Goal: Transaction & Acquisition: Purchase product/service

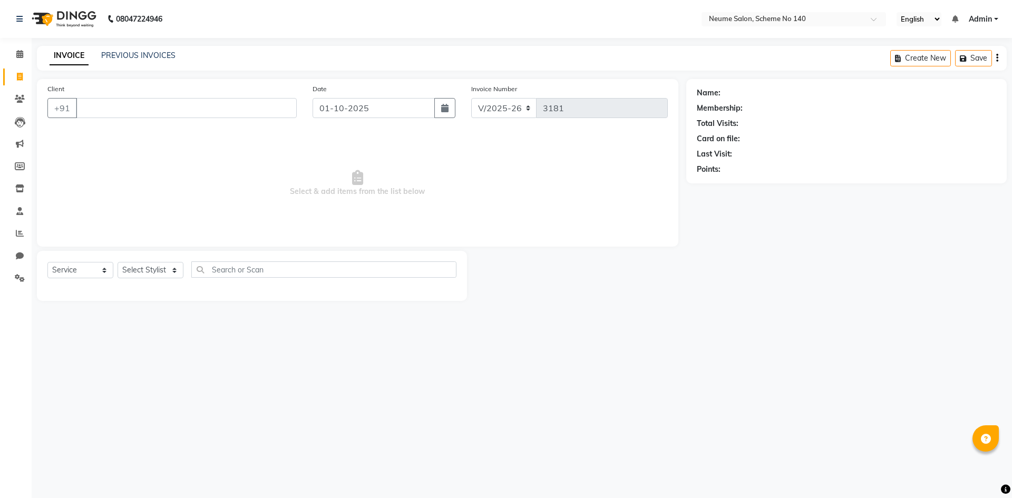
select select "8098"
select select "service"
type input "madhu"
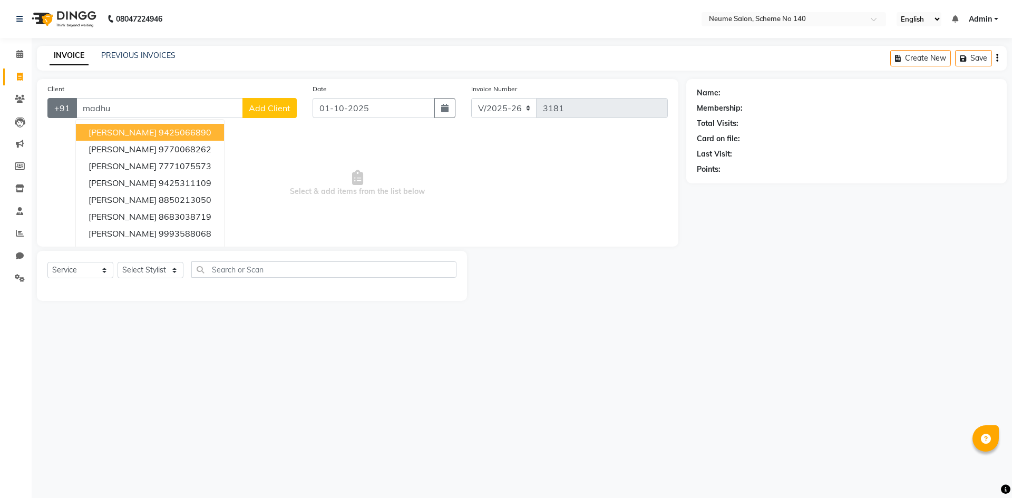
drag, startPoint x: 123, startPoint y: 98, endPoint x: 57, endPoint y: 110, distance: 66.4
click at [58, 109] on div "+91 madhu Madhuri Shah 9425066890 Madhu Porwal 9770068262 Madhulika Yadav 77710…" at bounding box center [171, 108] width 249 height 20
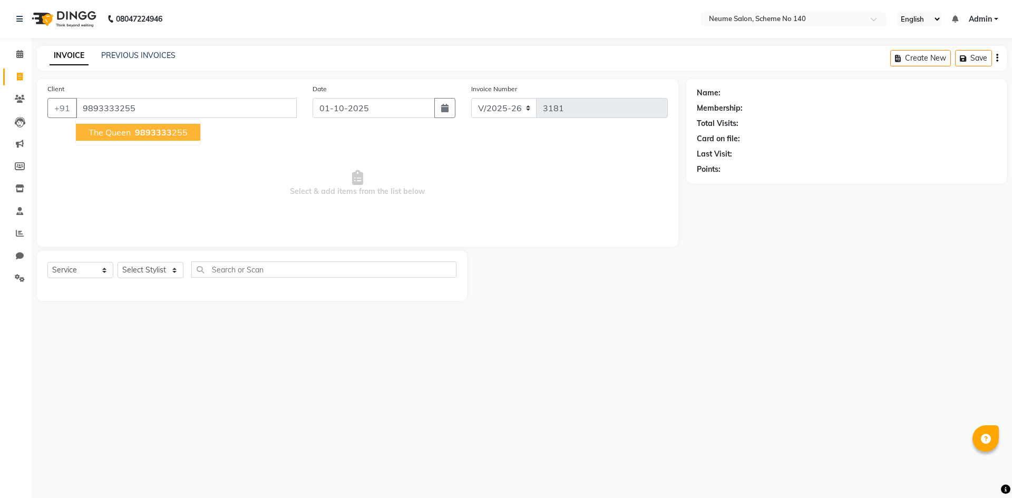
type input "9893333255"
click at [113, 131] on span "The Queen" at bounding box center [110, 132] width 42 height 11
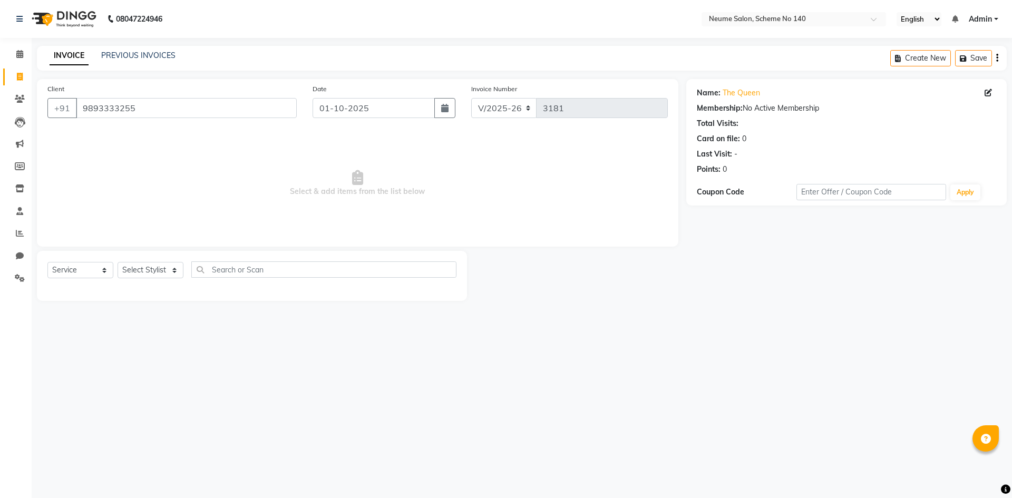
click at [150, 281] on div "Select Service Product Membership Package Voucher Prepaid Gift Card Select Styl…" at bounding box center [251, 273] width 409 height 25
click at [147, 271] on select "Select Stylist [PERSON_NAME] Ashvina [PERSON_NAME] [DATE][PERSON_NAME] Mahi [PE…" at bounding box center [150, 270] width 66 height 16
select select "75330"
click at [117, 262] on select "Select Stylist [PERSON_NAME] Ashvina [PERSON_NAME] [DATE][PERSON_NAME] Mahi [PE…" at bounding box center [150, 270] width 66 height 16
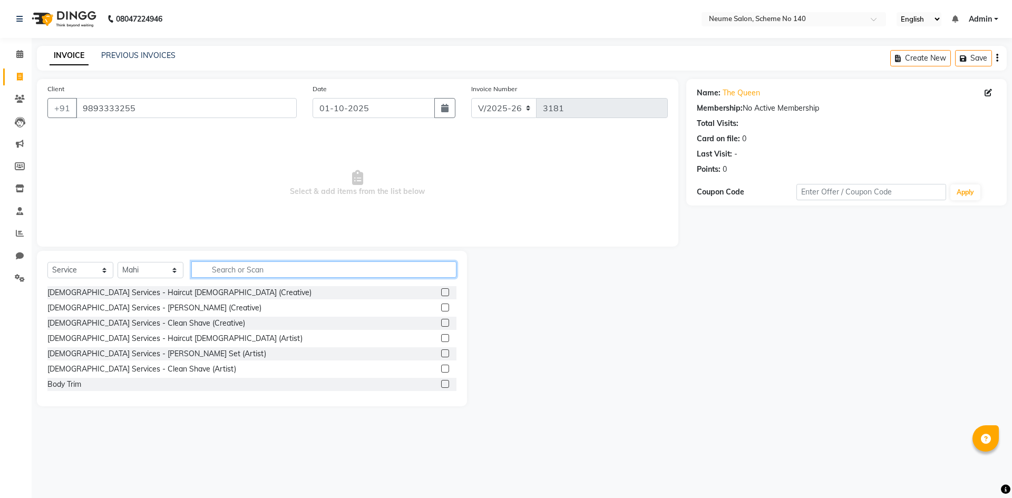
click at [235, 274] on input "text" at bounding box center [323, 269] width 265 height 16
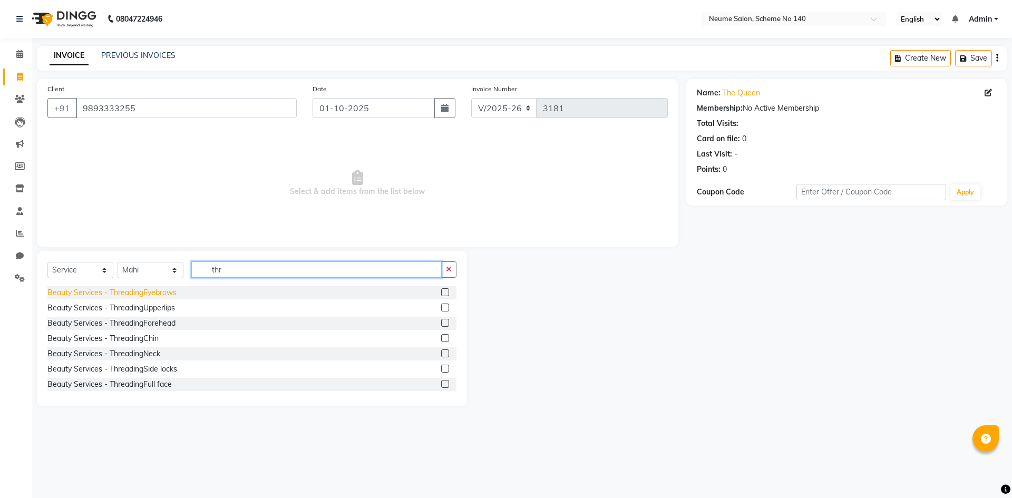
type input "thr"
click at [172, 288] on div "Beauty Services - ThreadingEyebrows" at bounding box center [111, 292] width 129 height 11
checkbox input "false"
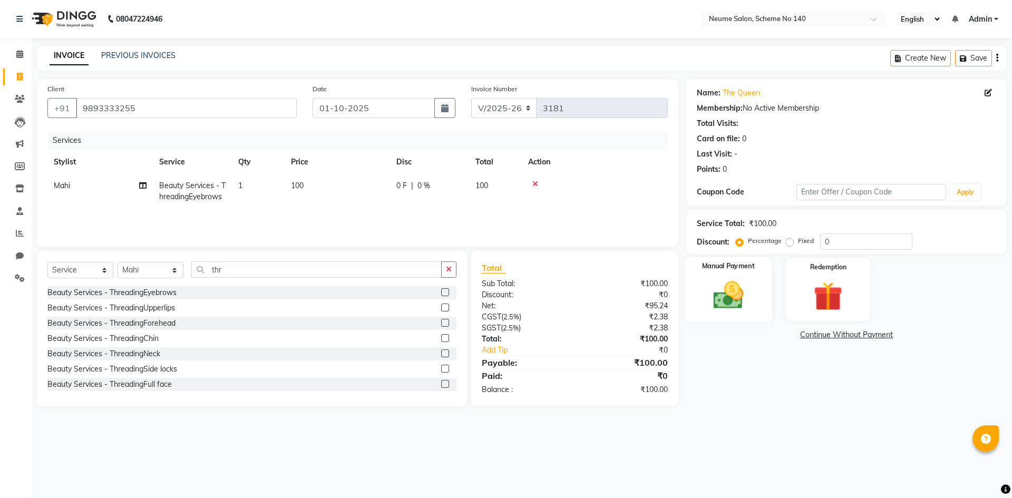
click at [745, 284] on img at bounding box center [727, 295] width 49 height 35
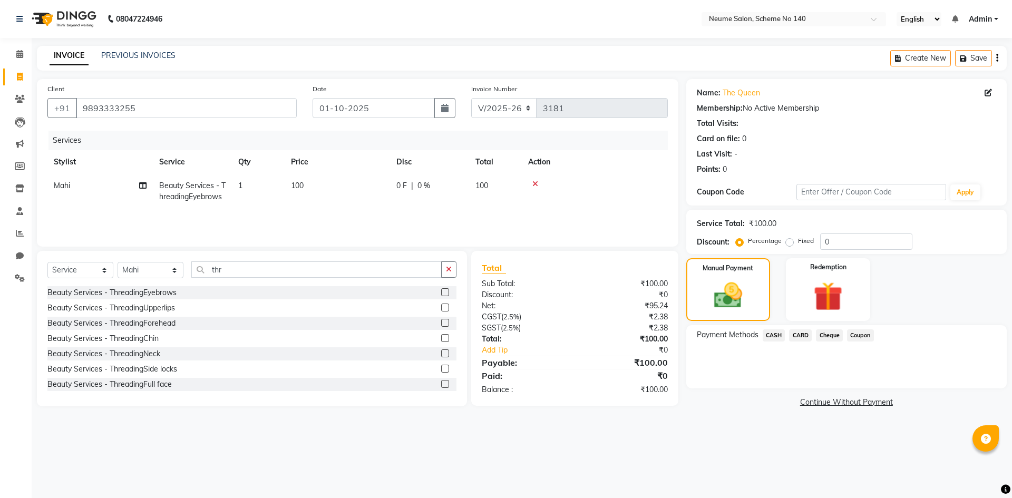
click at [785, 335] on div "CARD" at bounding box center [797, 336] width 27 height 14
click at [779, 338] on span "CASH" at bounding box center [773, 335] width 23 height 12
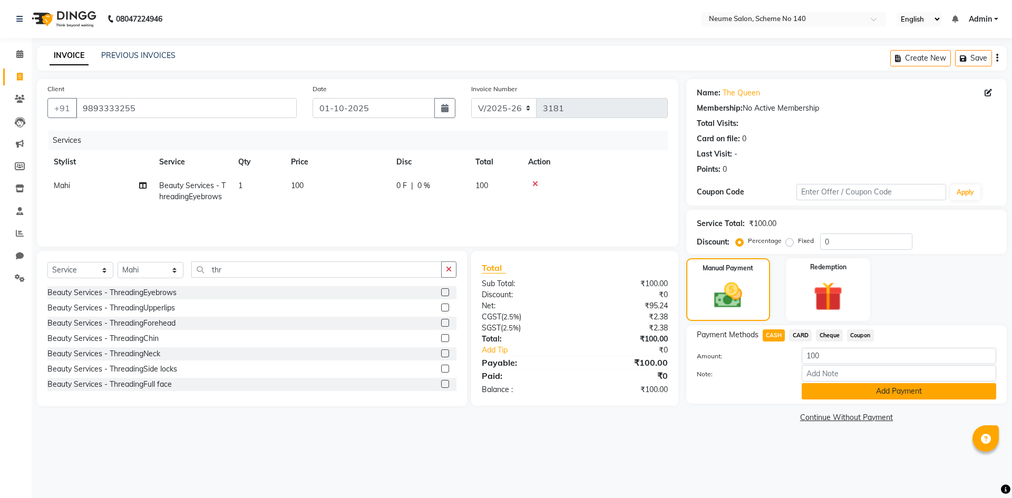
click at [822, 395] on button "Add Payment" at bounding box center [898, 391] width 194 height 16
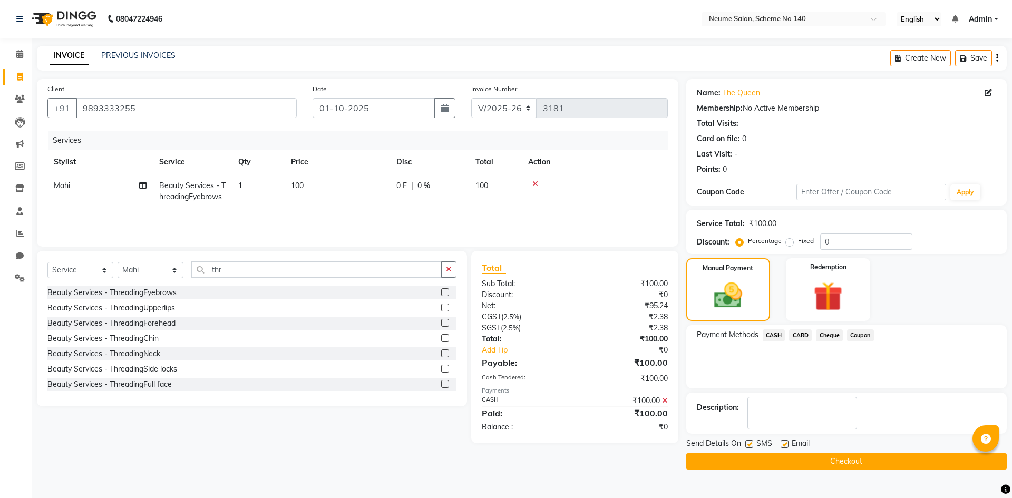
click at [813, 457] on button "Checkout" at bounding box center [846, 461] width 320 height 16
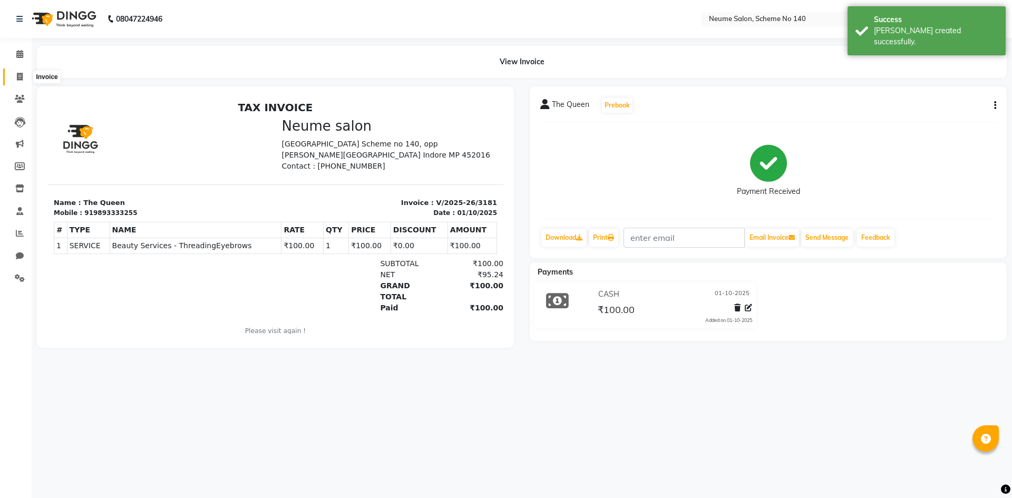
click at [17, 76] on icon at bounding box center [20, 77] width 6 height 8
select select "8098"
select select "service"
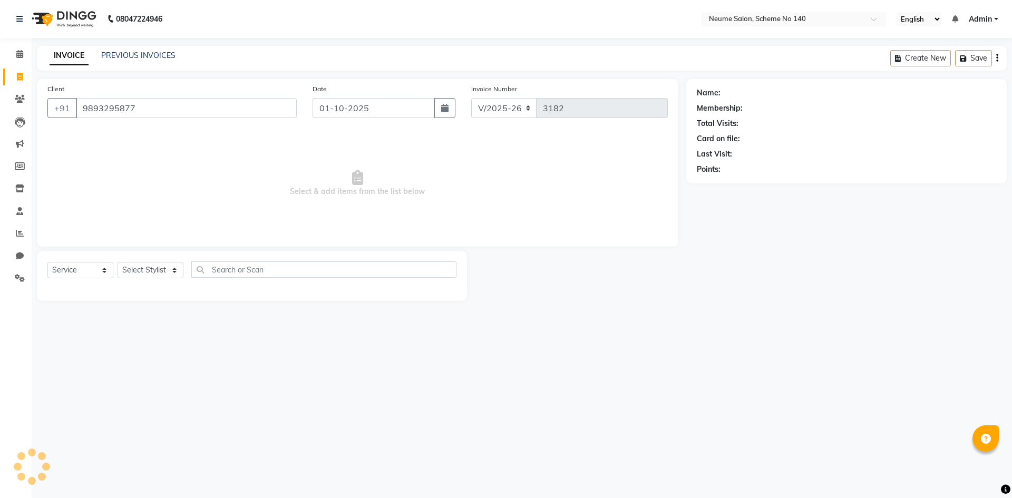
type input "9893295877"
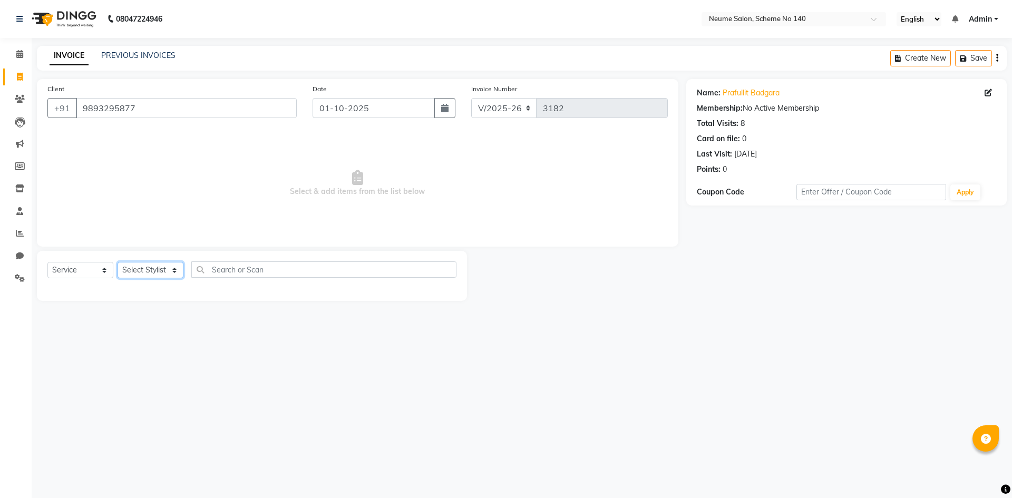
click at [148, 270] on select "Select Stylist [PERSON_NAME] Ashvina [PERSON_NAME] [DATE][PERSON_NAME] Mahi [PE…" at bounding box center [150, 270] width 66 height 16
select select "75330"
click at [117, 262] on select "Select Stylist [PERSON_NAME] Ashvina [PERSON_NAME] [DATE][PERSON_NAME] Mahi [PE…" at bounding box center [150, 270] width 66 height 16
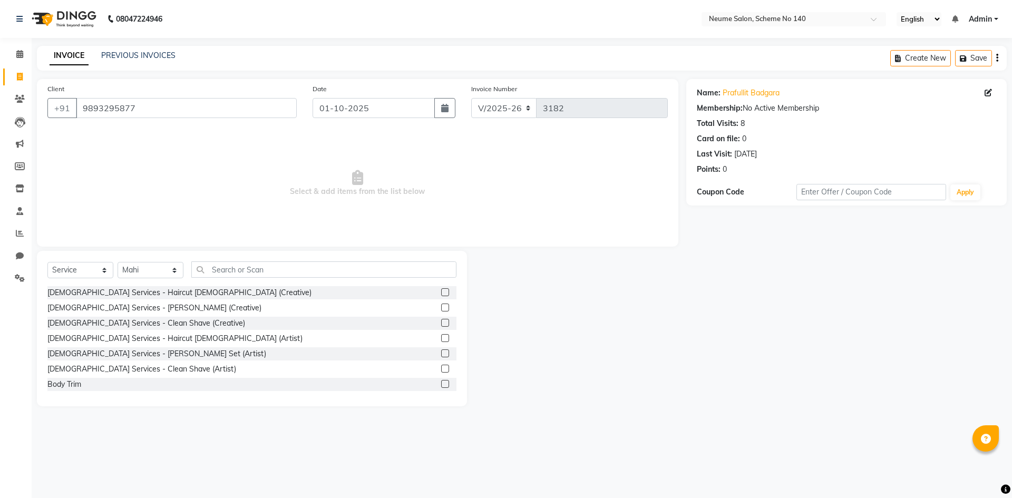
click at [232, 279] on div "Select Service Product Membership Package Voucher Prepaid Gift Card Select Styl…" at bounding box center [251, 273] width 409 height 25
drag, startPoint x: 237, startPoint y: 257, endPoint x: 242, endPoint y: 270, distance: 14.7
click at [241, 268] on div "Select Service Product Membership Package Voucher Prepaid Gift Card Select Styl…" at bounding box center [252, 328] width 430 height 155
click at [242, 270] on input "text" at bounding box center [323, 269] width 265 height 16
click at [244, 272] on input "text" at bounding box center [323, 269] width 265 height 16
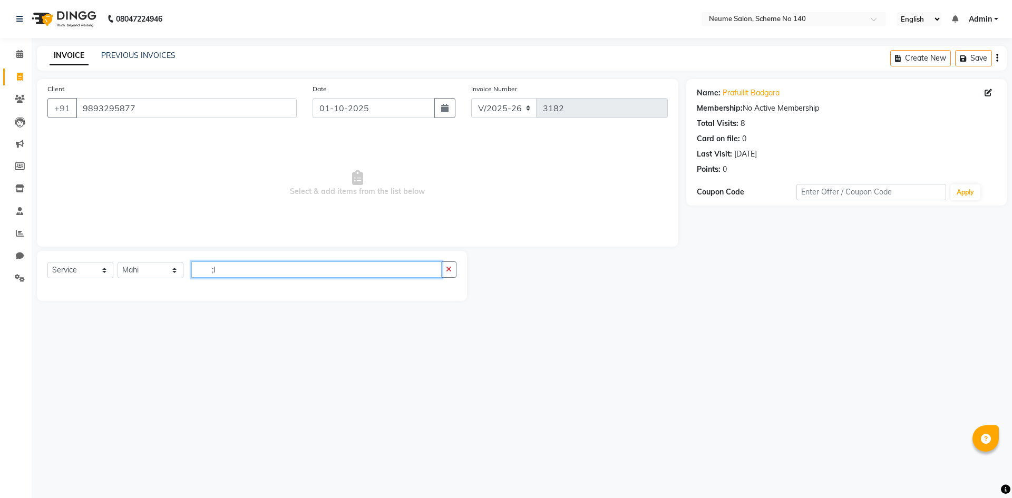
type input ";"
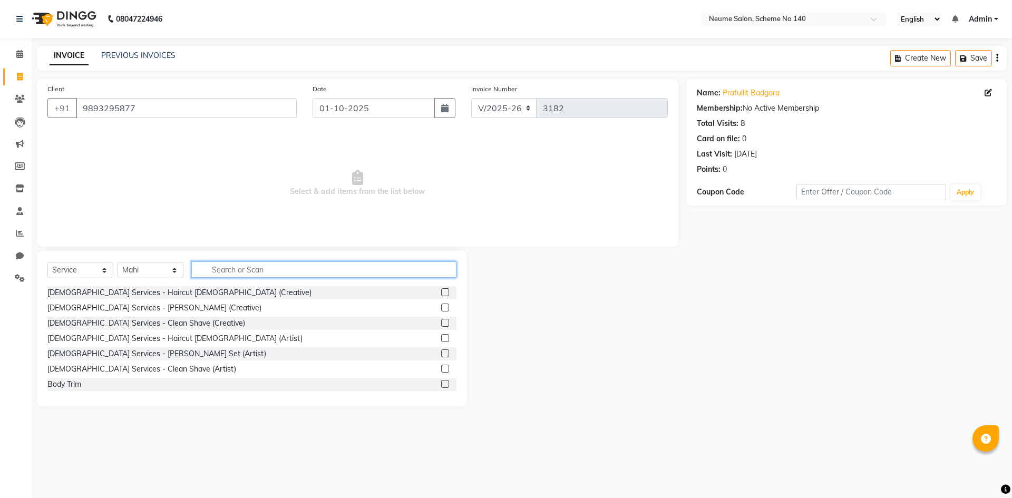
type input "v"
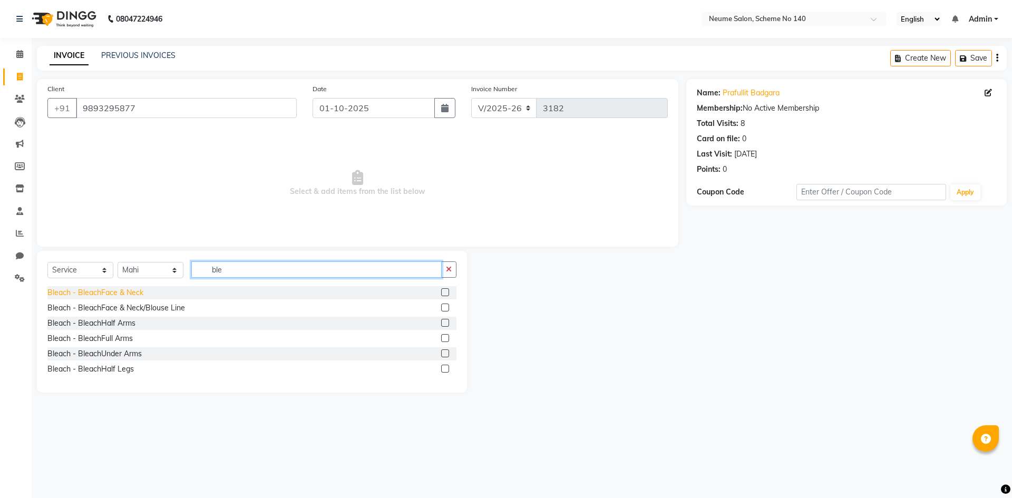
type input "ble"
click at [113, 291] on div "Bleach - BleachFace & Neck" at bounding box center [95, 292] width 96 height 11
checkbox input "false"
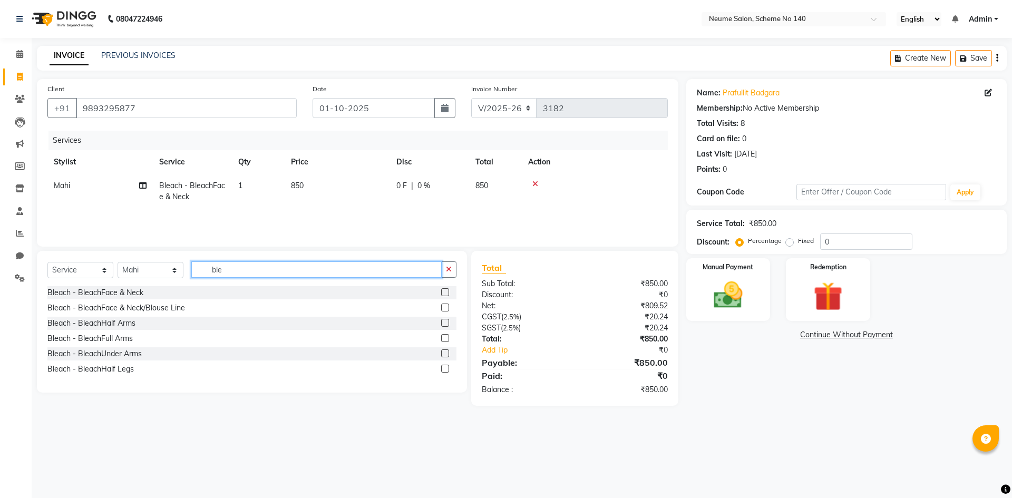
drag, startPoint x: 231, startPoint y: 272, endPoint x: 193, endPoint y: 271, distance: 37.4
click at [193, 271] on input "ble" at bounding box center [316, 269] width 250 height 16
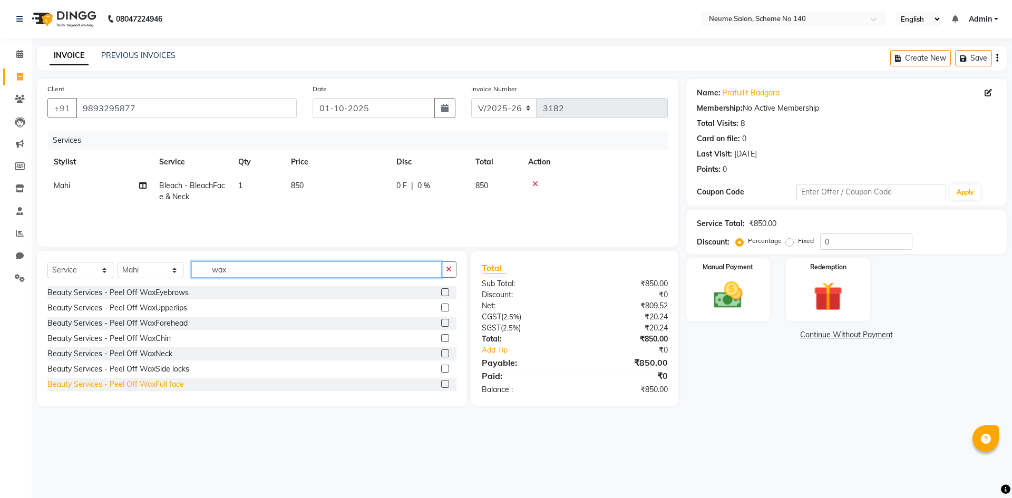
type input "wax"
click at [173, 382] on div "Beauty Services - Peel Off WaxFull face" at bounding box center [115, 384] width 136 height 11
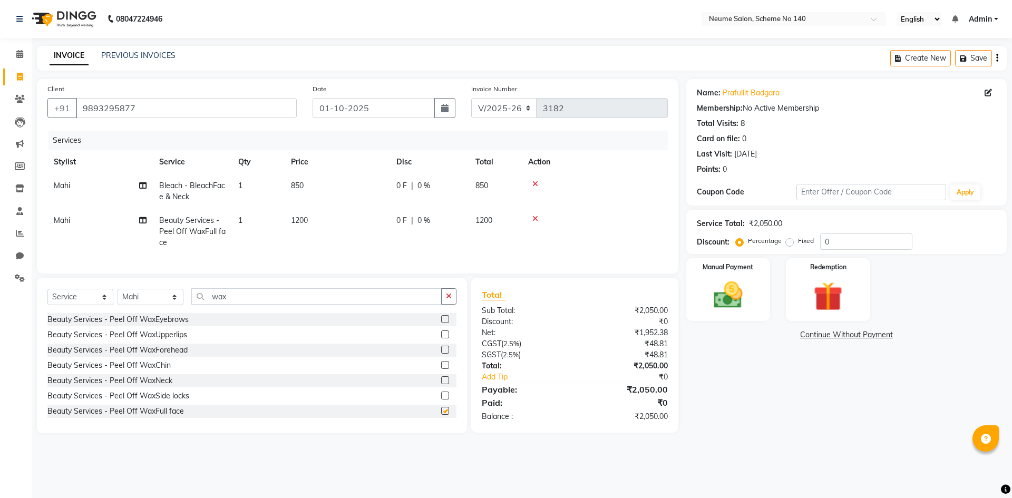
checkbox input "false"
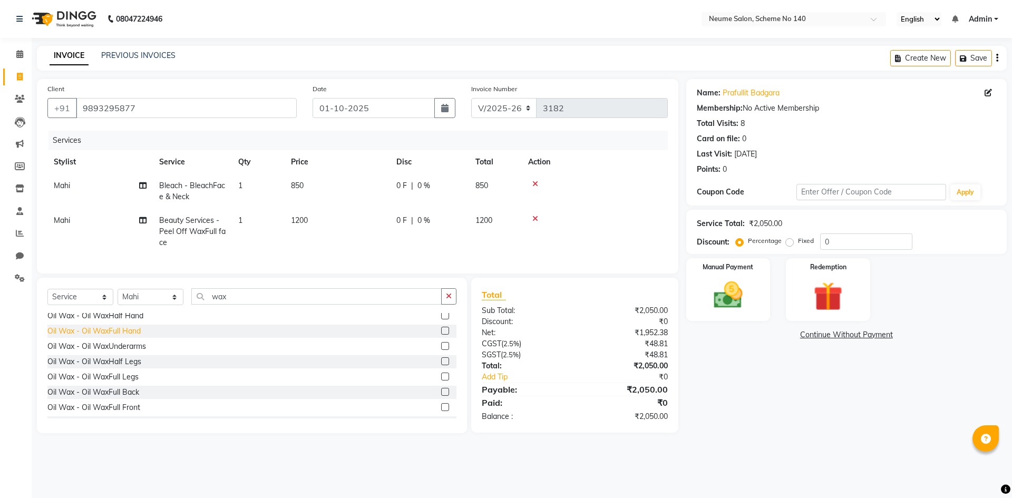
click at [130, 335] on div "Oil Wax - Oil WaxFull Hand" at bounding box center [93, 331] width 93 height 11
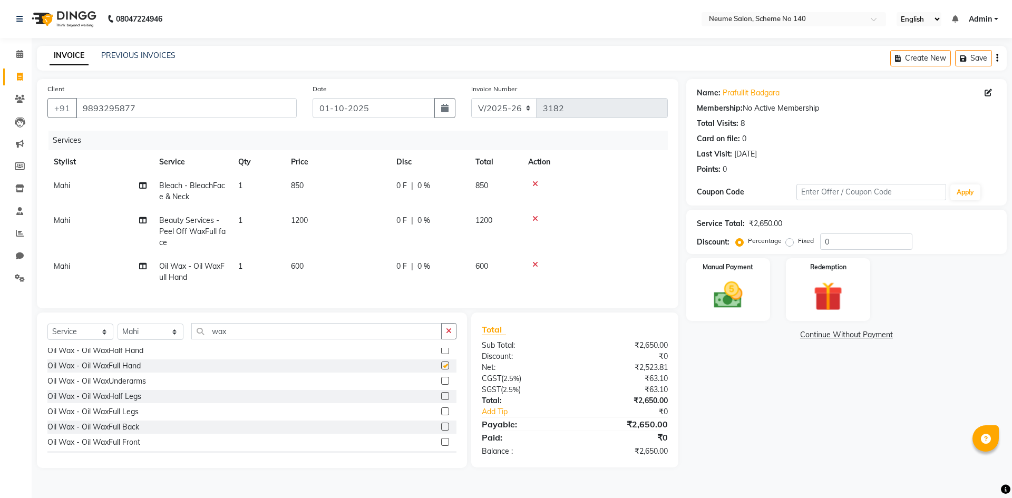
checkbox input "false"
drag, startPoint x: 231, startPoint y: 346, endPoint x: 191, endPoint y: 346, distance: 40.6
click at [191, 346] on div "Select Service Product Membership Package Voucher Prepaid Gift Card Select Styl…" at bounding box center [251, 335] width 409 height 25
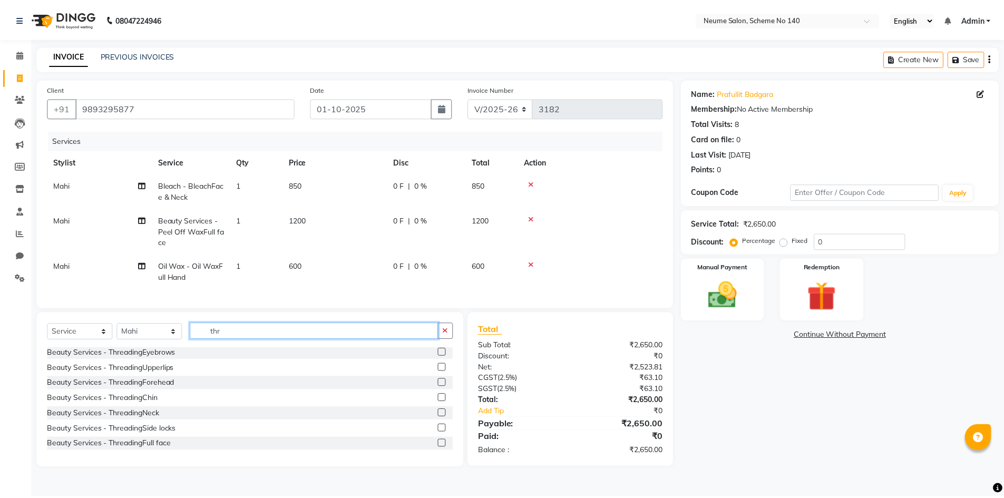
scroll to position [2, 0]
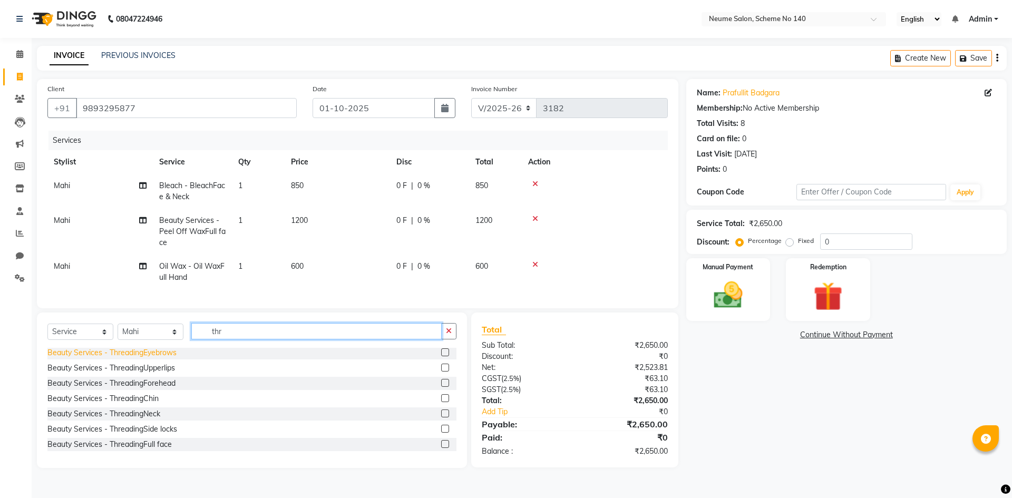
type input "thr"
click at [94, 358] on div "Beauty Services - ThreadingEyebrows" at bounding box center [111, 352] width 129 height 11
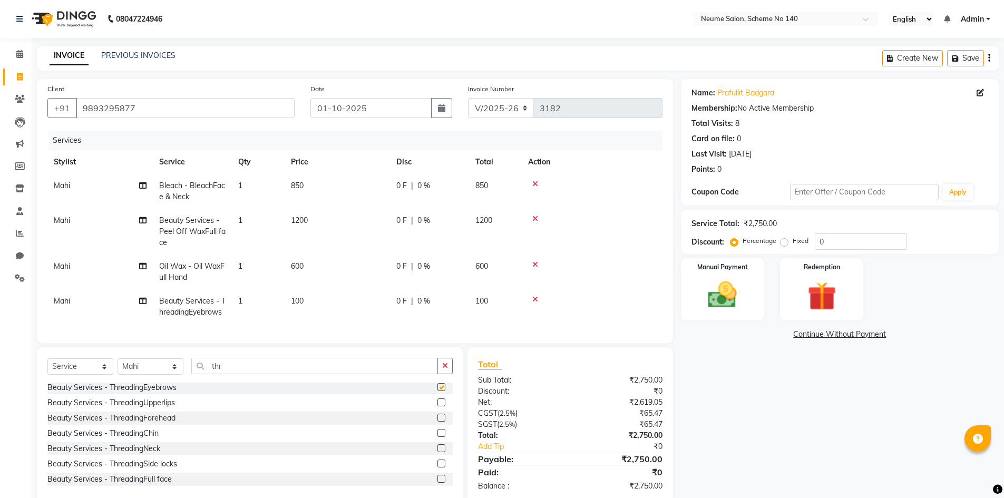
checkbox input "false"
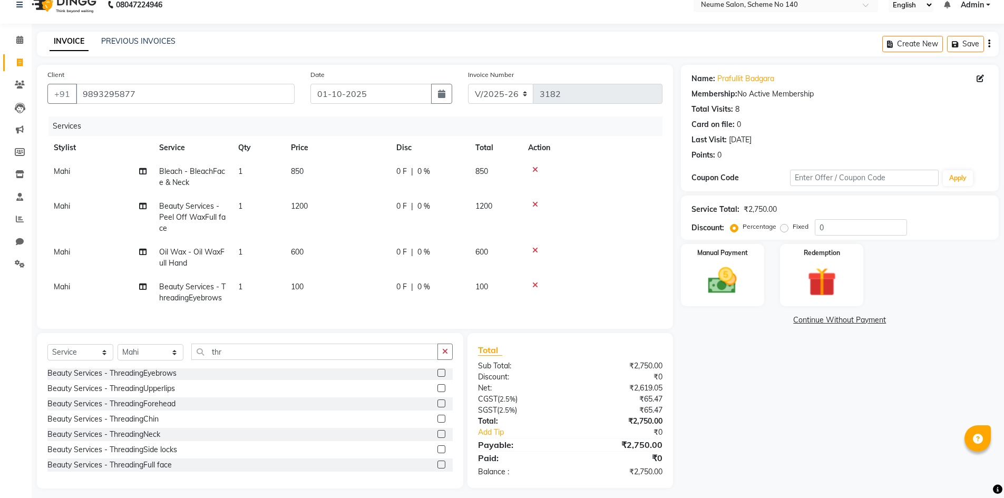
scroll to position [28, 0]
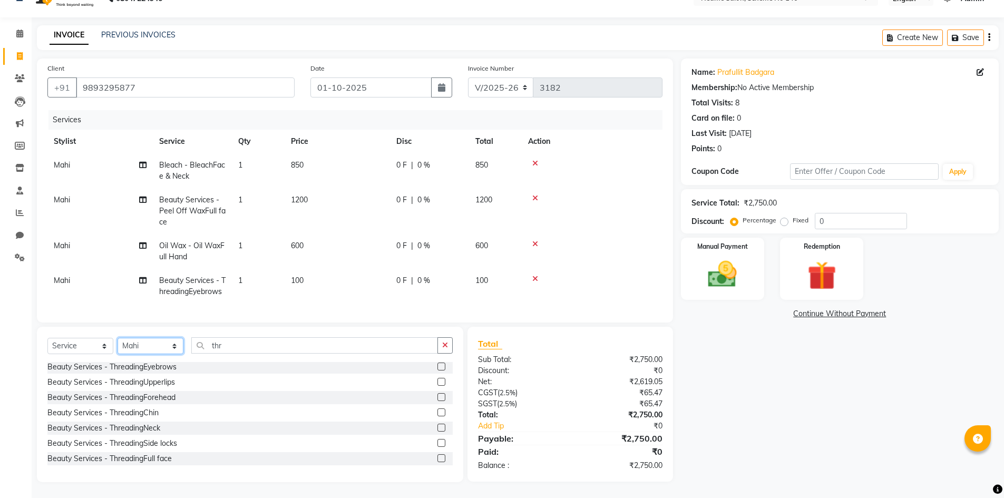
click at [163, 340] on select "Select Stylist [PERSON_NAME] Ashvina [PERSON_NAME] [DATE][PERSON_NAME] Mahi [PE…" at bounding box center [150, 346] width 66 height 16
select select "90991"
click at [117, 338] on select "Select Stylist [PERSON_NAME] Ashvina [PERSON_NAME] [DATE][PERSON_NAME] Mahi [PE…" at bounding box center [150, 346] width 66 height 16
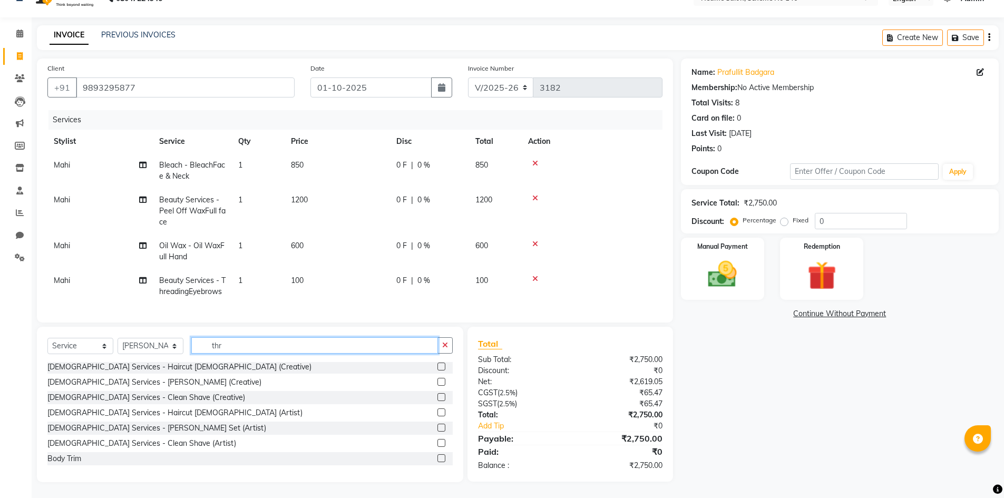
click at [246, 343] on input "thr" at bounding box center [314, 345] width 247 height 16
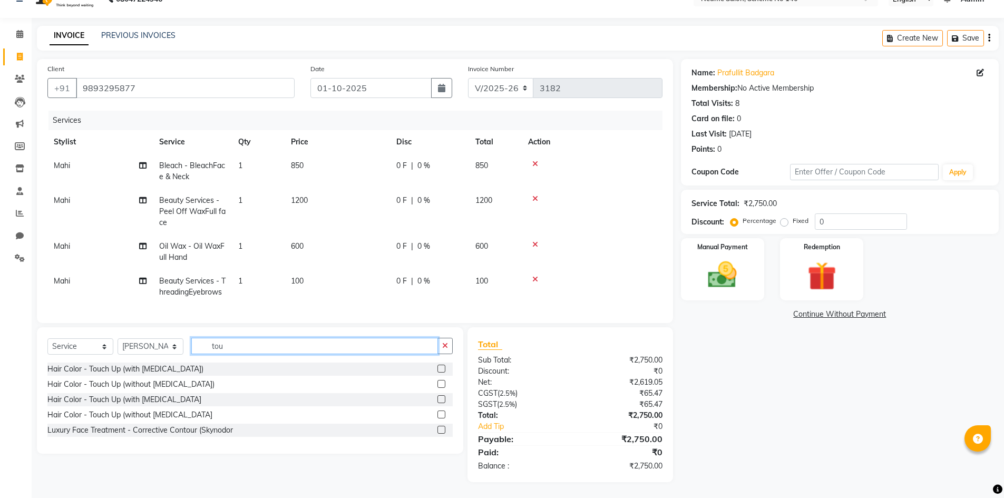
scroll to position [0, 0]
type input "tou"
drag, startPoint x: 180, startPoint y: 414, endPoint x: 197, endPoint y: 414, distance: 16.9
click at [179, 414] on div "Hair Color - Touch Up (without [MEDICAL_DATA]" at bounding box center [129, 414] width 165 height 11
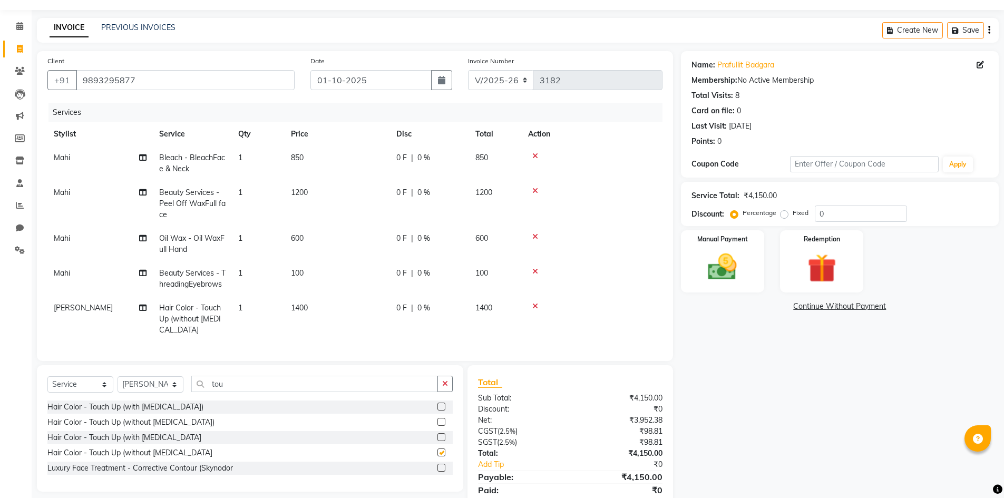
checkbox input "false"
click at [731, 276] on img at bounding box center [722, 267] width 48 height 34
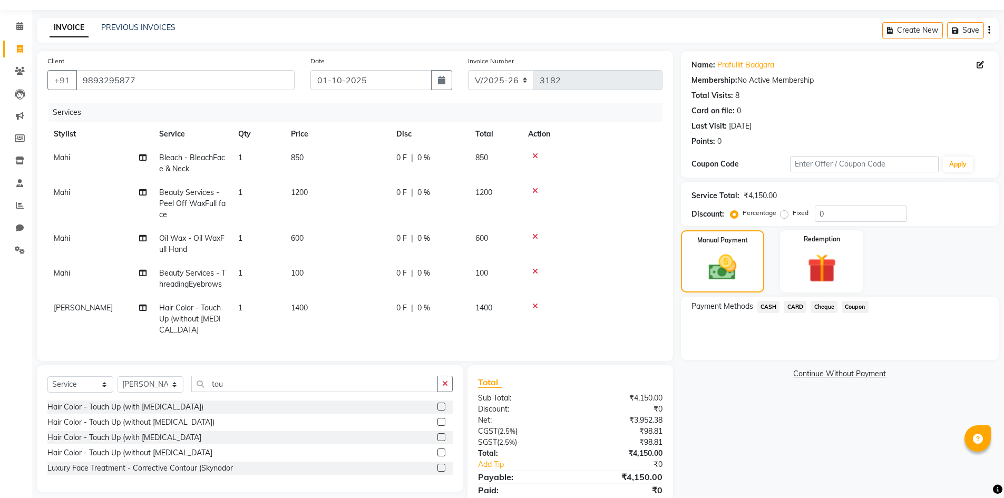
click at [771, 304] on span "CASH" at bounding box center [768, 307] width 23 height 12
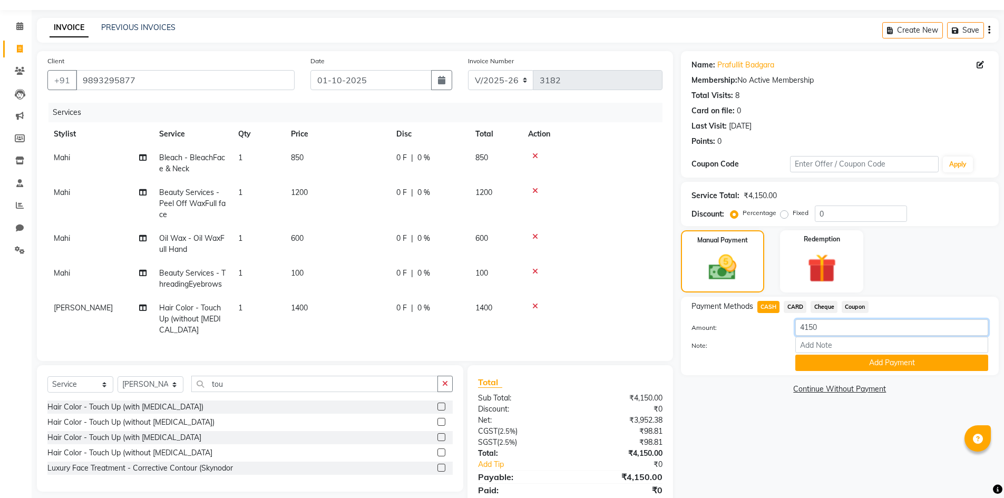
click at [816, 329] on input "4150" at bounding box center [891, 327] width 193 height 16
type input "4200"
click at [845, 371] on div "Payment Methods CASH CARD Cheque Coupon Amount: 4200 Note: Add Payment" at bounding box center [840, 336] width 318 height 78
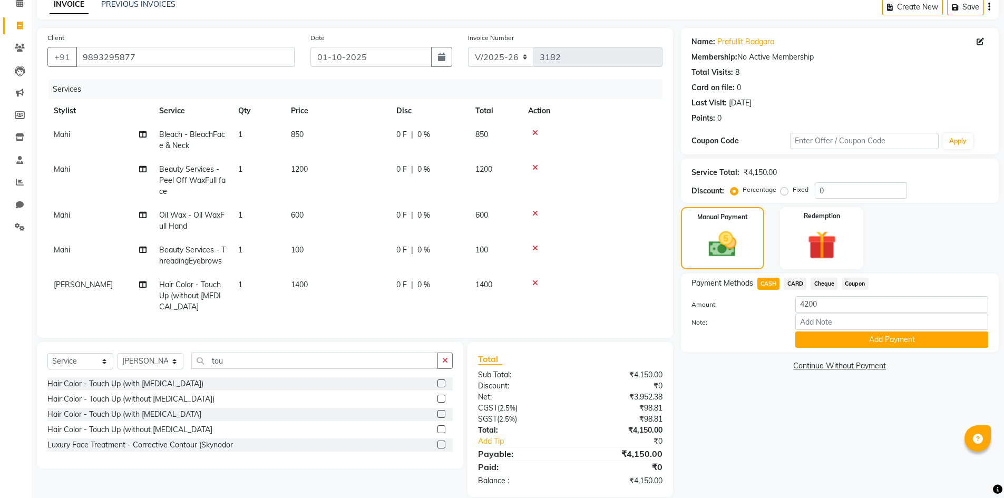
scroll to position [74, 0]
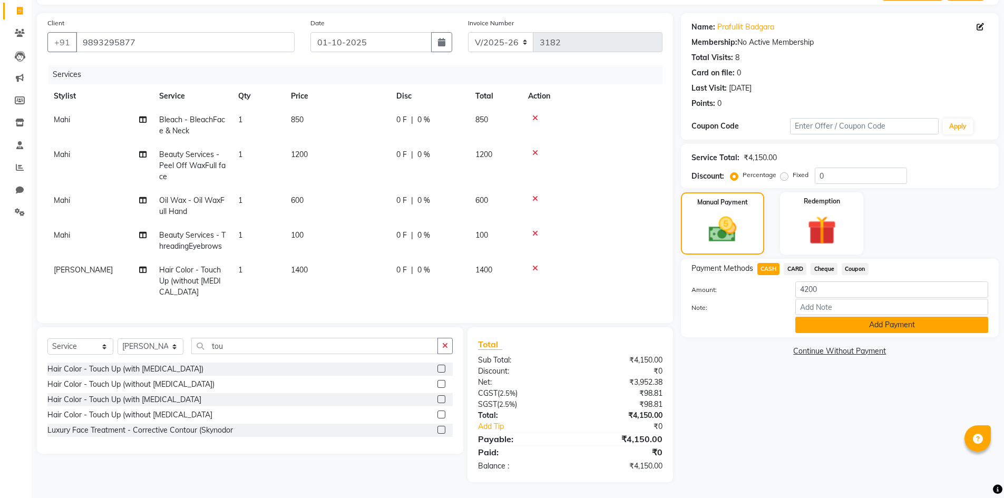
click at [843, 318] on button "Add Payment" at bounding box center [891, 325] width 193 height 16
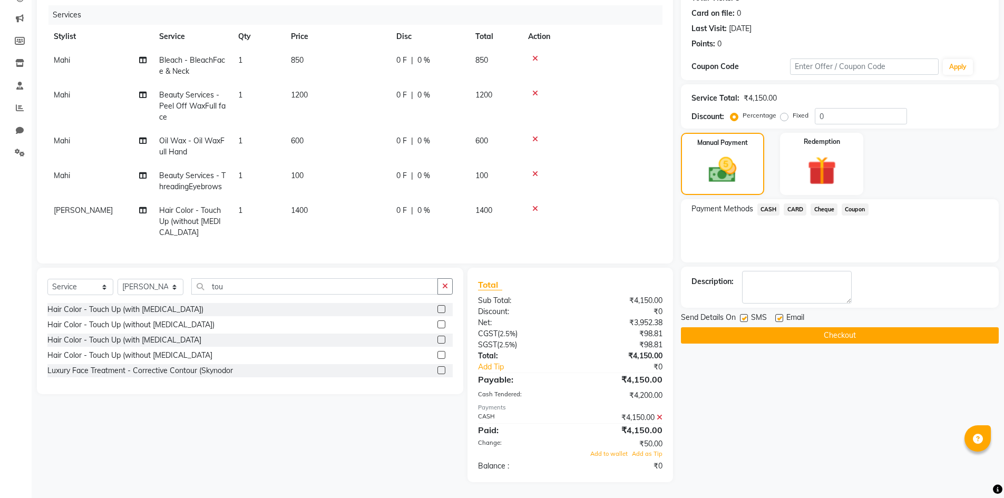
scroll to position [133, 0]
click at [617, 453] on span "Add to wallet" at bounding box center [608, 453] width 37 height 7
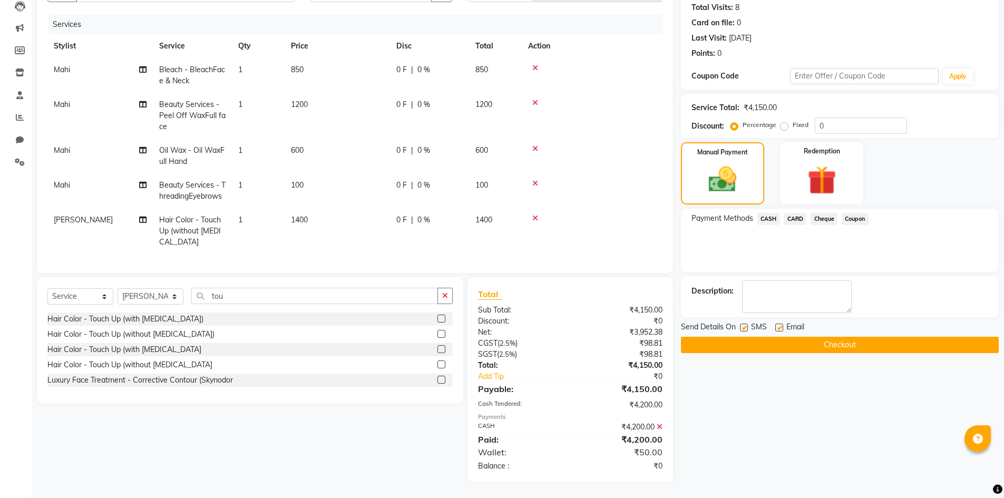
click at [743, 342] on button "Checkout" at bounding box center [840, 345] width 318 height 16
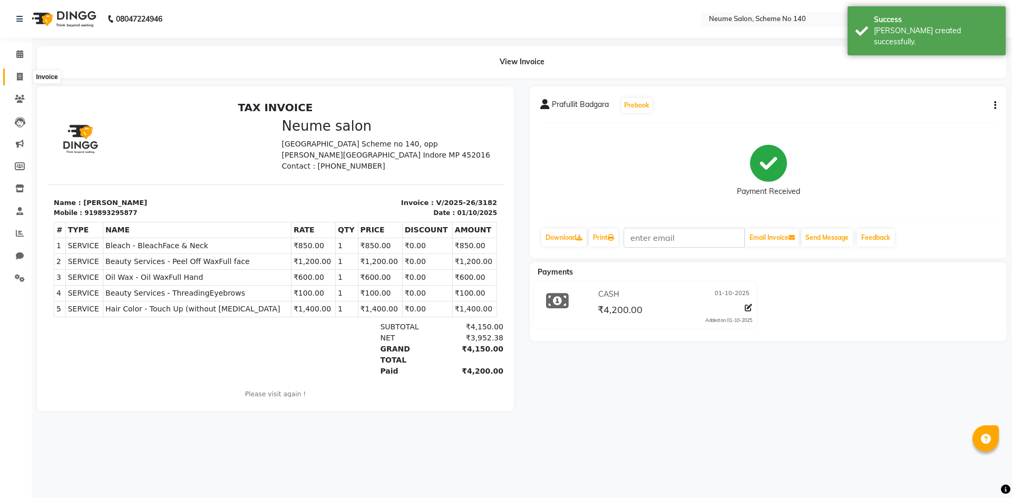
click at [20, 73] on icon at bounding box center [20, 77] width 6 height 8
select select "8098"
select select "service"
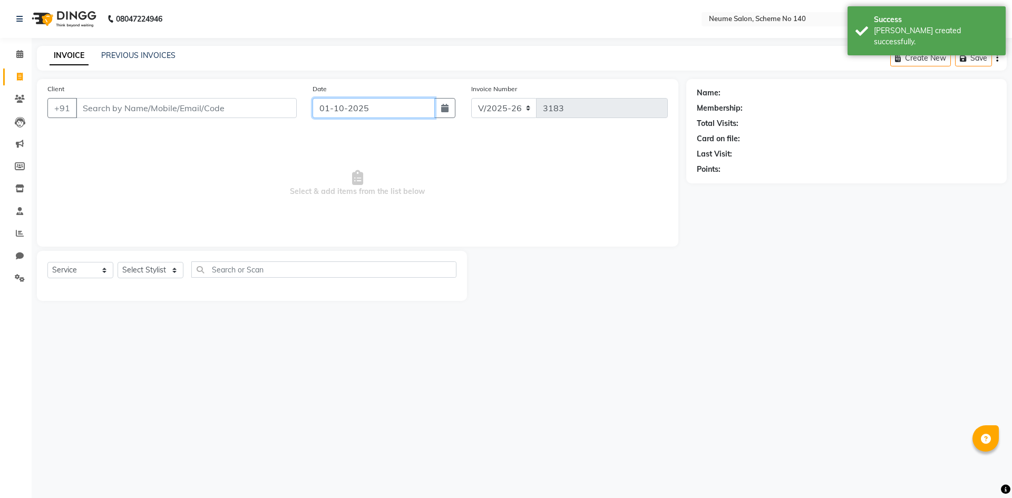
click at [366, 115] on input "01-10-2025" at bounding box center [373, 108] width 123 height 20
select select "10"
select select "2025"
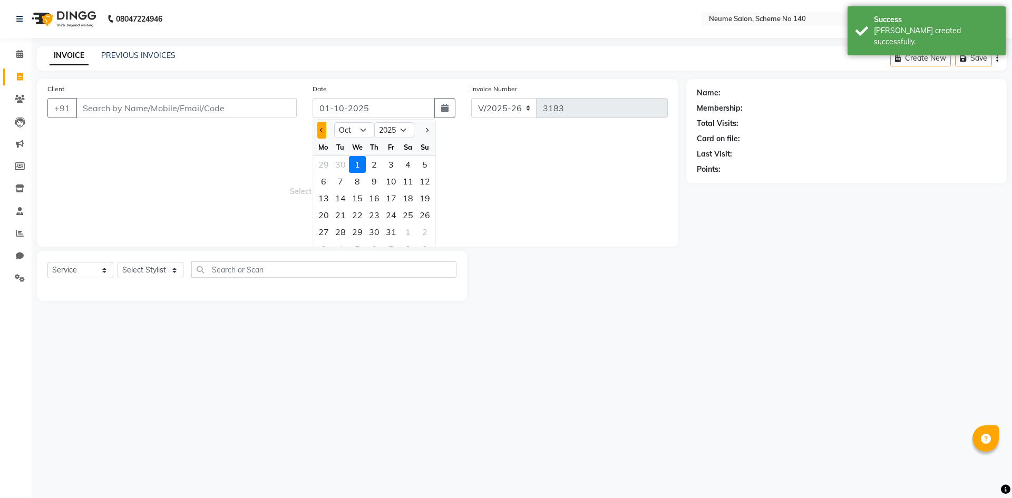
click at [323, 134] on button "Previous month" at bounding box center [321, 130] width 9 height 17
select select "9"
click at [336, 229] on div "30" at bounding box center [340, 231] width 17 height 17
type input "30-09-2025"
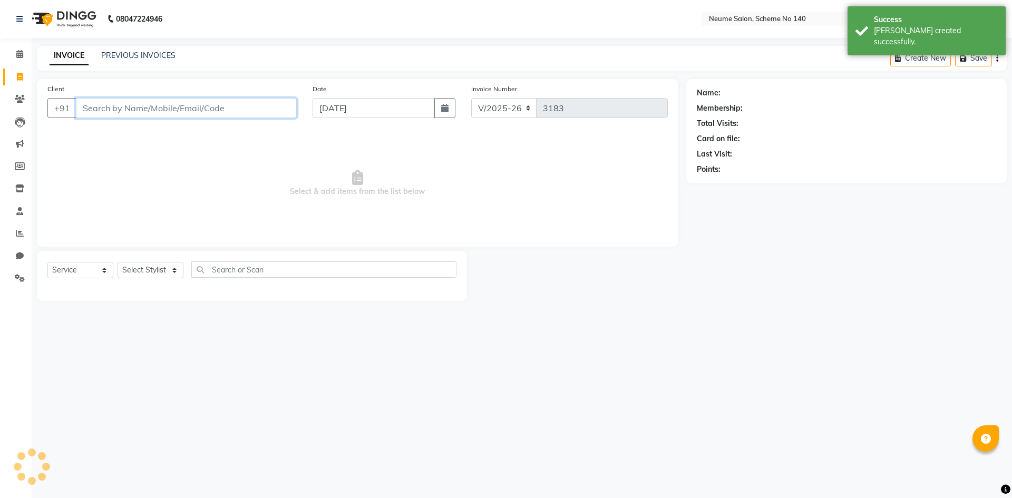
click at [145, 105] on input "Client" at bounding box center [186, 108] width 221 height 20
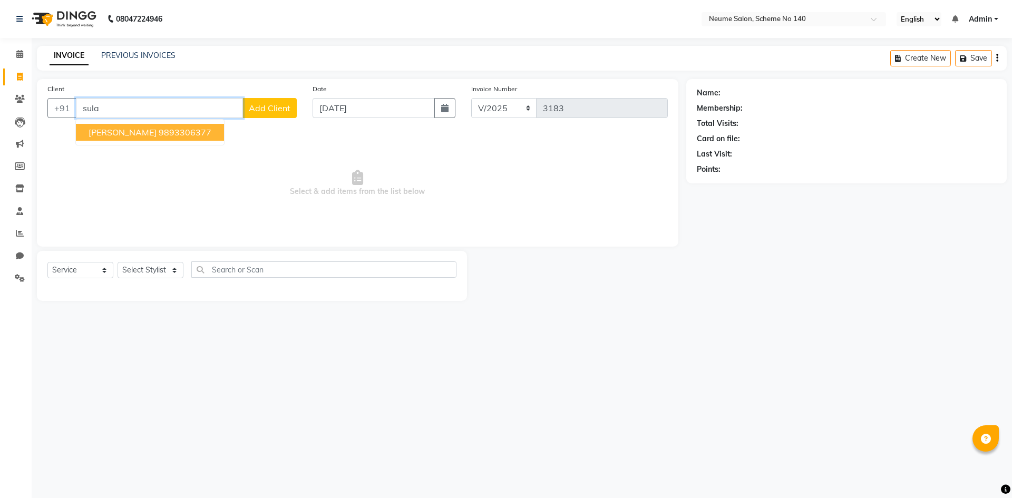
click at [171, 137] on button "Sulakshana Badgara 9893306377" at bounding box center [150, 132] width 148 height 17
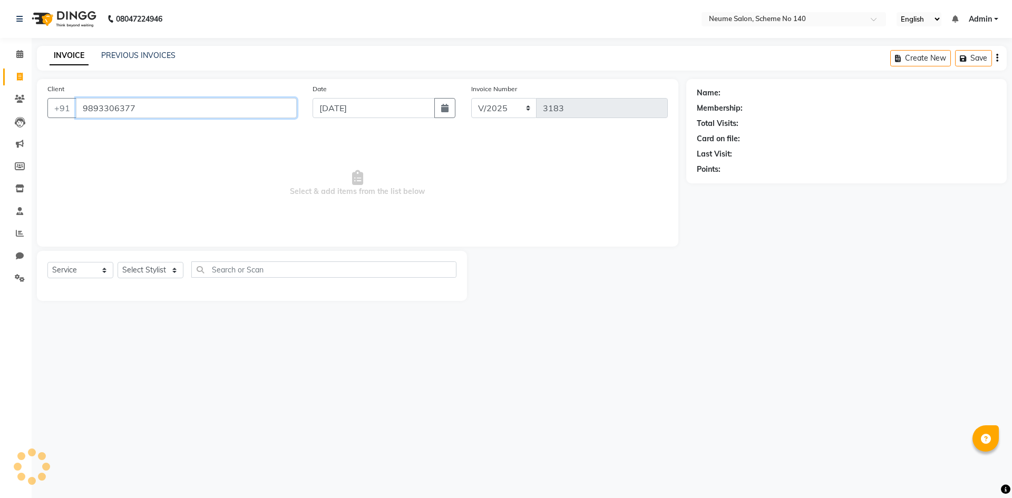
type input "9893306377"
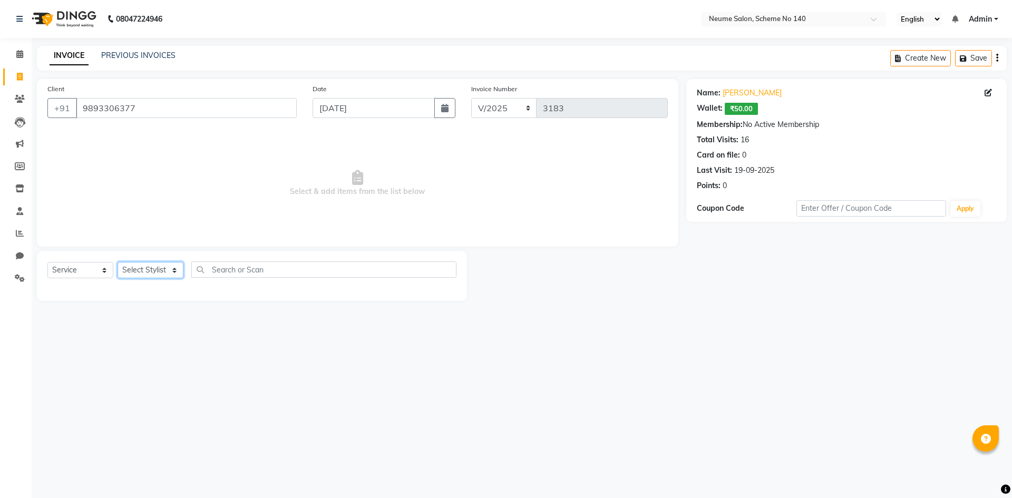
click at [169, 266] on select "Select Stylist [PERSON_NAME] Ashvina [PERSON_NAME] [DATE][PERSON_NAME] Mahi [PE…" at bounding box center [150, 270] width 66 height 16
drag, startPoint x: 268, startPoint y: 190, endPoint x: 237, endPoint y: 171, distance: 36.1
click at [269, 190] on span "Select & add items from the list below" at bounding box center [357, 183] width 620 height 105
click at [160, 269] on select "Select Stylist [PERSON_NAME] Ashvina [PERSON_NAME] [DATE][PERSON_NAME] Mahi [PE…" at bounding box center [150, 270] width 66 height 16
select select "75330"
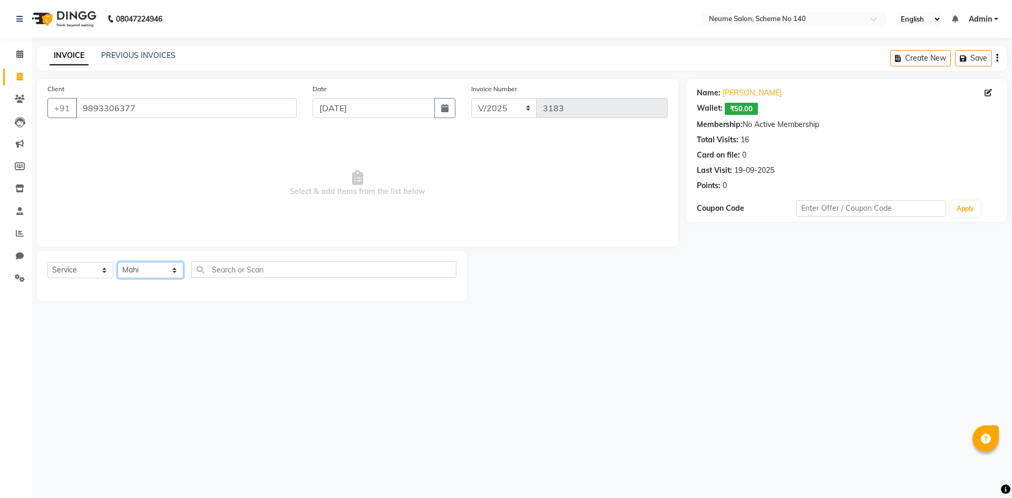
click at [117, 262] on select "Select Stylist [PERSON_NAME] Ashvina [PERSON_NAME] [DATE][PERSON_NAME] Mahi [PE…" at bounding box center [150, 270] width 66 height 16
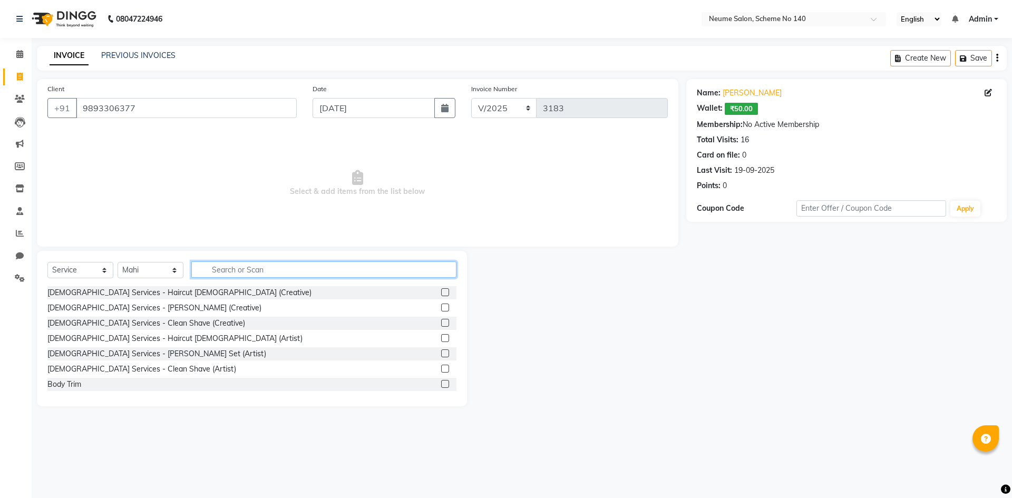
click at [228, 271] on input "text" at bounding box center [323, 269] width 265 height 16
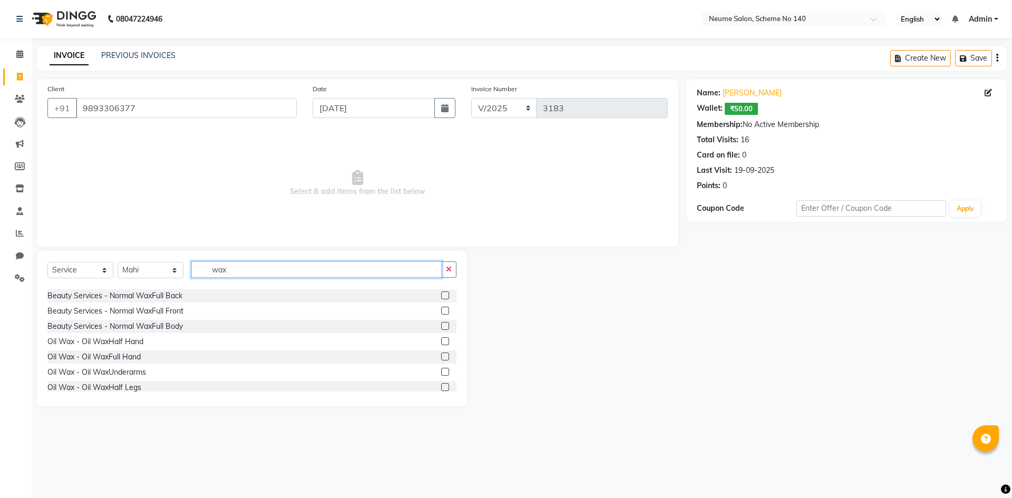
scroll to position [263, 0]
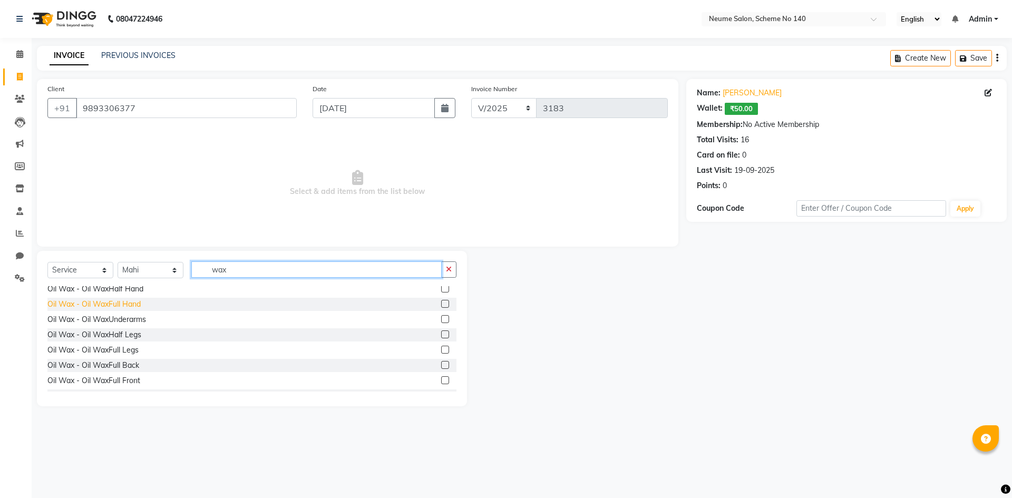
type input "wax"
click at [129, 308] on div "Oil Wax - Oil WaxFull Hand" at bounding box center [93, 304] width 93 height 11
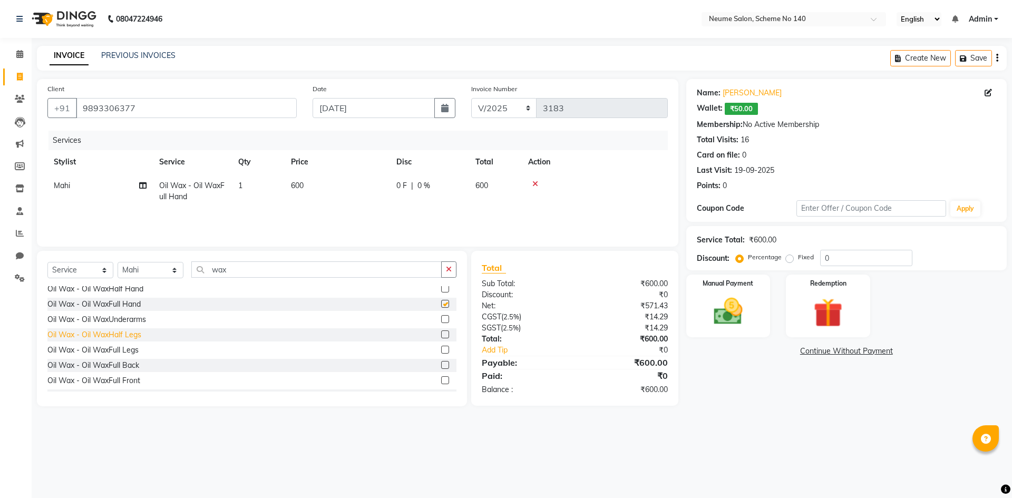
checkbox input "false"
click at [128, 321] on div "Oil Wax - Oil WaxUnderarms" at bounding box center [96, 319] width 99 height 11
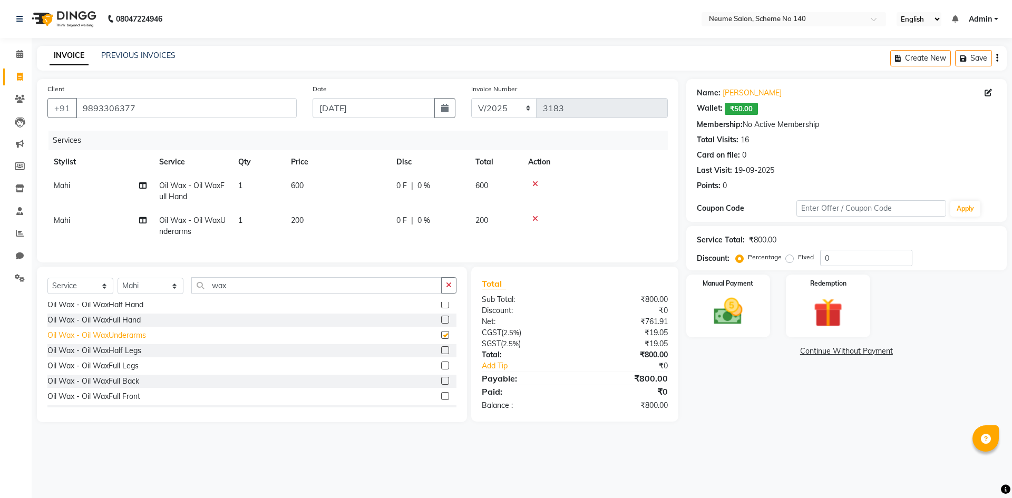
checkbox input "false"
click at [124, 371] on div "Oil Wax - Oil WaxFull Legs" at bounding box center [92, 365] width 91 height 11
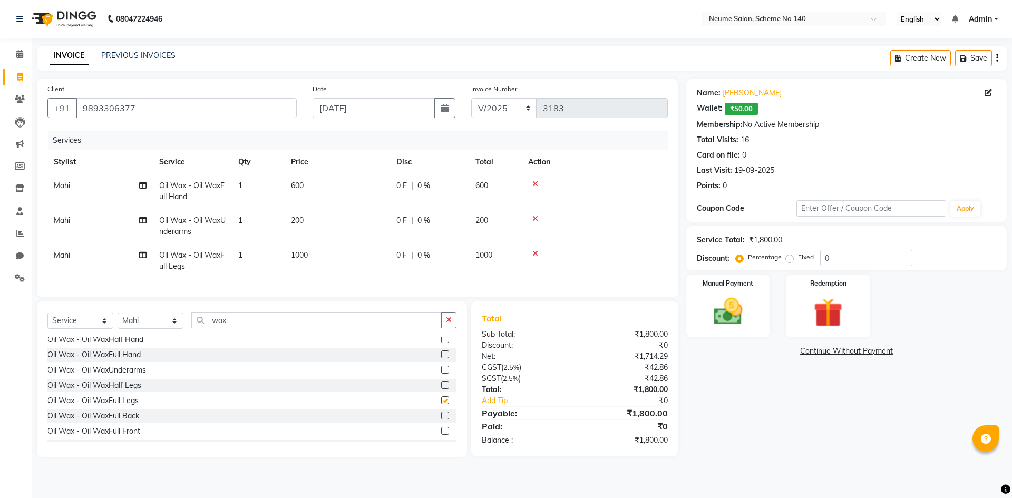
checkbox input "false"
click at [176, 329] on select "Select Stylist [PERSON_NAME] Ashvina [PERSON_NAME] [DATE][PERSON_NAME] Mahi [PE…" at bounding box center [150, 320] width 66 height 16
click at [117, 320] on select "Select Stylist [PERSON_NAME] Ashvina [PERSON_NAME] [DATE][PERSON_NAME] Mahi [PE…" at bounding box center [150, 320] width 66 height 16
click at [154, 327] on select "Select Stylist [PERSON_NAME] Ashvina [PERSON_NAME] [DATE][PERSON_NAME] Mahi [PE…" at bounding box center [150, 320] width 66 height 16
select select "81118"
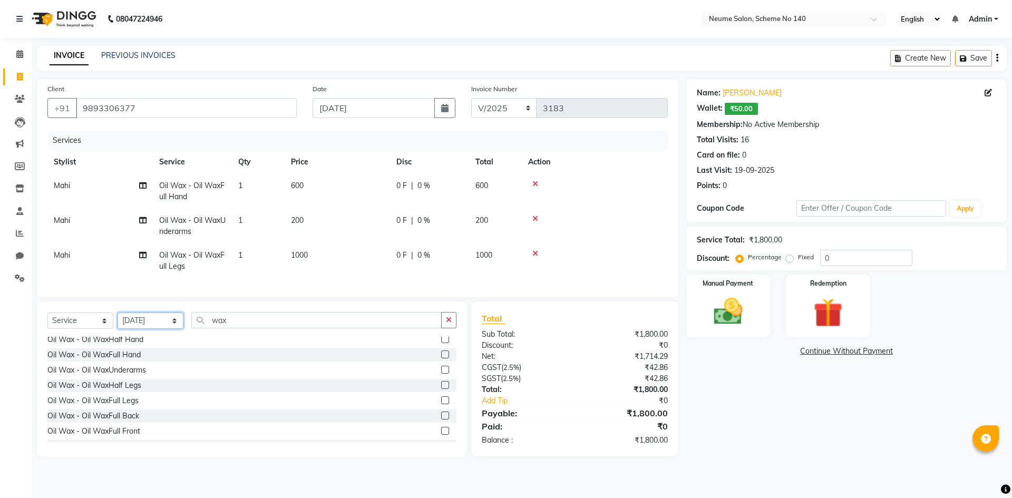
click at [117, 320] on select "Select Stylist [PERSON_NAME] Ashvina [PERSON_NAME] [DATE][PERSON_NAME] Mahi [PE…" at bounding box center [150, 320] width 66 height 16
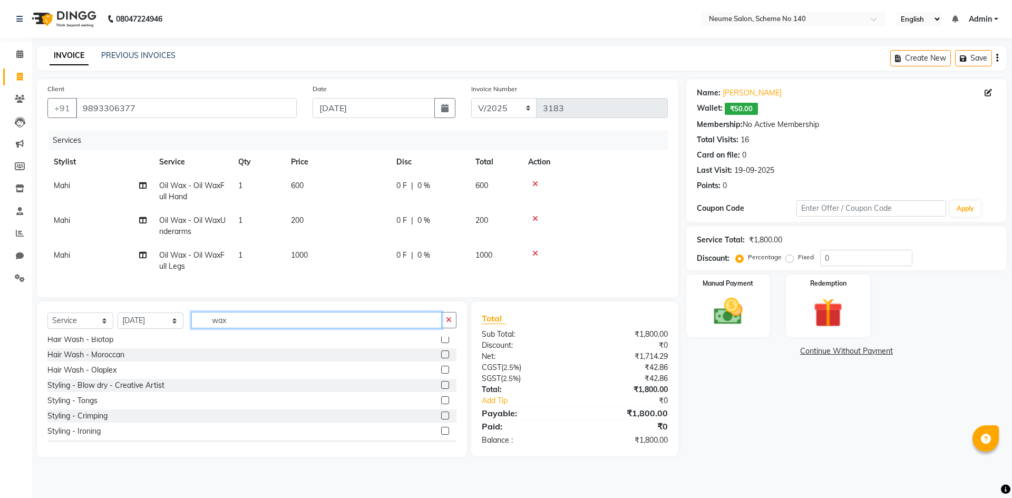
drag, startPoint x: 254, startPoint y: 325, endPoint x: 181, endPoint y: 325, distance: 73.2
click at [181, 325] on div "Select Service Product Membership Package Voucher Prepaid Gift Card Select Styl…" at bounding box center [251, 324] width 409 height 25
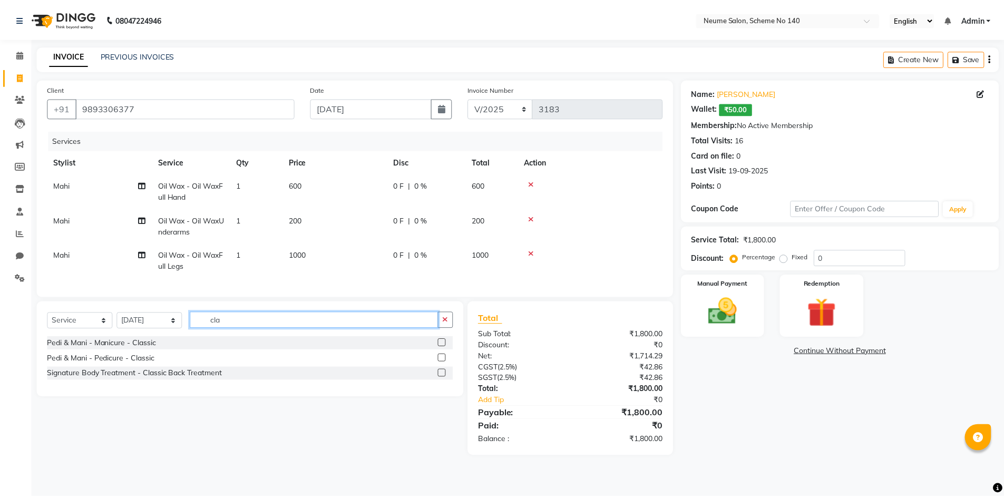
scroll to position [0, 0]
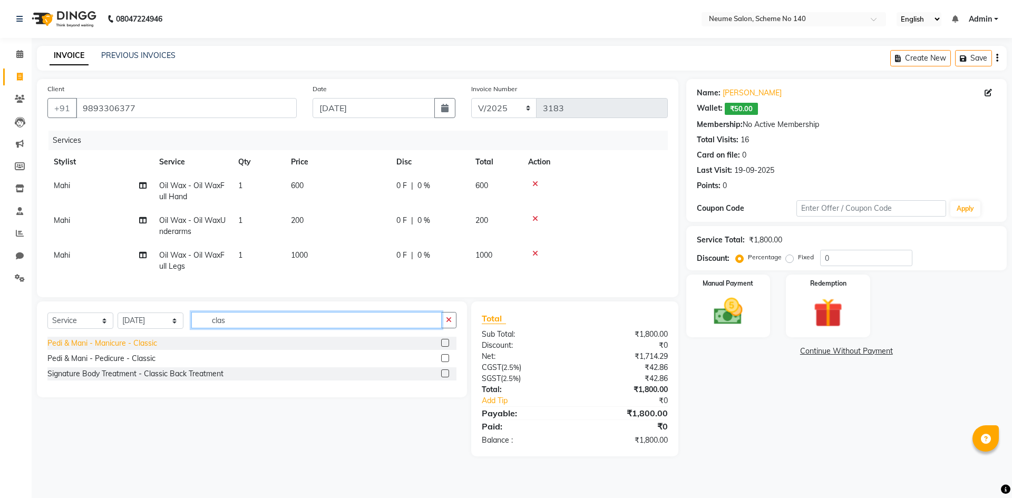
type input "clas"
click at [135, 349] on div "Pedi & Mani - Manicure - Classic" at bounding box center [102, 343] width 110 height 11
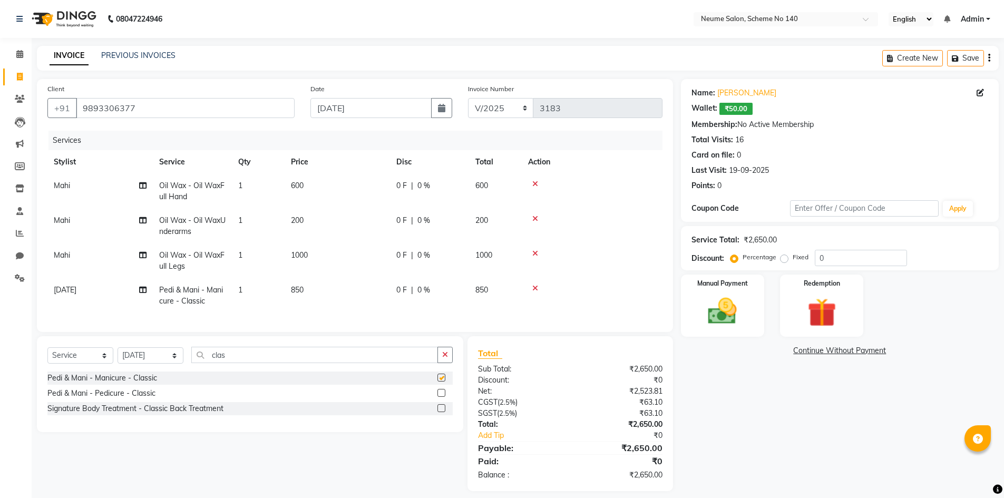
checkbox input "false"
click at [137, 351] on div "Select Service Product Membership Package Voucher Prepaid Gift Card Select Styl…" at bounding box center [250, 384] width 426 height 96
click at [139, 364] on select "Select Stylist [PERSON_NAME] Ashvina [PERSON_NAME] [DATE][PERSON_NAME] Mahi [PE…" at bounding box center [150, 355] width 66 height 16
select select "75332"
click at [117, 355] on select "Select Stylist [PERSON_NAME] Ashvina [PERSON_NAME] [DATE][PERSON_NAME] Mahi [PE…" at bounding box center [150, 355] width 66 height 16
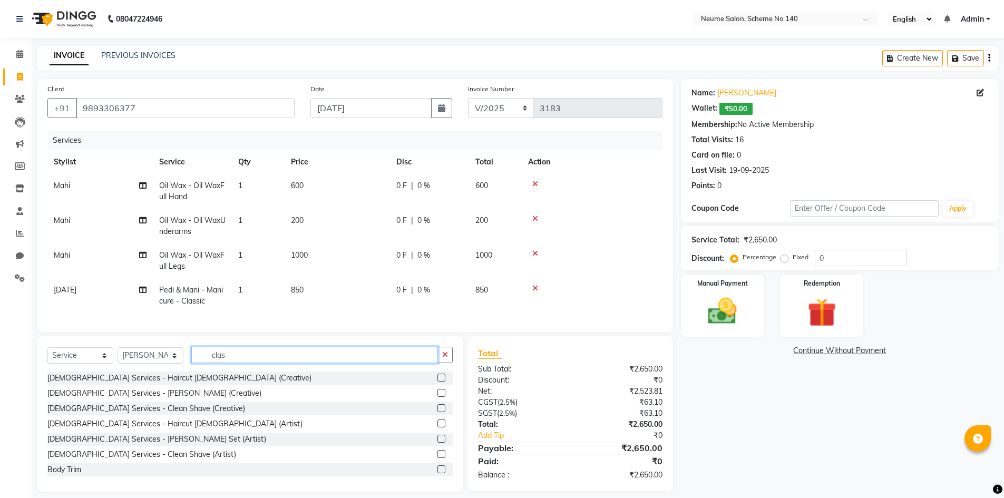
click at [230, 363] on input "clas" at bounding box center [314, 355] width 247 height 16
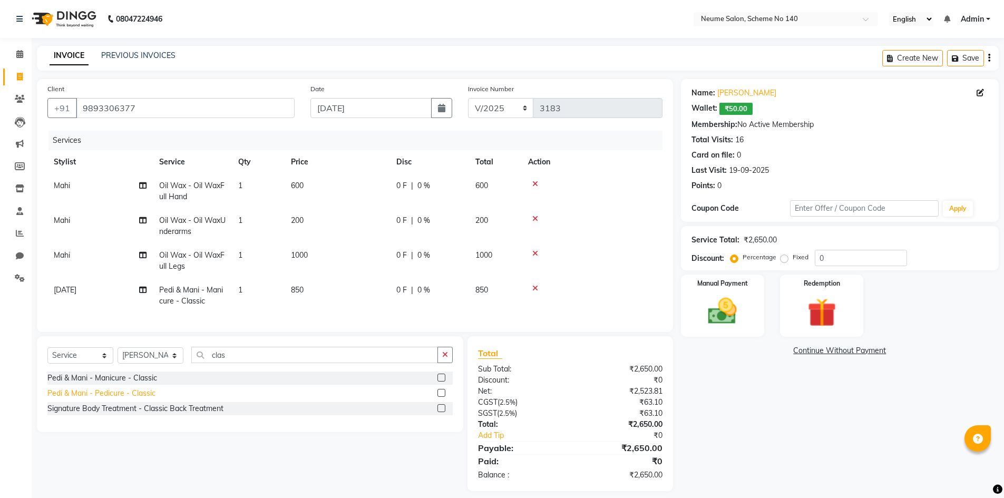
click at [139, 399] on div "Pedi & Mani - Pedicure - Classic" at bounding box center [101, 393] width 108 height 11
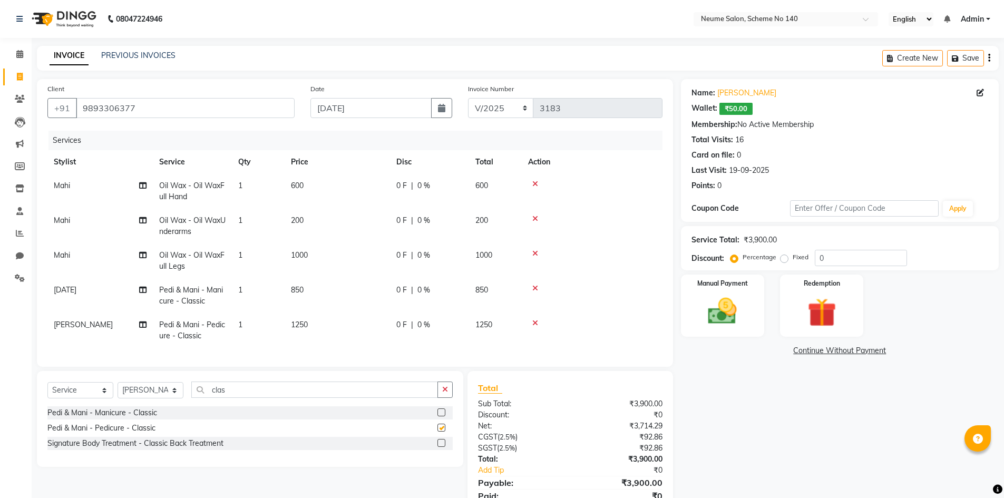
checkbox input "false"
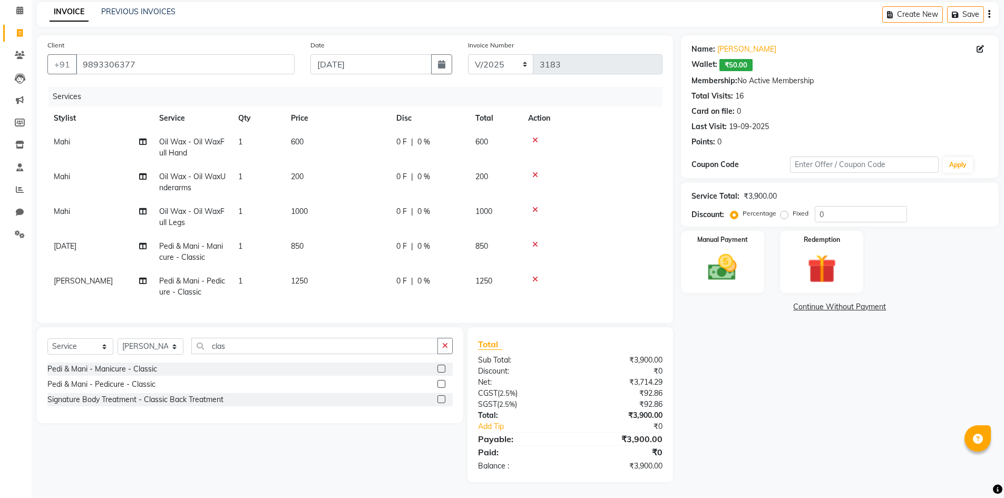
scroll to position [52, 0]
click at [818, 252] on img at bounding box center [821, 268] width 48 height 37
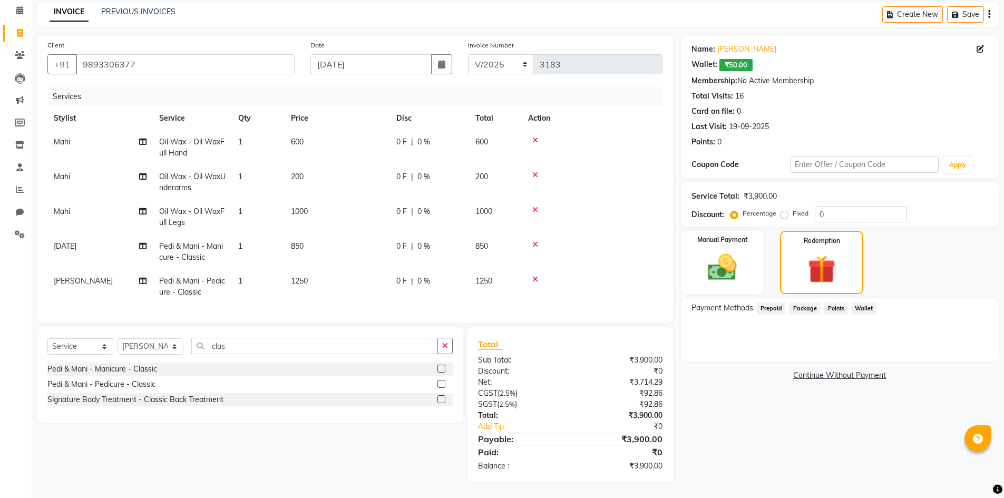
click at [863, 306] on span "Wallet" at bounding box center [863, 308] width 25 height 12
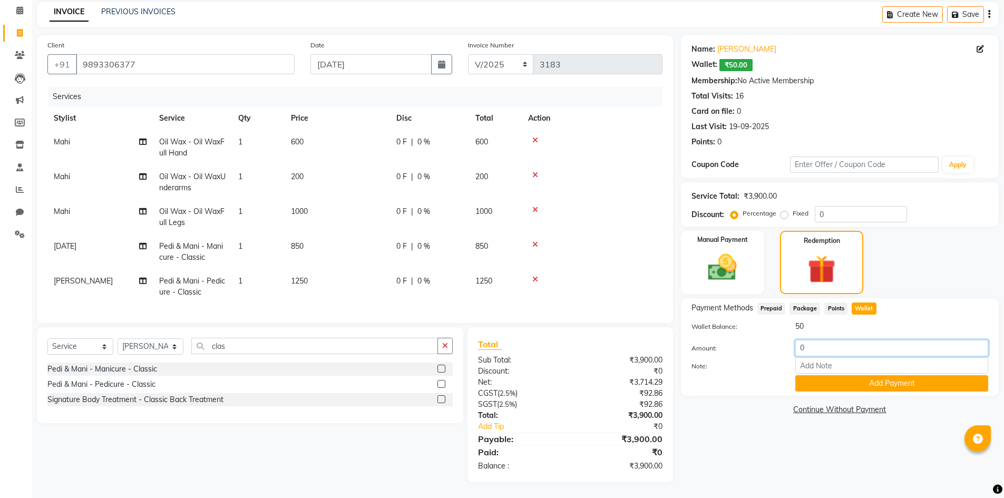
click at [800, 340] on input "0" at bounding box center [891, 348] width 193 height 16
type input "50"
click at [832, 380] on button "Add Payment" at bounding box center [891, 383] width 193 height 16
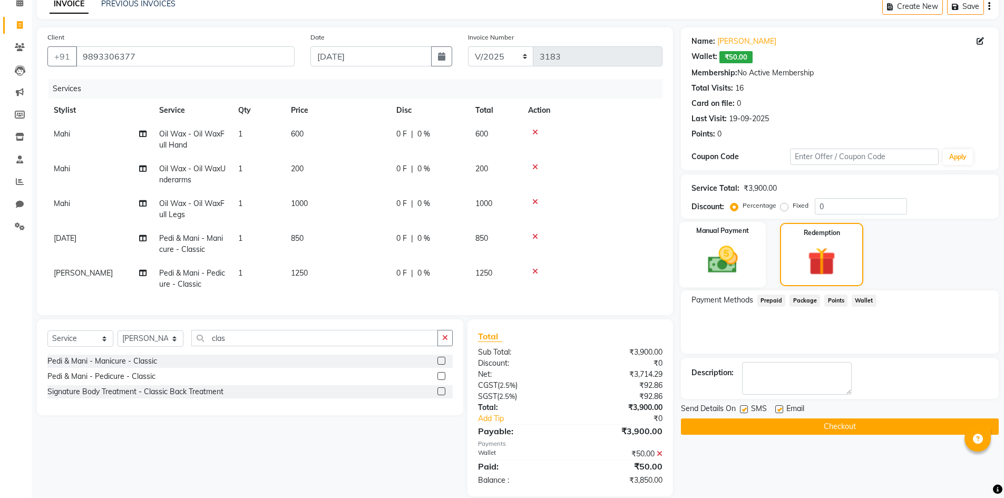
click at [724, 259] on img at bounding box center [722, 259] width 48 height 34
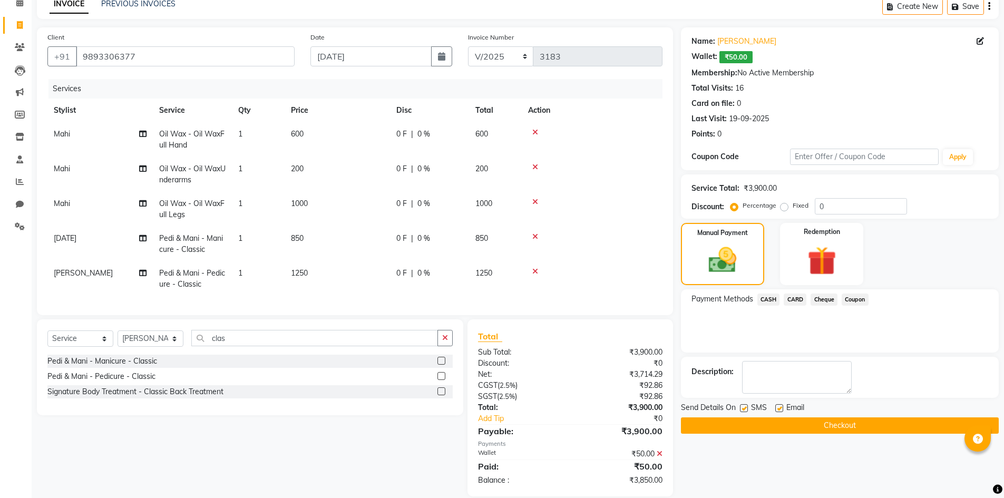
click at [767, 300] on span "CASH" at bounding box center [768, 299] width 23 height 12
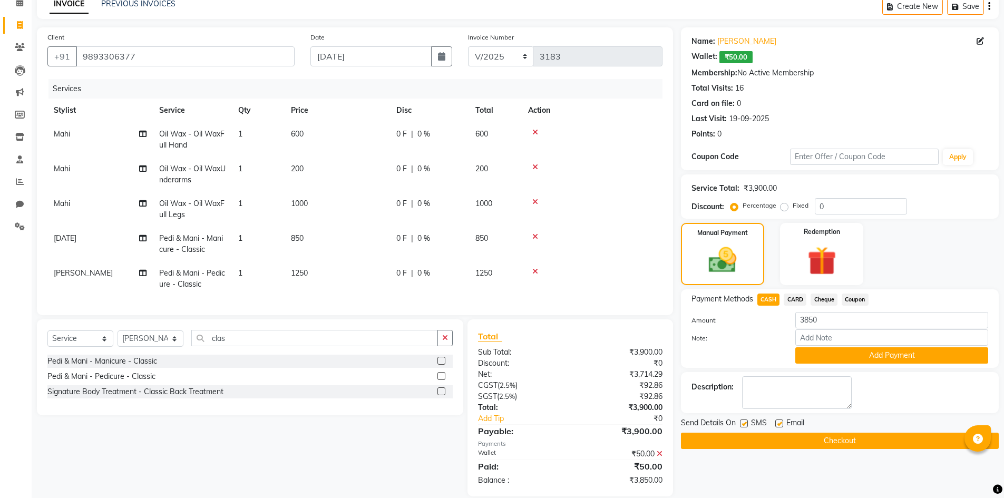
scroll to position [74, 0]
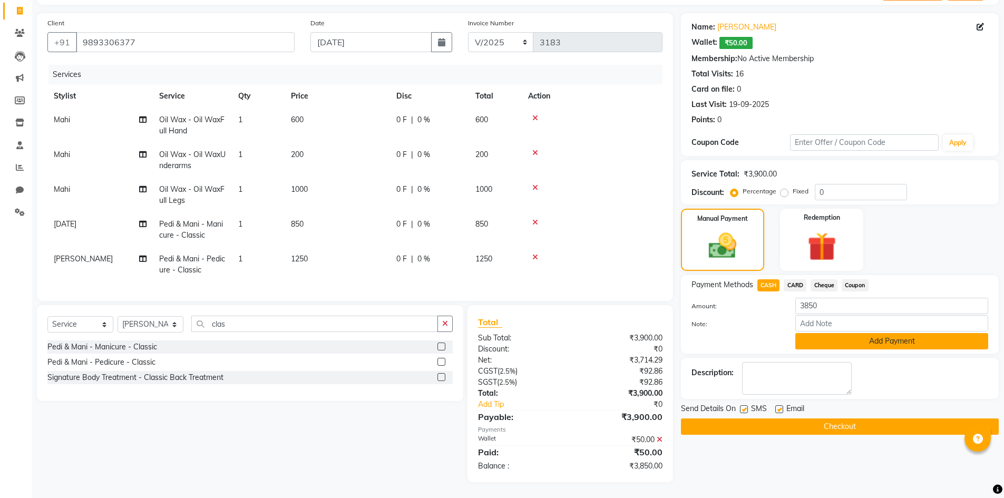
click at [843, 337] on button "Add Payment" at bounding box center [891, 341] width 193 height 16
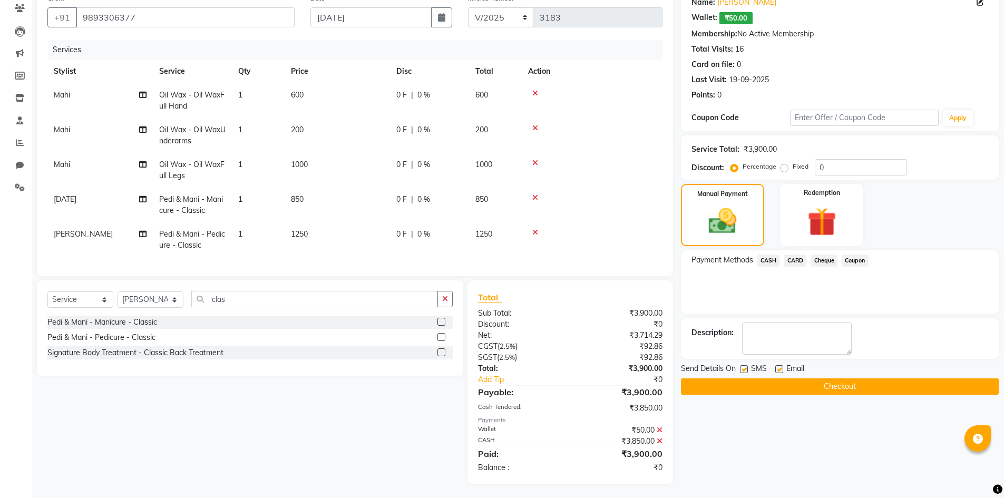
scroll to position [100, 0]
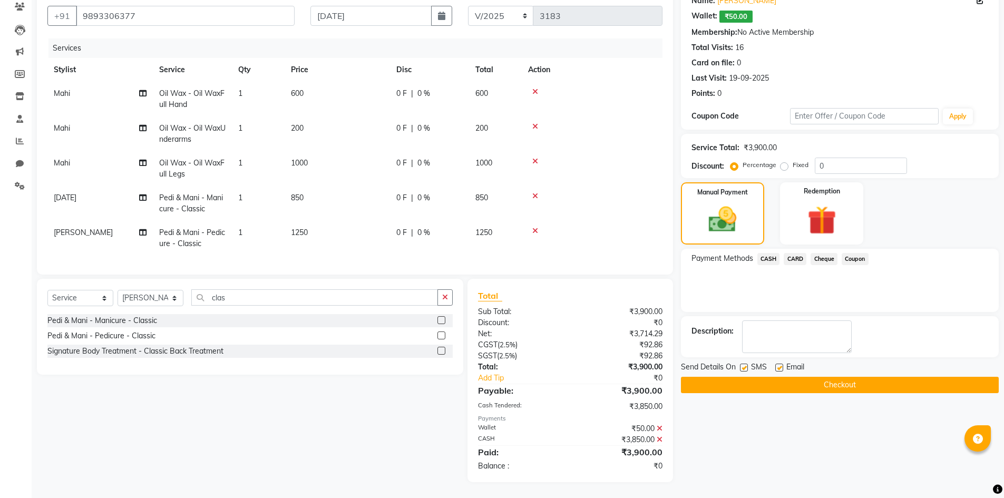
click at [784, 377] on button "Checkout" at bounding box center [840, 385] width 318 height 16
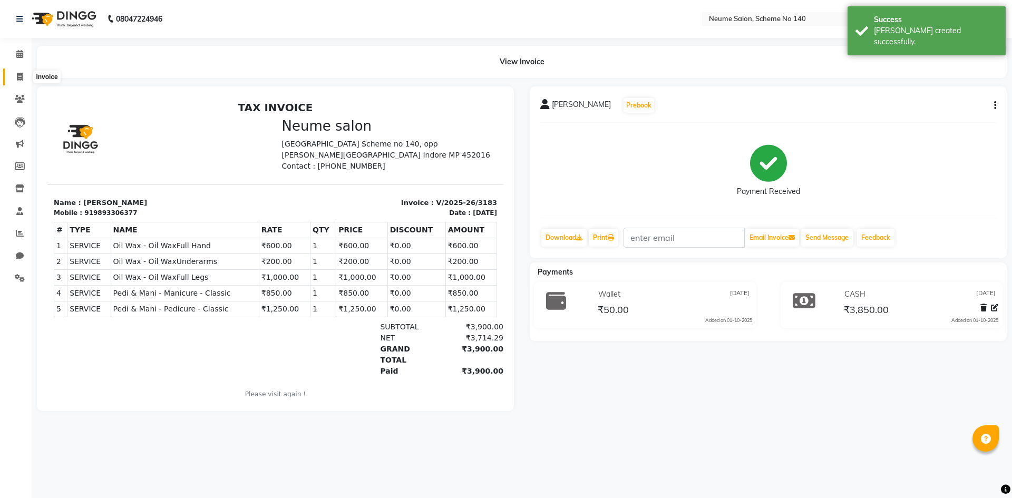
drag, startPoint x: 18, startPoint y: 71, endPoint x: 43, endPoint y: 73, distance: 24.3
click at [18, 71] on span at bounding box center [20, 77] width 18 height 12
select select "service"
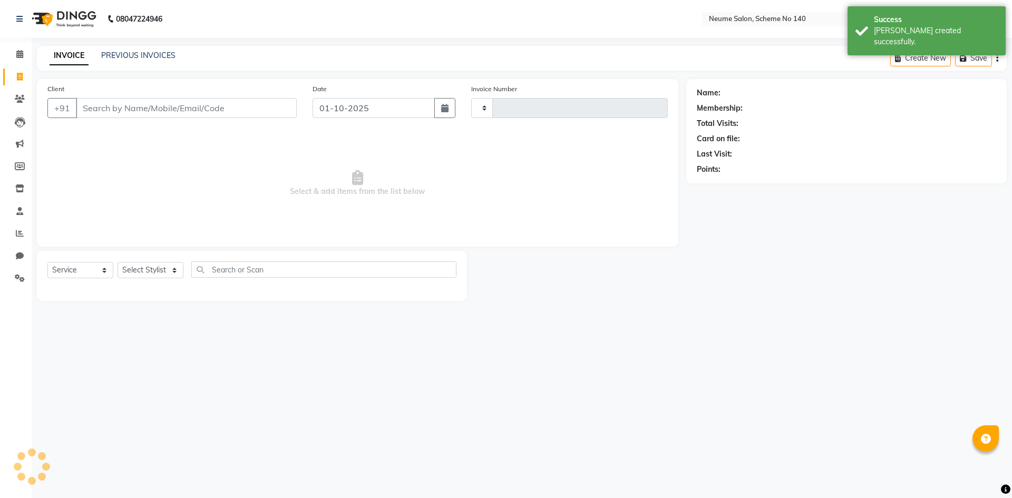
type input "3184"
select select "8098"
click at [160, 60] on div "PREVIOUS INVOICES" at bounding box center [138, 55] width 74 height 11
click at [138, 58] on link "PREVIOUS INVOICES" at bounding box center [138, 55] width 74 height 9
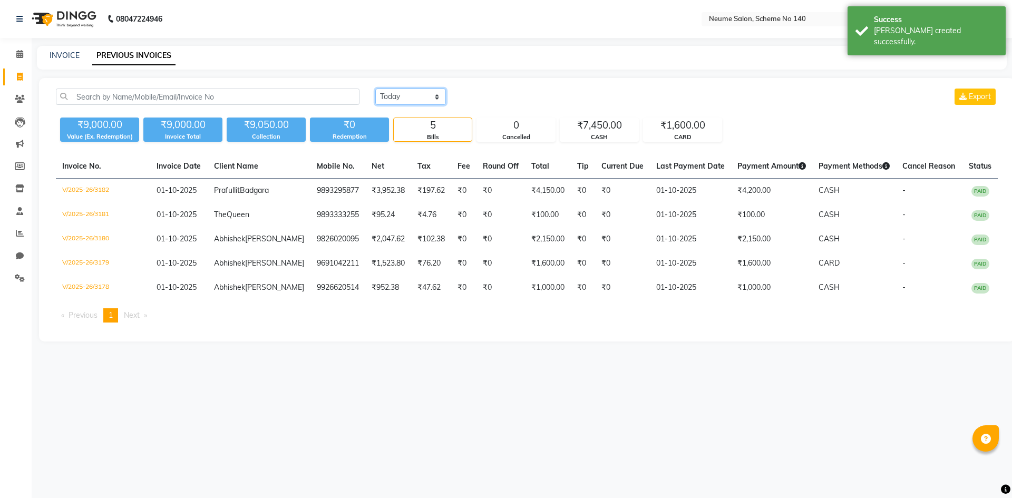
drag, startPoint x: 401, startPoint y: 95, endPoint x: 405, endPoint y: 101, distance: 6.6
click at [401, 95] on select "Today Yesterday Custom Range" at bounding box center [410, 97] width 71 height 16
click at [375, 89] on select "Today Yesterday Custom Range" at bounding box center [410, 97] width 71 height 16
click at [400, 96] on select "Today Yesterday Custom Range" at bounding box center [414, 97] width 79 height 16
select select "yesterday"
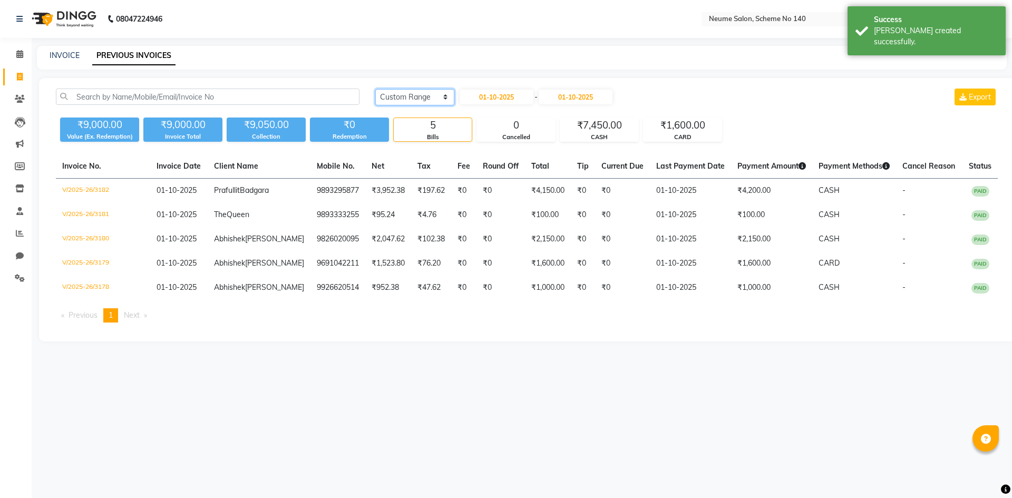
click at [375, 89] on select "Today Yesterday Custom Range" at bounding box center [414, 97] width 79 height 16
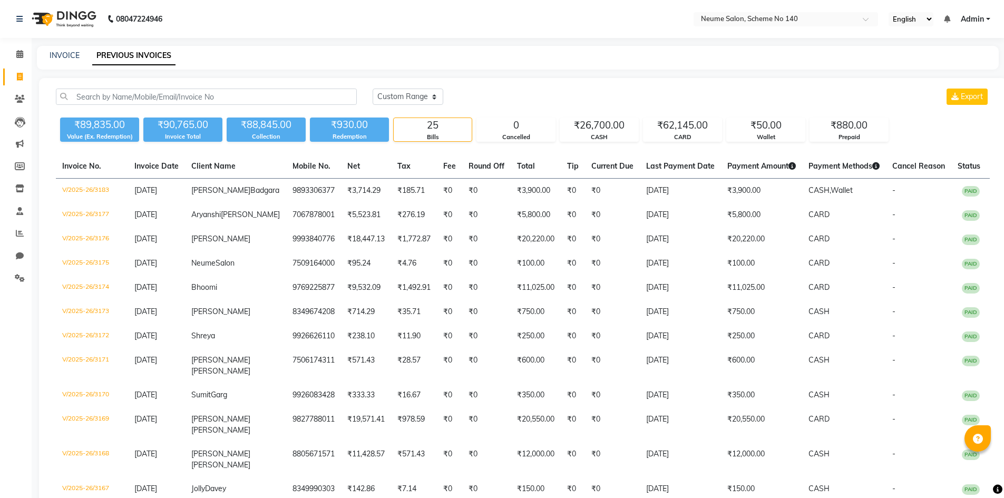
click at [62, 47] on div "INVOICE PREVIOUS INVOICES" at bounding box center [517, 58] width 961 height 24
click at [46, 52] on div "INVOICE PREVIOUS INVOICES" at bounding box center [511, 55] width 949 height 11
click at [74, 52] on link "INVOICE" at bounding box center [65, 55] width 30 height 9
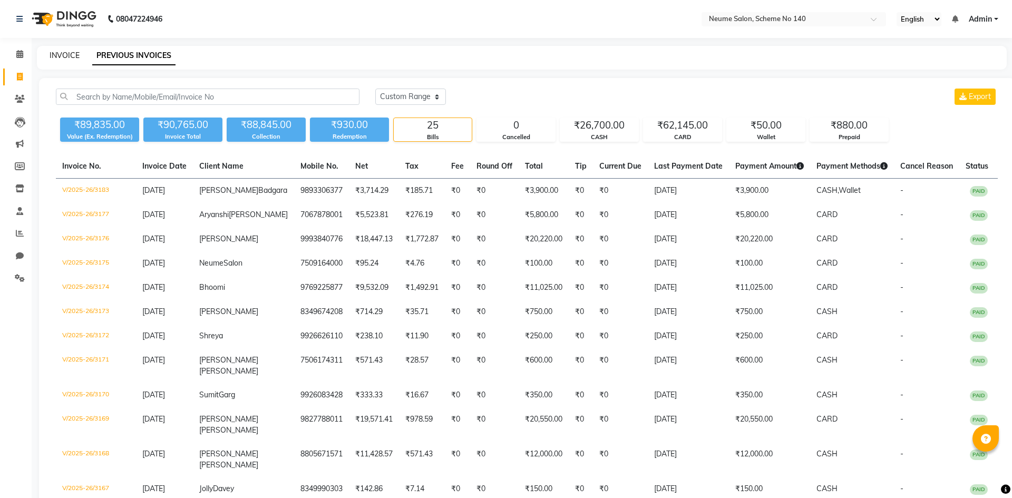
select select "8098"
select select "service"
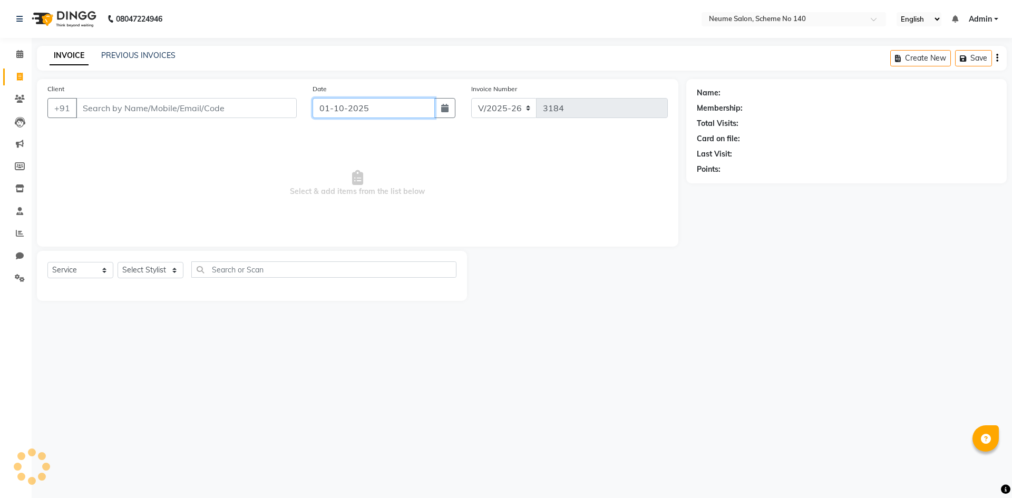
click at [406, 107] on input "01-10-2025" at bounding box center [373, 108] width 123 height 20
select select "10"
select select "2025"
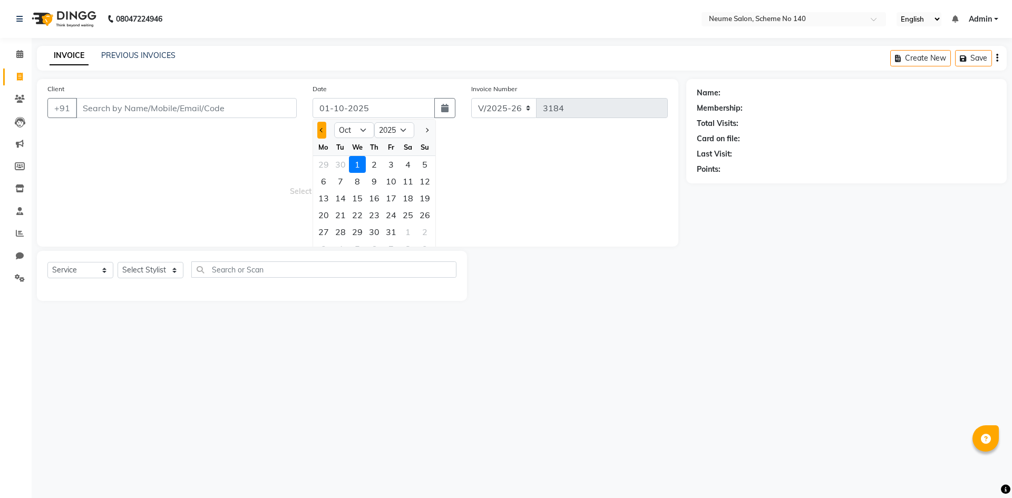
click at [322, 130] on span "Previous month" at bounding box center [322, 130] width 4 height 4
select select "9"
click at [344, 230] on div "30" at bounding box center [340, 231] width 17 height 17
type input "30-09-2025"
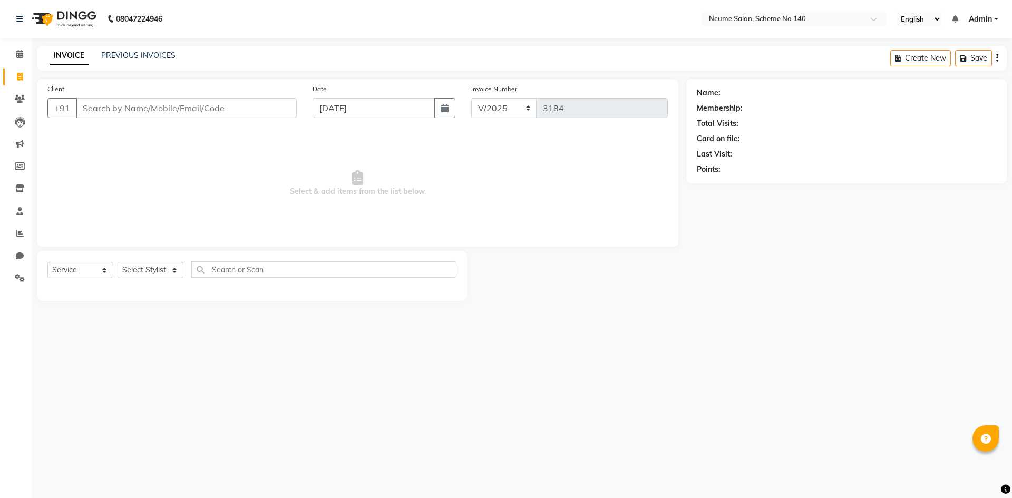
drag, startPoint x: 155, startPoint y: 121, endPoint x: 159, endPoint y: 107, distance: 14.3
click at [155, 120] on div "Client +91" at bounding box center [172, 104] width 265 height 43
click at [159, 106] on input "Client" at bounding box center [186, 108] width 221 height 20
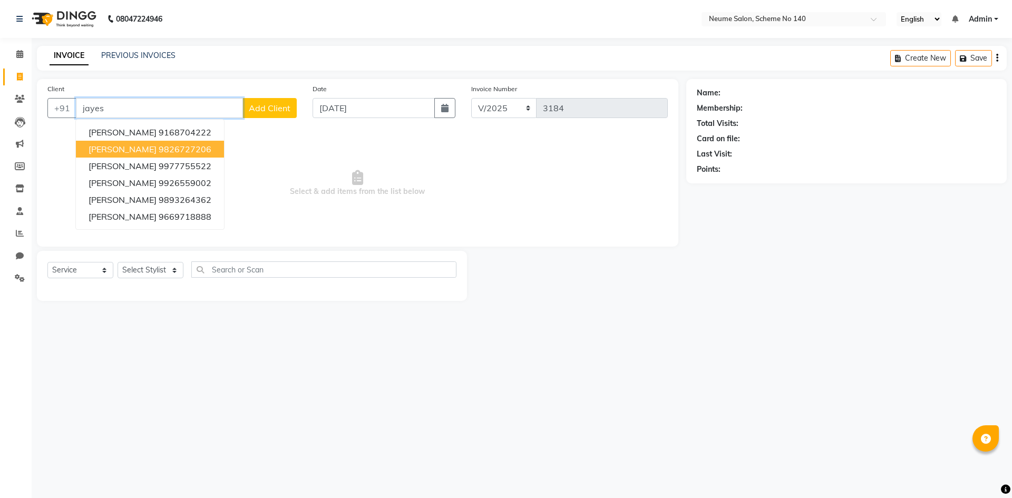
click at [159, 149] on ngb-highlight "9826727206" at bounding box center [185, 149] width 53 height 11
type input "9826727206"
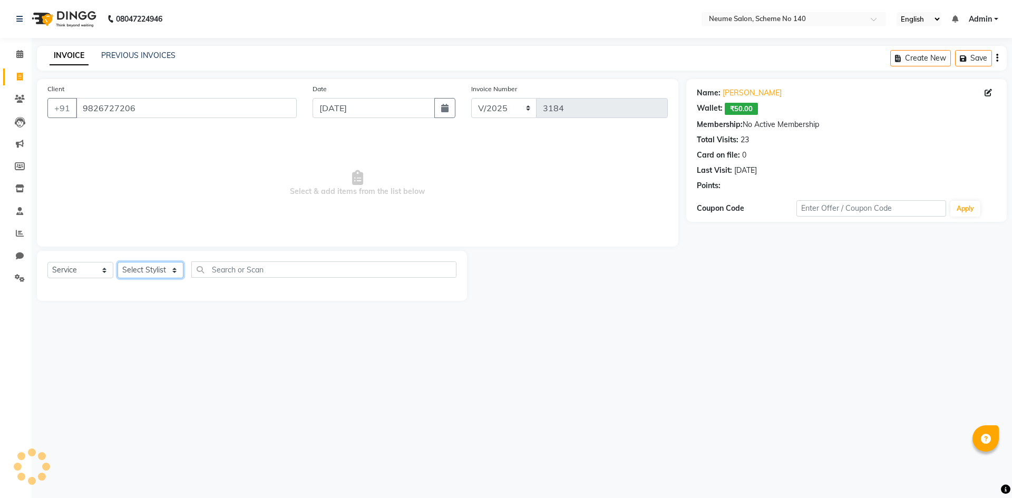
click at [144, 270] on select "Select Stylist [PERSON_NAME] Ashvina [PERSON_NAME] [DATE][PERSON_NAME] Mahi [PE…" at bounding box center [150, 270] width 66 height 16
select select "75325"
click at [117, 262] on select "Select Stylist [PERSON_NAME] Ashvina [PERSON_NAME] [DATE][PERSON_NAME] Mahi [PE…" at bounding box center [150, 270] width 66 height 16
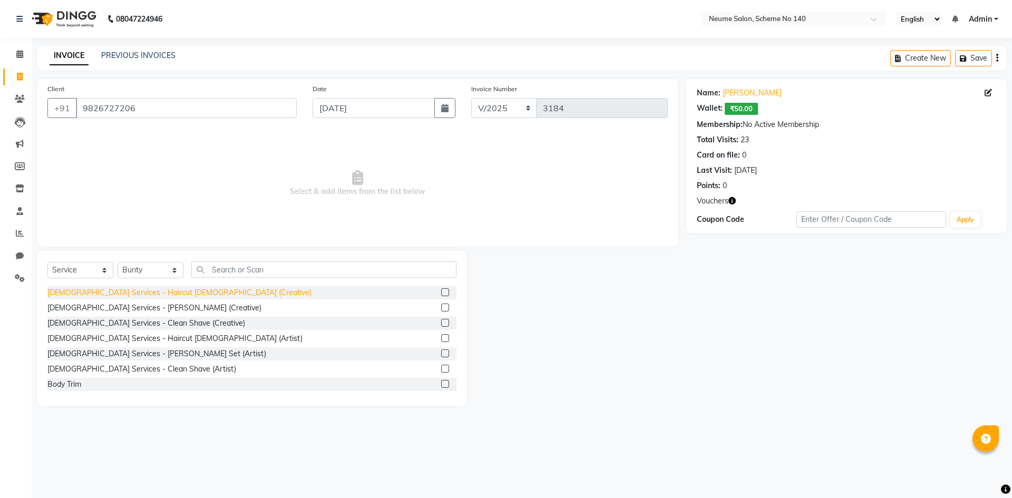
click at [165, 292] on div "[DEMOGRAPHIC_DATA] Services - Haircut [DEMOGRAPHIC_DATA] (Creative)" at bounding box center [179, 292] width 264 height 11
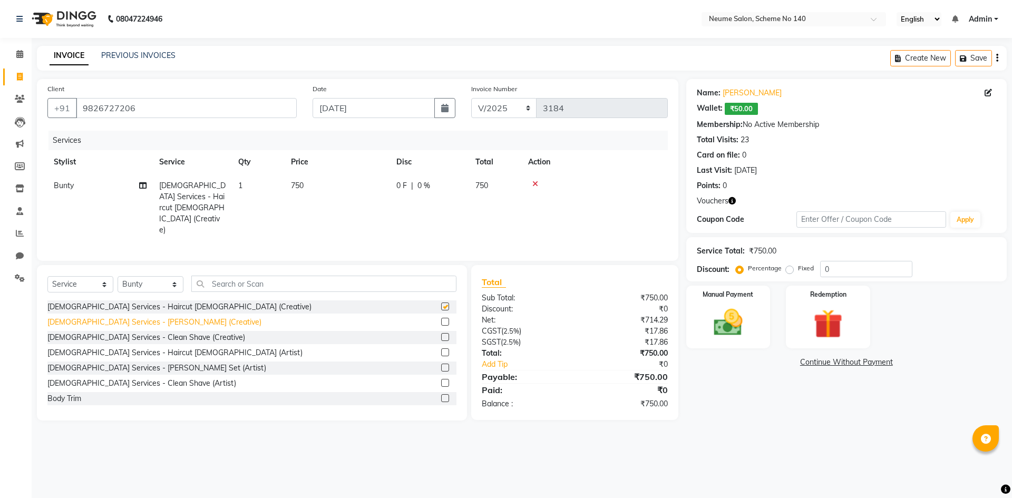
checkbox input "false"
click at [148, 317] on div "[DEMOGRAPHIC_DATA] Services - [PERSON_NAME] (Creative)" at bounding box center [154, 322] width 214 height 11
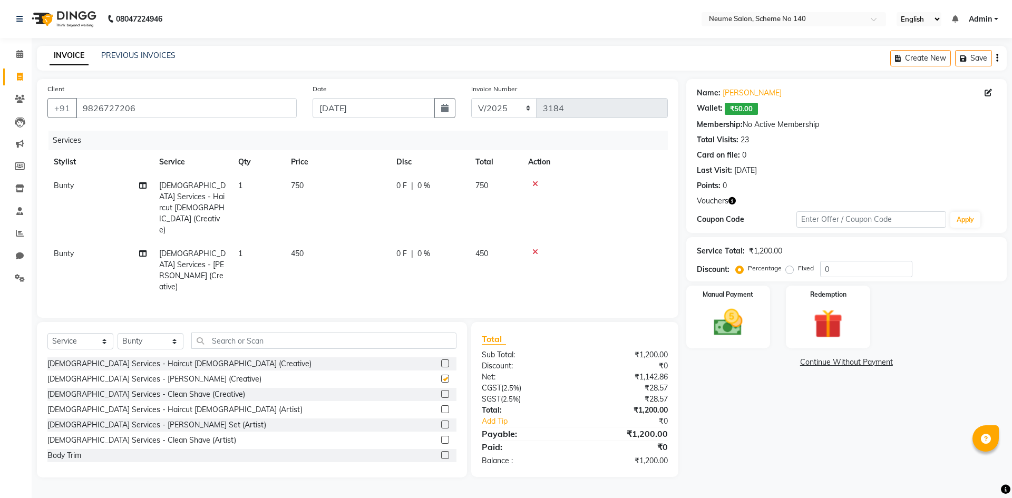
checkbox input "false"
click at [302, 171] on th "Price" at bounding box center [336, 162] width 105 height 24
click at [296, 242] on td "450" at bounding box center [336, 270] width 105 height 57
select select "75325"
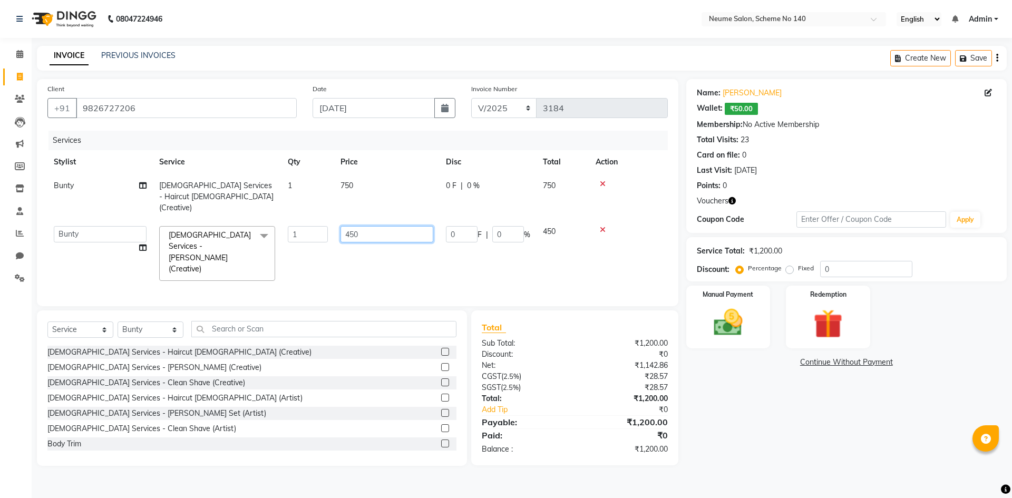
click at [348, 226] on input "450" at bounding box center [386, 234] width 93 height 16
type input "500"
click at [349, 181] on td "750" at bounding box center [386, 197] width 105 height 46
select select "75325"
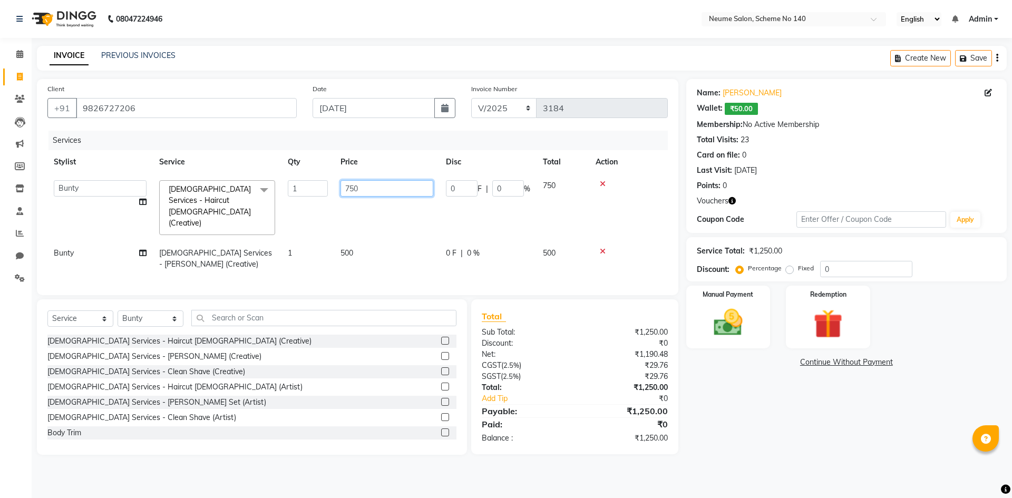
click at [355, 192] on input "750" at bounding box center [386, 188] width 93 height 16
type input "800"
click at [726, 317] on img at bounding box center [727, 322] width 49 height 35
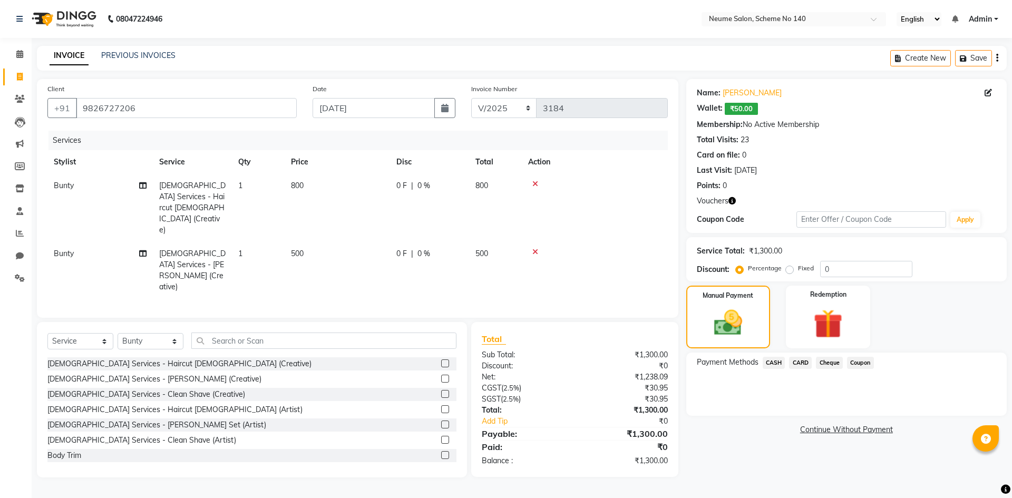
click at [799, 364] on span "CARD" at bounding box center [800, 363] width 23 height 12
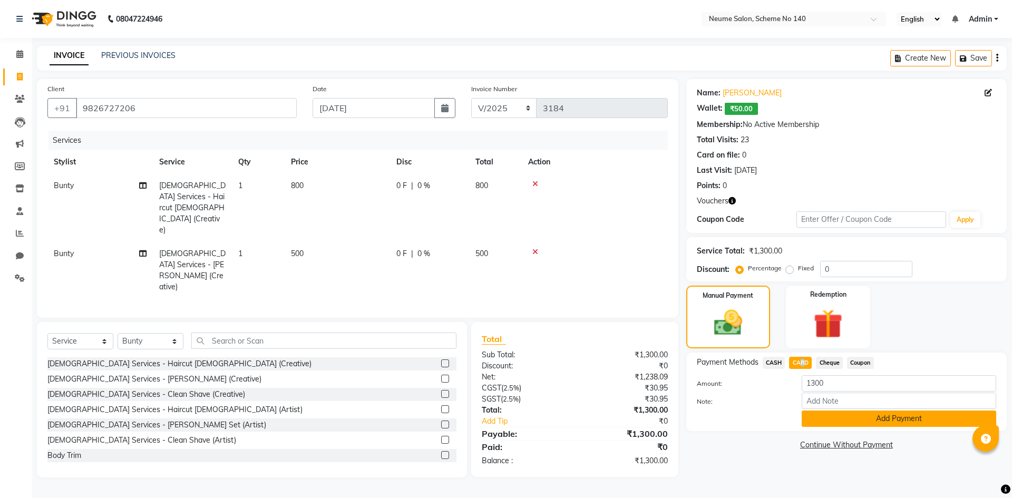
click at [839, 415] on button "Add Payment" at bounding box center [898, 418] width 194 height 16
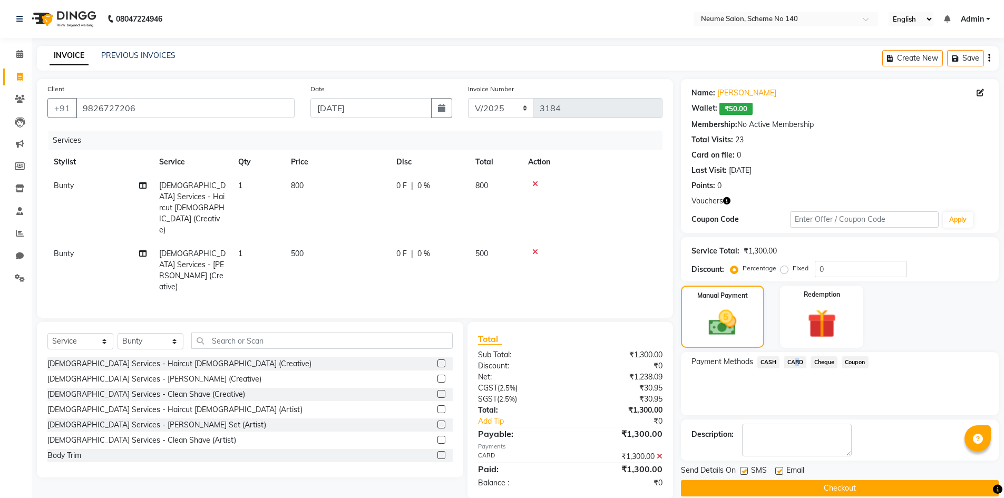
click at [817, 487] on button "Checkout" at bounding box center [840, 488] width 318 height 16
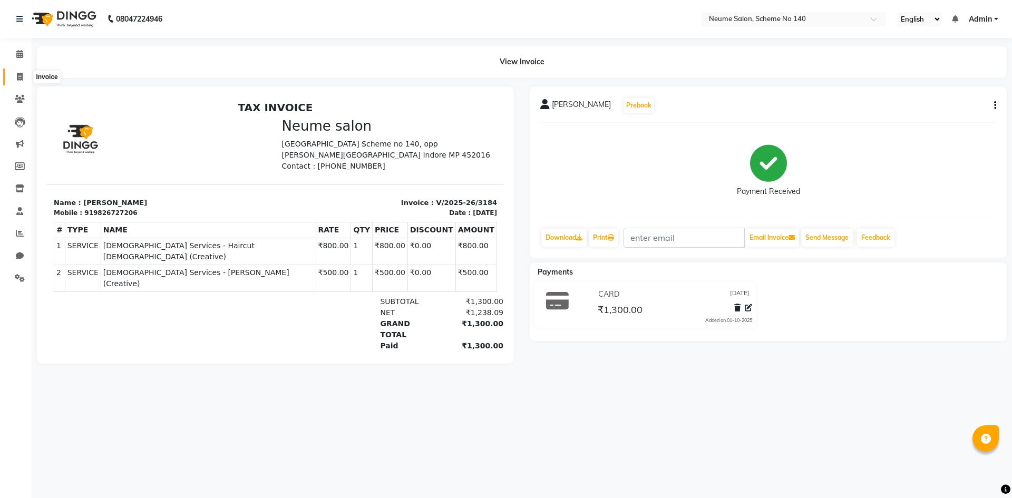
click at [21, 77] on icon at bounding box center [20, 77] width 6 height 8
select select "service"
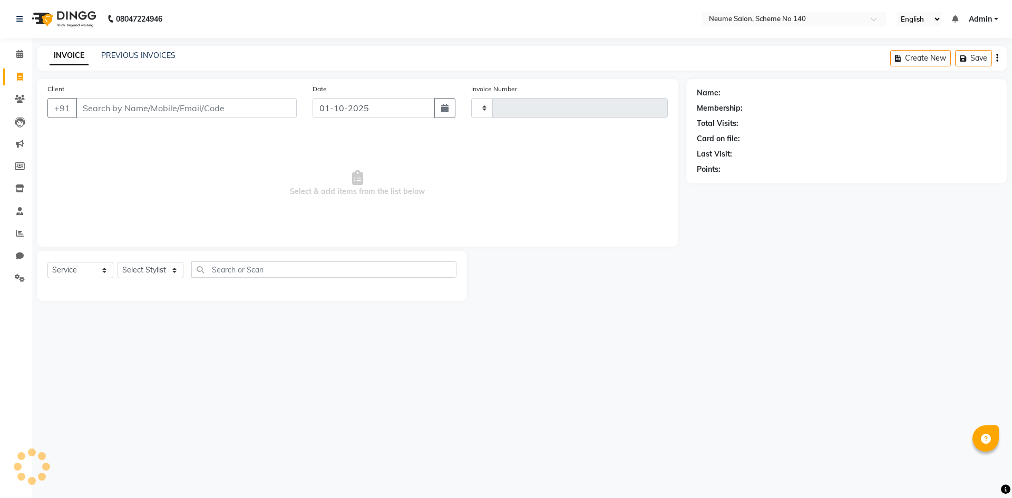
type input "3185"
select select "8098"
click at [145, 45] on div "08047224946 Select Location × Neume Salon, Scheme No 140 English ENGLISH Españo…" at bounding box center [506, 249] width 1012 height 498
click at [149, 53] on link "PREVIOUS INVOICES" at bounding box center [138, 55] width 74 height 9
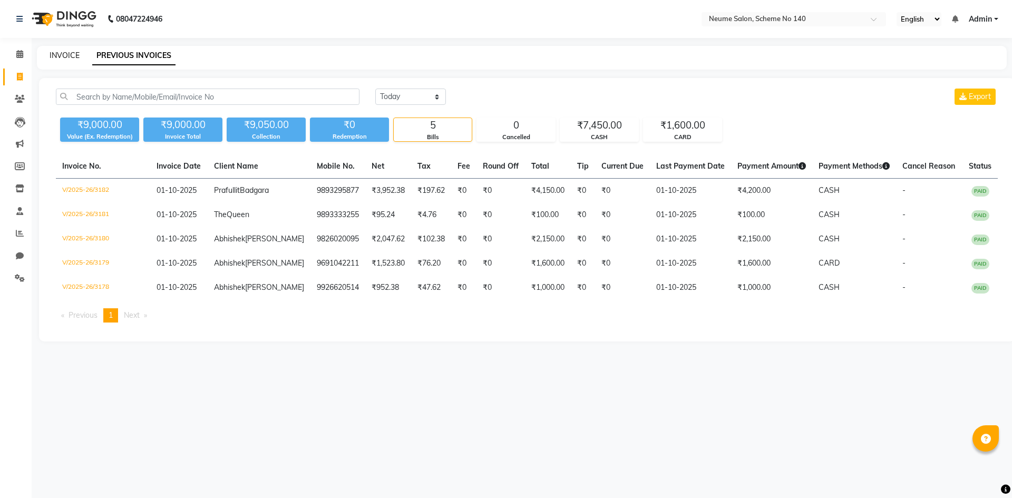
click at [68, 56] on link "INVOICE" at bounding box center [65, 55] width 30 height 9
select select "service"
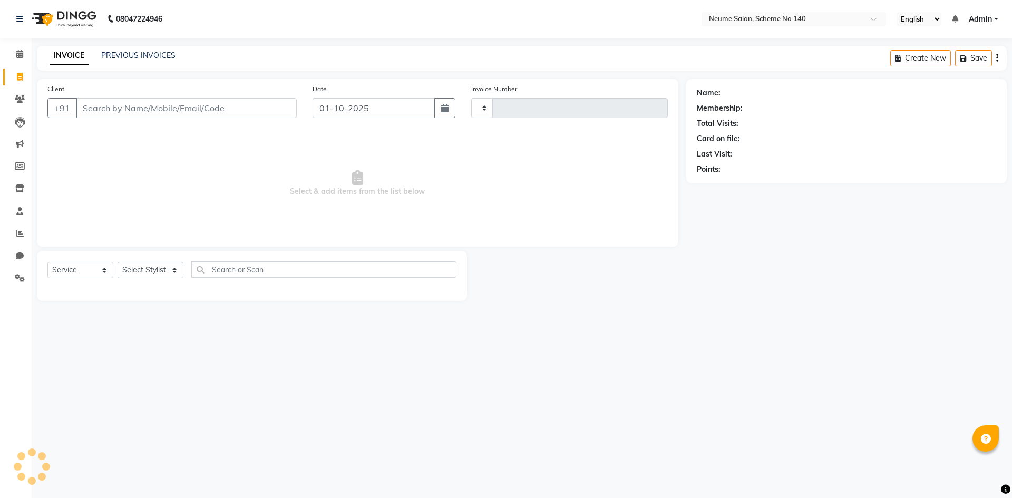
type input "3185"
select select "8098"
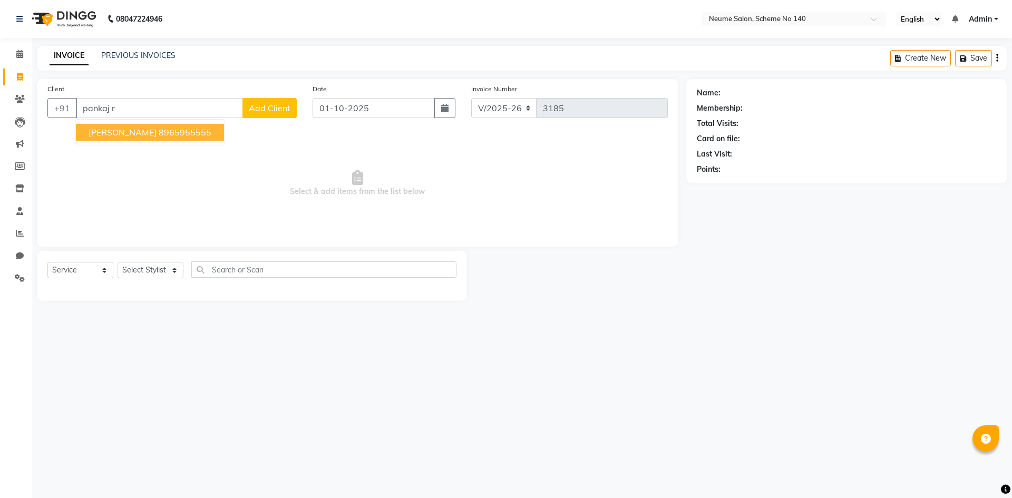
click at [103, 135] on span "Pankaj Rathore" at bounding box center [123, 132] width 68 height 11
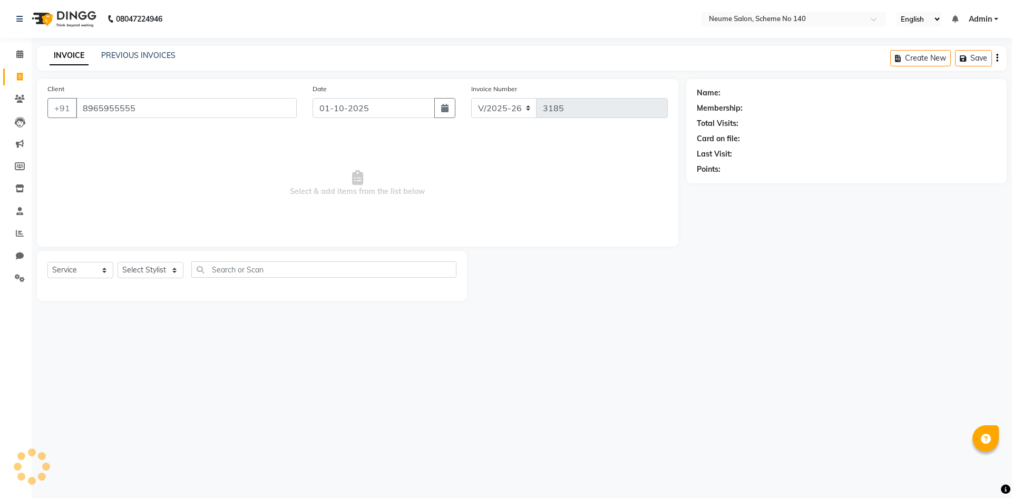
type input "8965955555"
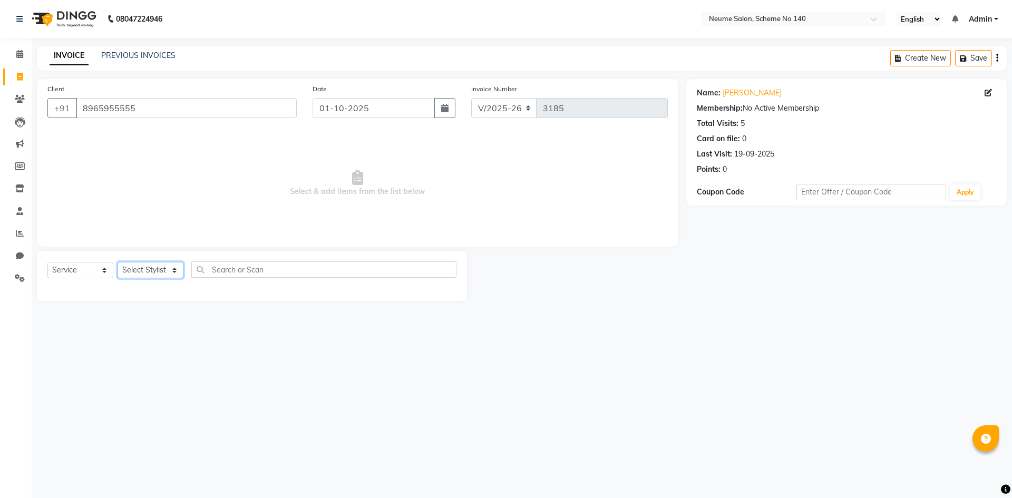
click at [152, 277] on select "Select Stylist [PERSON_NAME] Ashvina [PERSON_NAME] [DATE][PERSON_NAME] Mahi [PE…" at bounding box center [150, 270] width 66 height 16
click at [261, 193] on span "Select & add items from the list below" at bounding box center [357, 183] width 620 height 105
click at [163, 266] on select "Select Stylist [PERSON_NAME] Ashvina [PERSON_NAME] [DATE][PERSON_NAME] Mahi [PE…" at bounding box center [150, 270] width 66 height 16
select select "75329"
click at [117, 262] on select "Select Stylist [PERSON_NAME] Ashvina [PERSON_NAME] [DATE][PERSON_NAME] Mahi [PE…" at bounding box center [150, 270] width 66 height 16
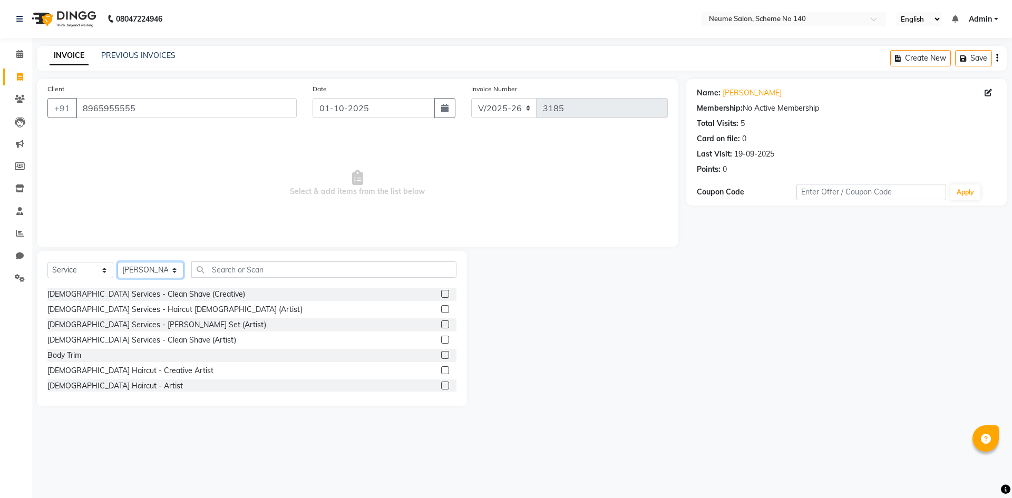
scroll to position [53, 0]
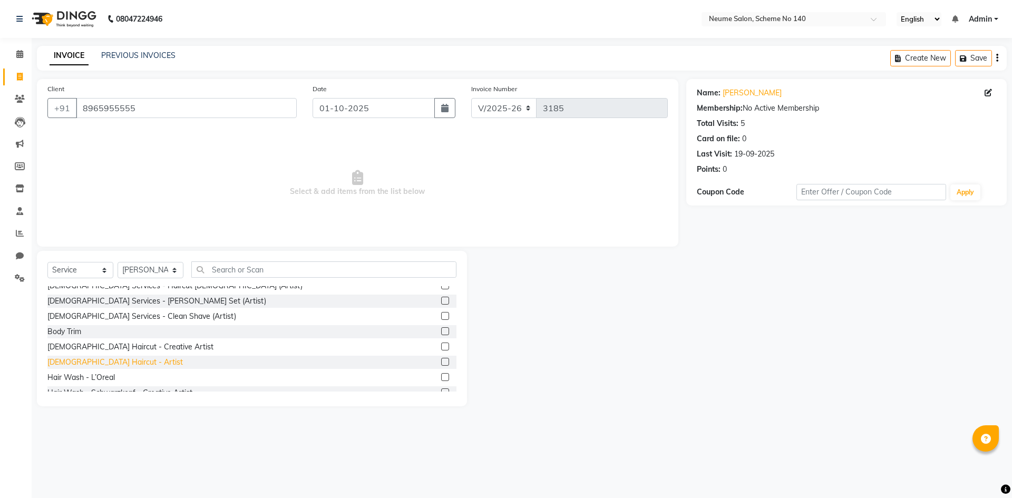
click at [90, 362] on div "[DEMOGRAPHIC_DATA] Haircut - Artist" at bounding box center [114, 362] width 135 height 11
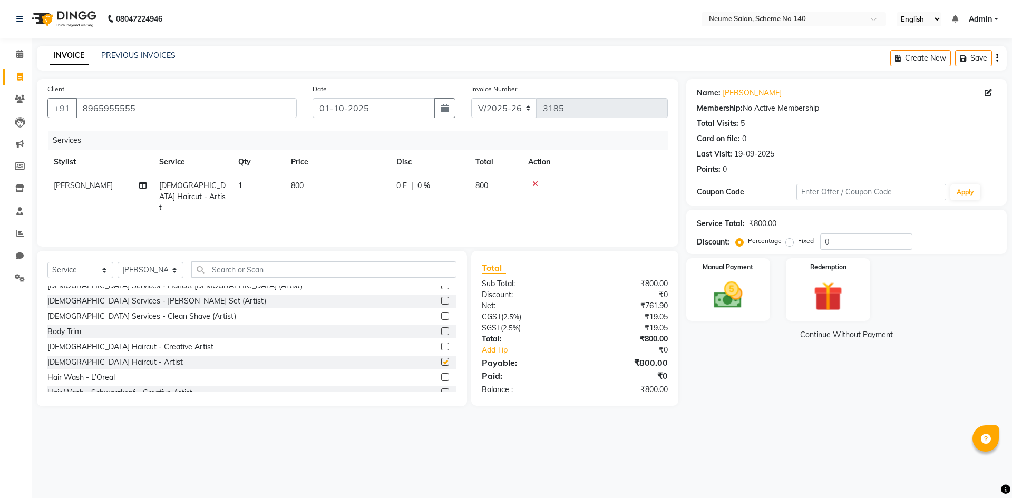
checkbox input "false"
click at [146, 254] on div "Select Service Product Membership Package Voucher Prepaid Gift Card Select Styl…" at bounding box center [252, 328] width 430 height 155
click at [142, 265] on select "Select Stylist [PERSON_NAME] Ashvina [PERSON_NAME] [DATE][PERSON_NAME] Mahi [PE…" at bounding box center [150, 270] width 66 height 16
select select "91525"
click at [117, 262] on select "Select Stylist [PERSON_NAME] Ashvina [PERSON_NAME] [DATE][PERSON_NAME] Mahi [PE…" at bounding box center [150, 270] width 66 height 16
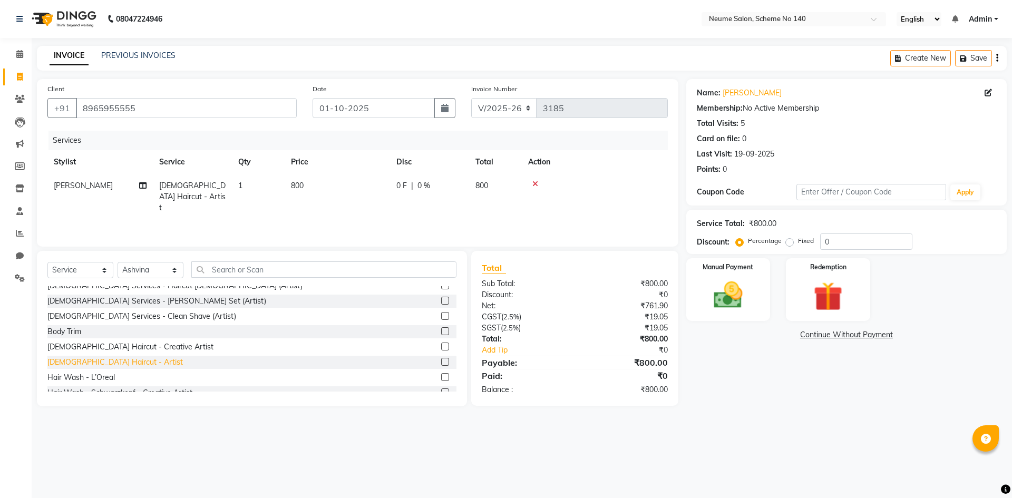
click at [85, 360] on div "[DEMOGRAPHIC_DATA] Haircut - Artist" at bounding box center [114, 362] width 135 height 11
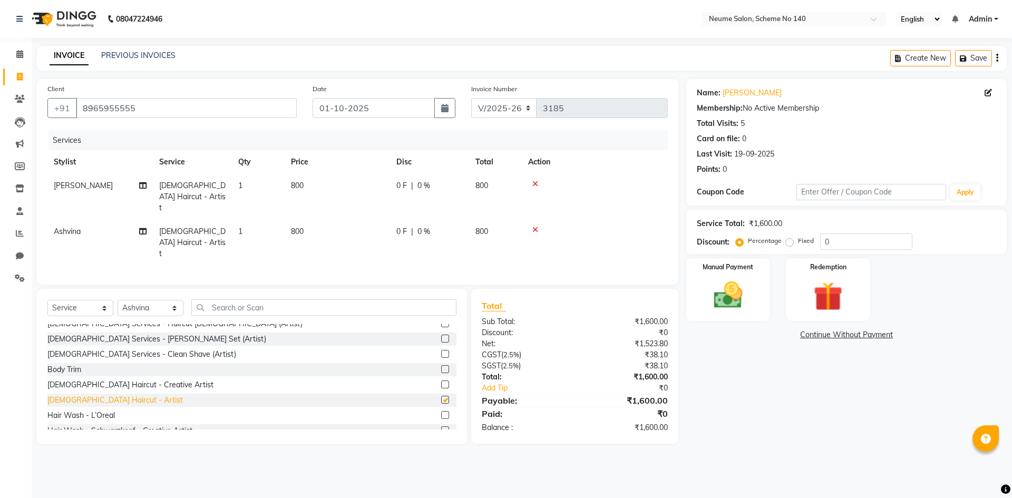
checkbox input "false"
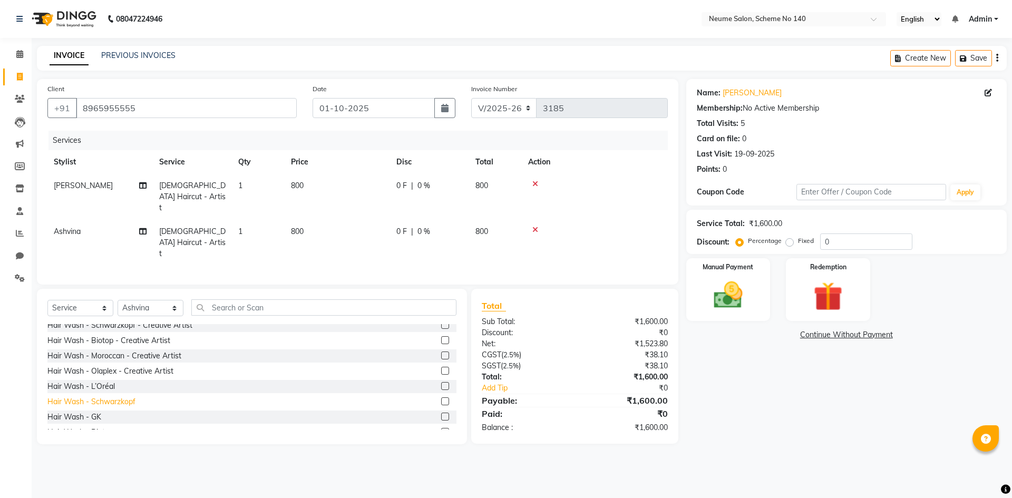
scroll to position [263, 0]
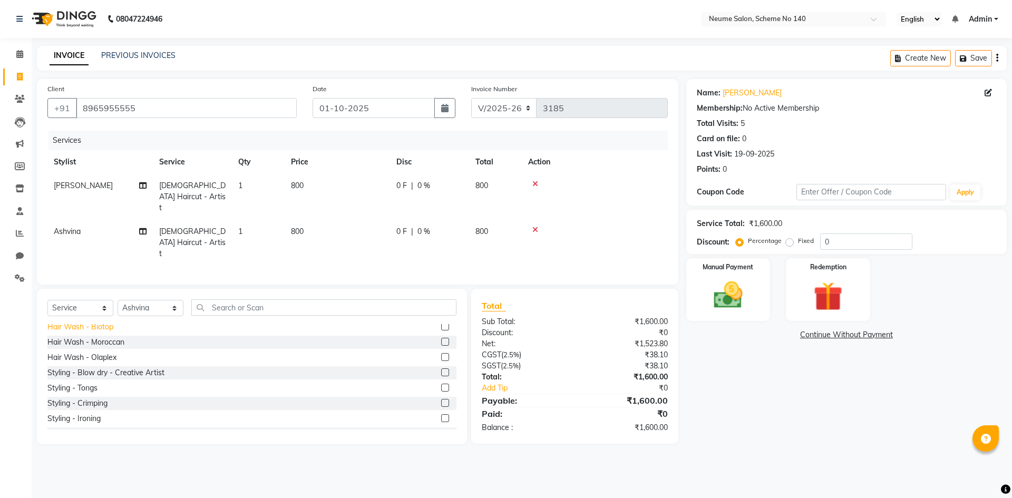
click at [104, 321] on div "Hair Wash - Biotop" at bounding box center [80, 326] width 66 height 11
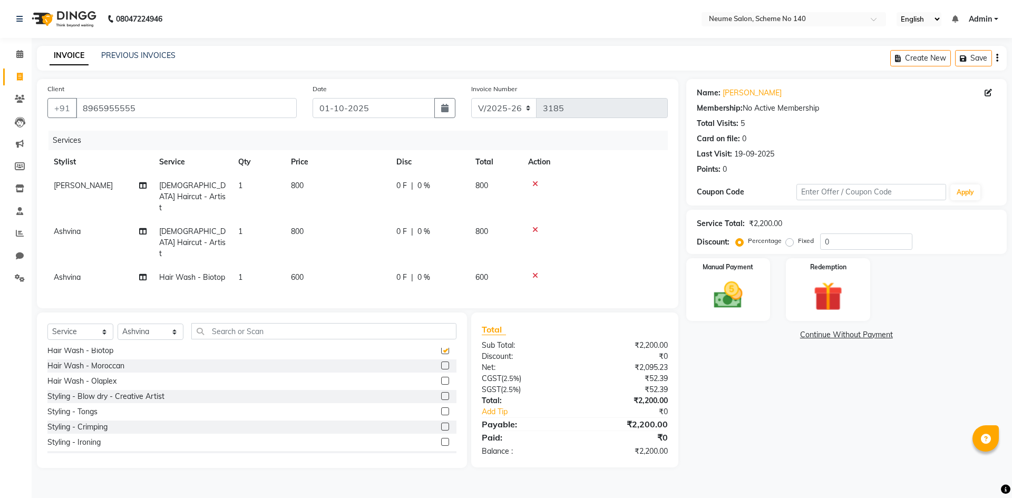
checkbox input "false"
drag, startPoint x: 734, startPoint y: 302, endPoint x: 745, endPoint y: 289, distance: 17.2
click at [735, 301] on img at bounding box center [727, 295] width 49 height 35
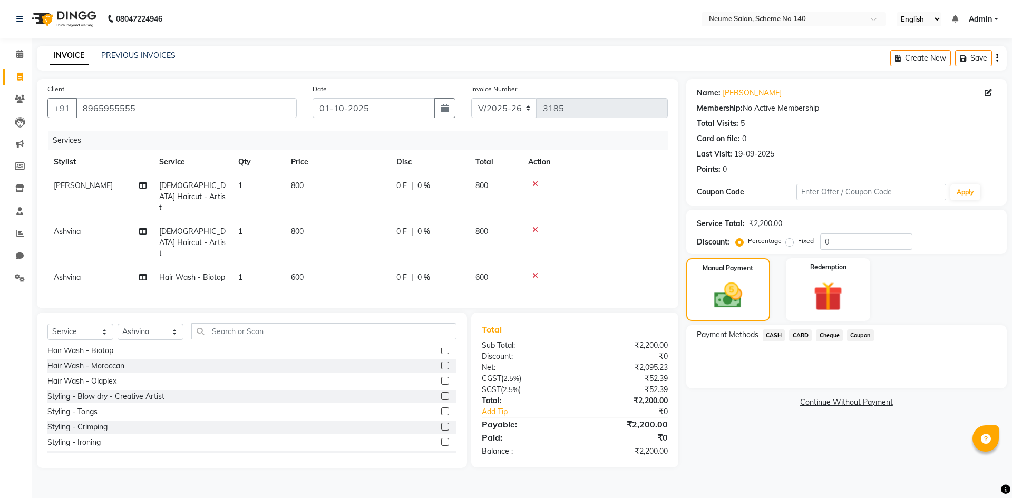
drag, startPoint x: 767, startPoint y: 338, endPoint x: 767, endPoint y: 345, distance: 6.8
click at [767, 336] on span "CASH" at bounding box center [773, 335] width 23 height 12
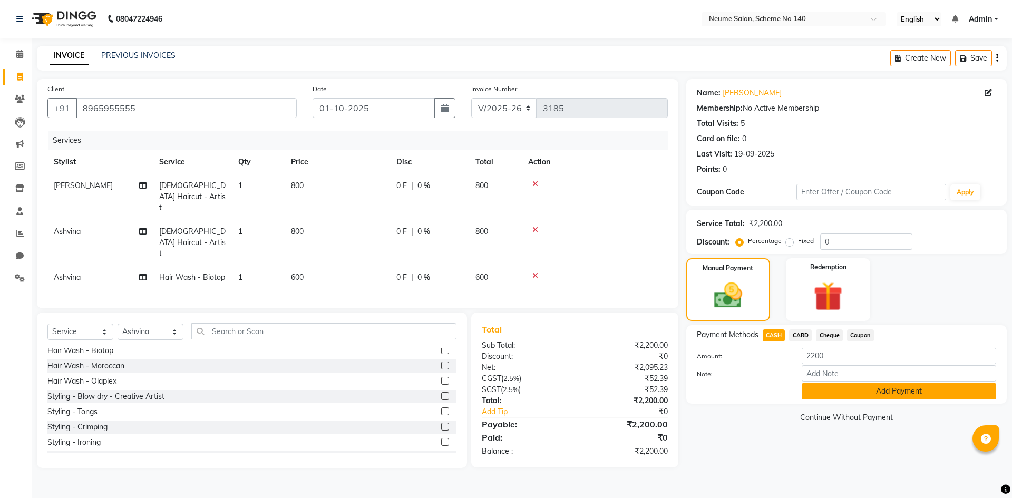
click at [821, 391] on button "Add Payment" at bounding box center [898, 391] width 194 height 16
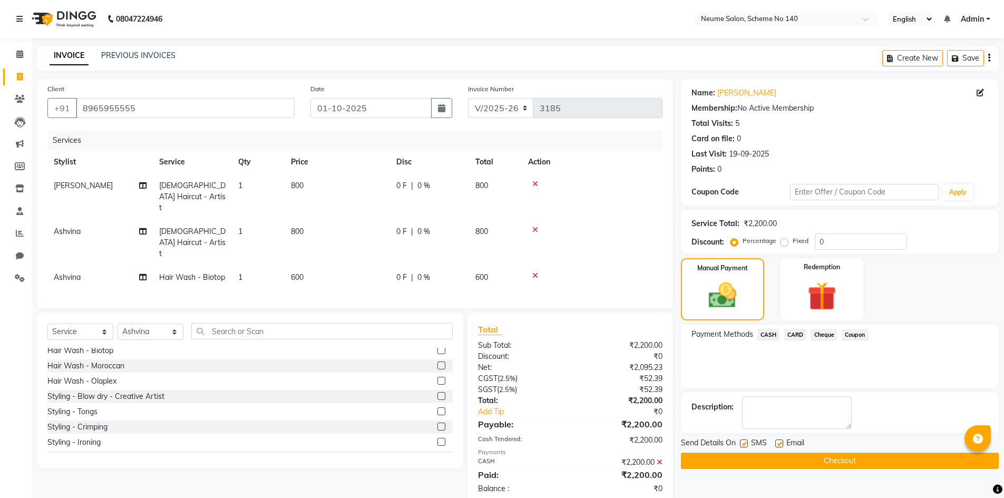
click at [812, 457] on button "Checkout" at bounding box center [840, 461] width 318 height 16
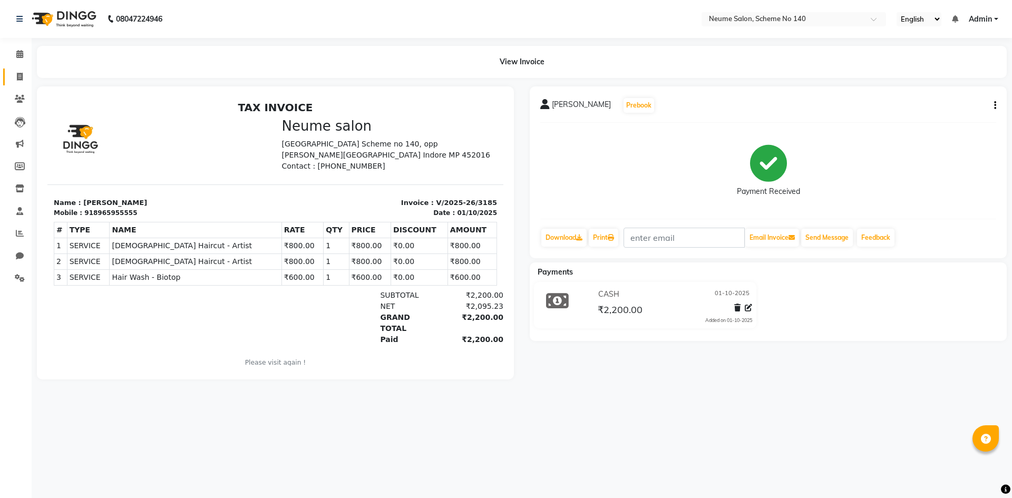
click at [23, 82] on span at bounding box center [20, 77] width 18 height 12
select select "service"
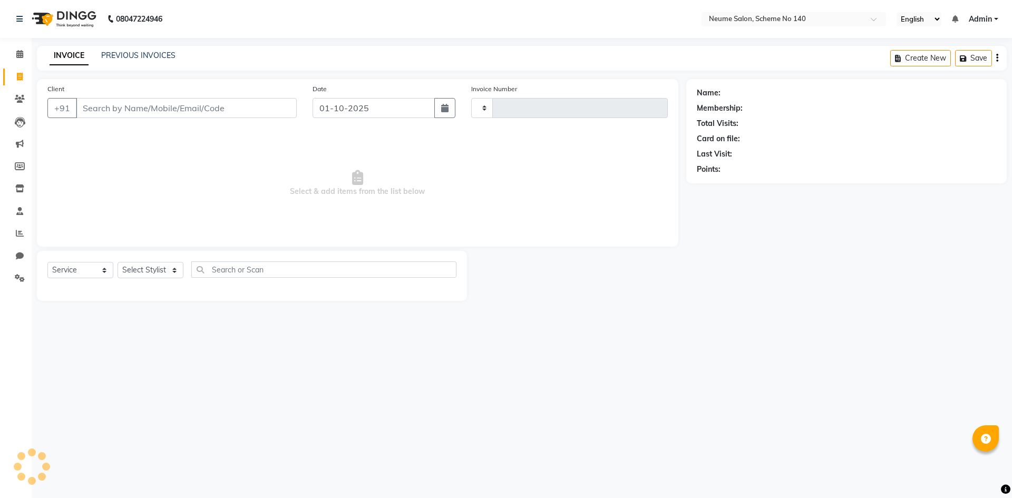
type input "3186"
select select "8098"
click at [129, 112] on input "Client" at bounding box center [186, 108] width 221 height 20
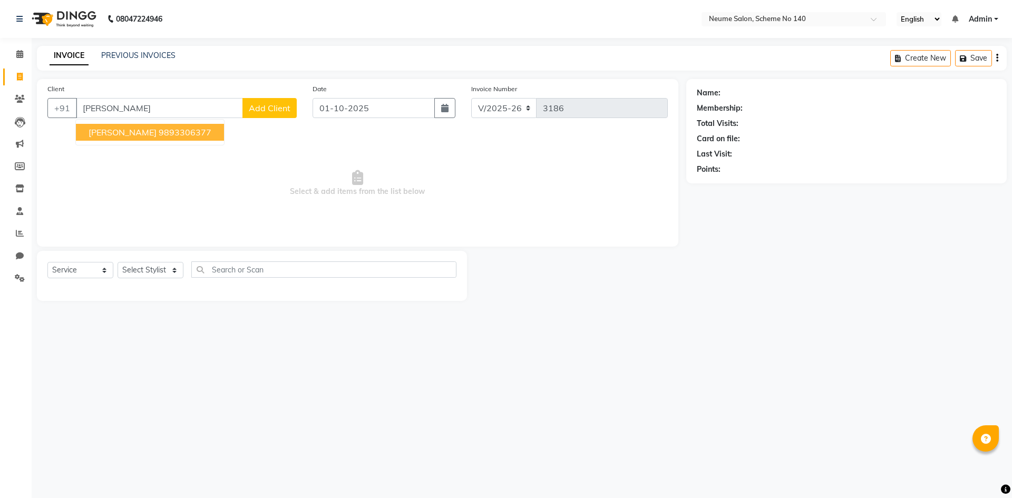
click at [156, 129] on span "Sulakshana Badgara" at bounding box center [123, 132] width 68 height 11
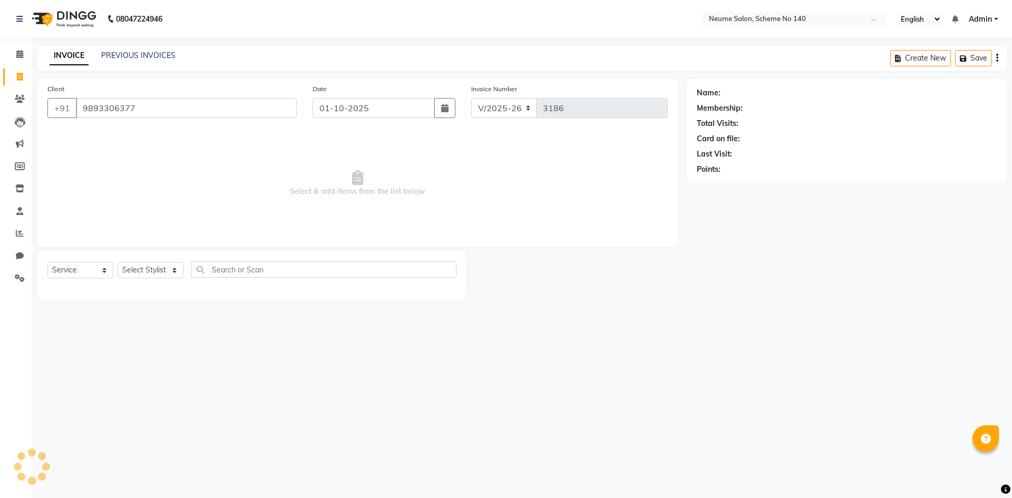
type input "9893306377"
click at [136, 276] on select "Select Stylist [PERSON_NAME] Ashvina [PERSON_NAME] [DATE][PERSON_NAME] Mahi [PE…" at bounding box center [150, 270] width 66 height 16
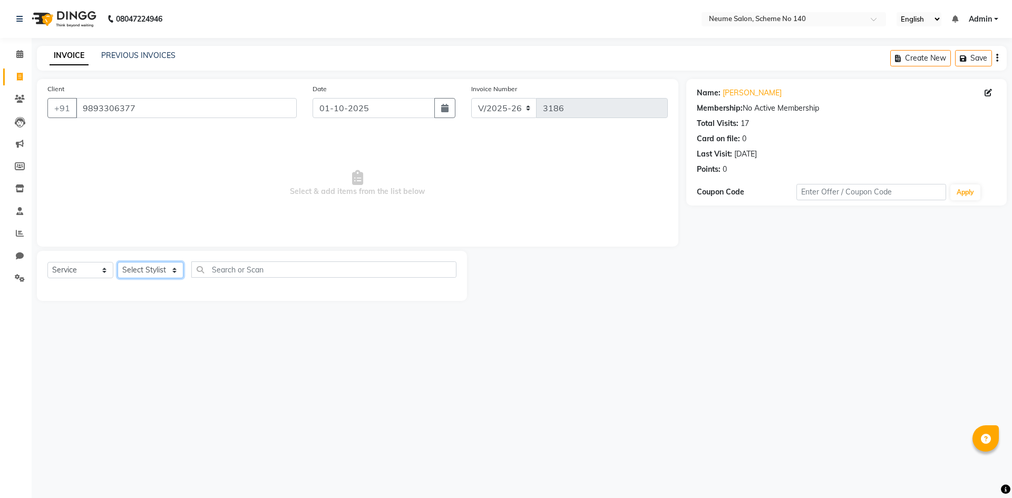
select select "75325"
click at [117, 262] on select "Select Stylist [PERSON_NAME] Ashvina [PERSON_NAME] [DATE][PERSON_NAME] Mahi [PE…" at bounding box center [150, 270] width 66 height 16
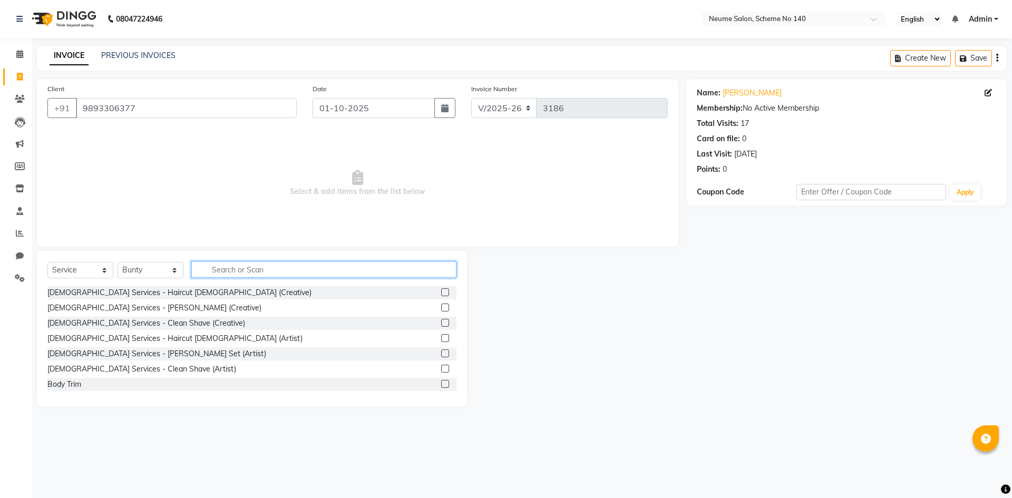
click at [232, 267] on input "text" at bounding box center [323, 269] width 265 height 16
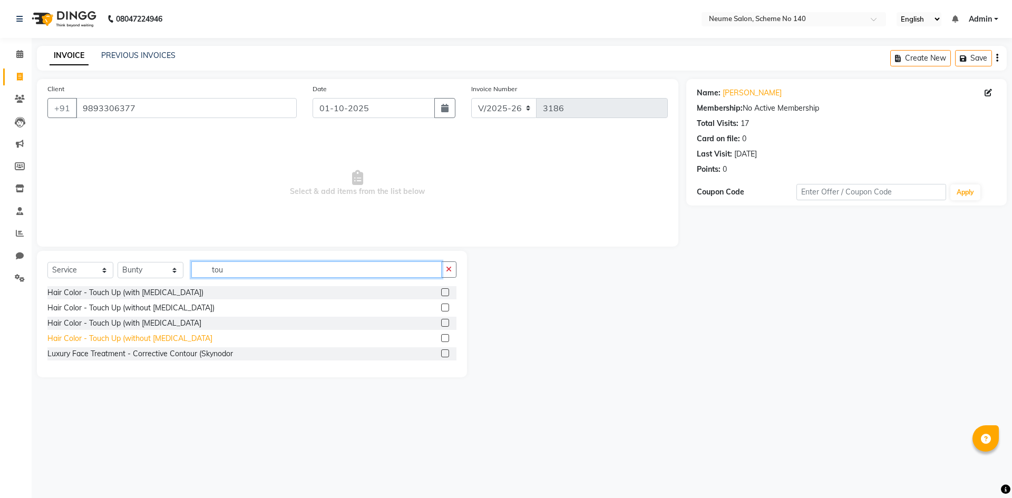
type input "tou"
click at [135, 339] on div "Hair Color - Touch Up (without [MEDICAL_DATA]" at bounding box center [129, 338] width 165 height 11
checkbox input "false"
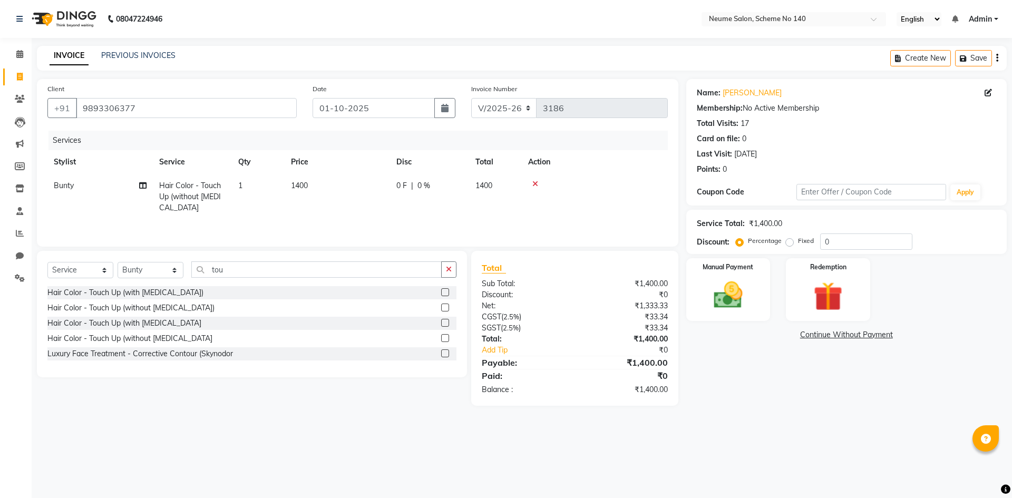
click at [300, 186] on span "1400" at bounding box center [299, 185] width 17 height 9
select select "75325"
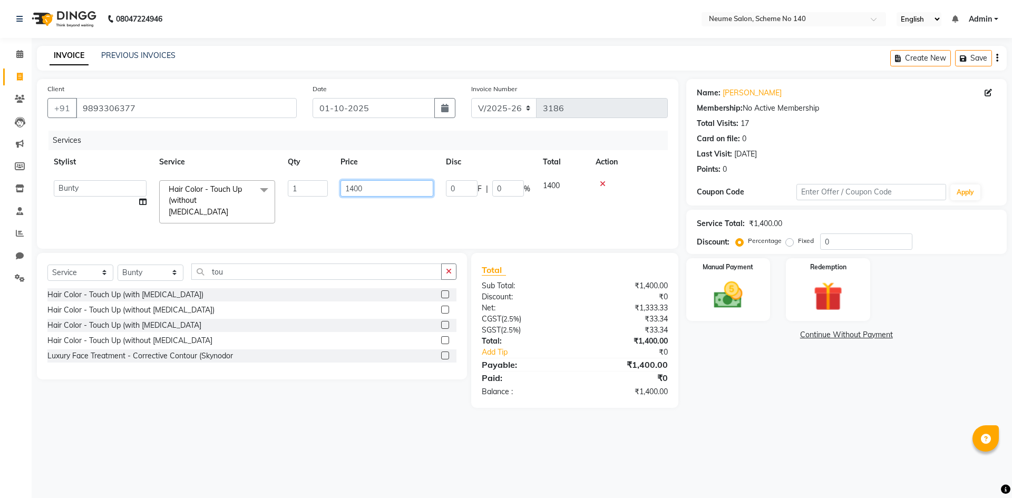
click at [353, 190] on input "1400" at bounding box center [386, 188] width 93 height 16
type input "800"
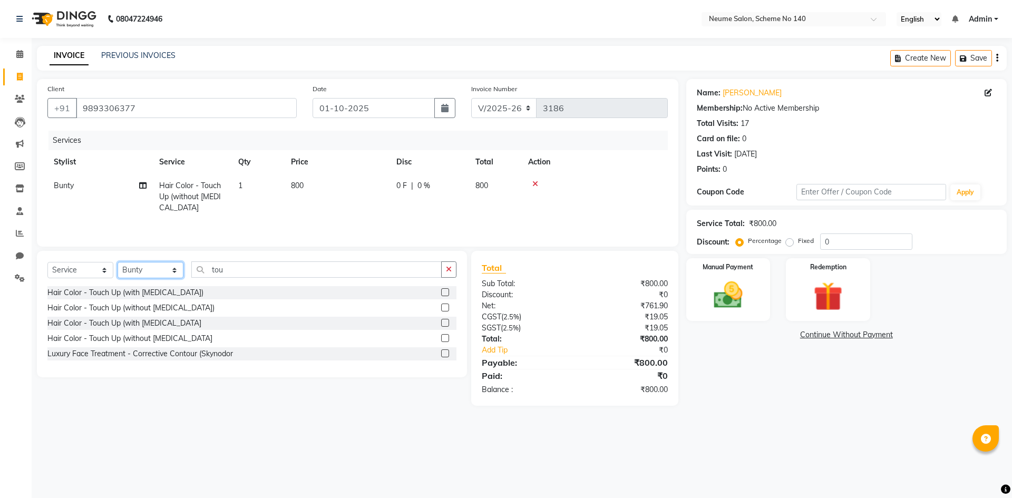
click at [165, 269] on select "Select Stylist [PERSON_NAME] Ashvina [PERSON_NAME] [DATE][PERSON_NAME] Mahi [PE…" at bounding box center [150, 270] width 66 height 16
select select "75330"
click at [117, 262] on select "Select Stylist [PERSON_NAME] Ashvina [PERSON_NAME] [DATE][PERSON_NAME] Mahi [PE…" at bounding box center [150, 270] width 66 height 16
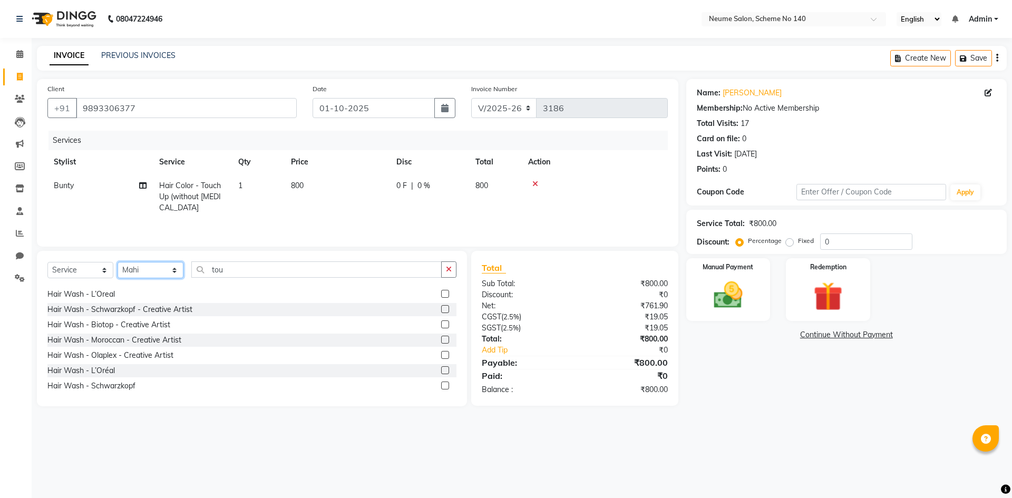
scroll to position [158, 0]
click at [109, 347] on div "Hair Wash - L’Oréal" at bounding box center [80, 348] width 67 height 11
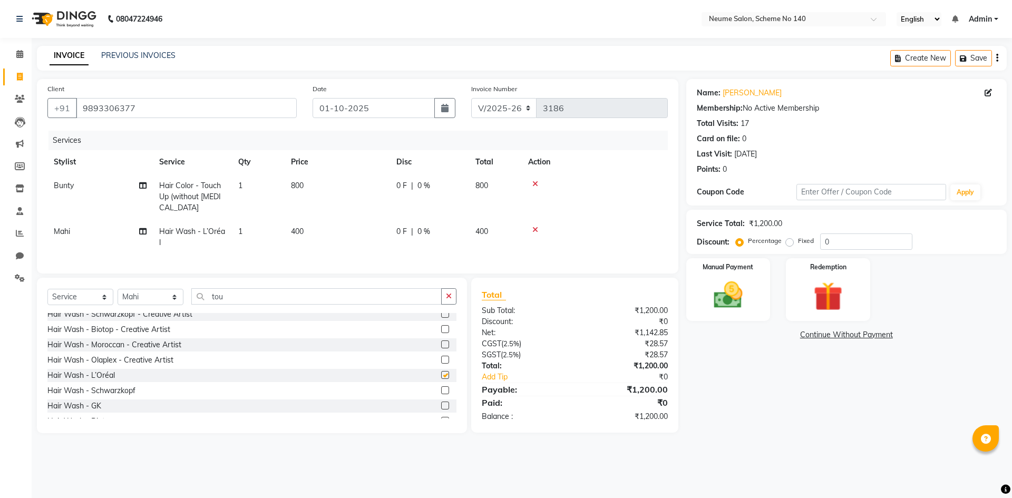
checkbox input "false"
click at [726, 267] on label "Manual Payment" at bounding box center [728, 266] width 53 height 10
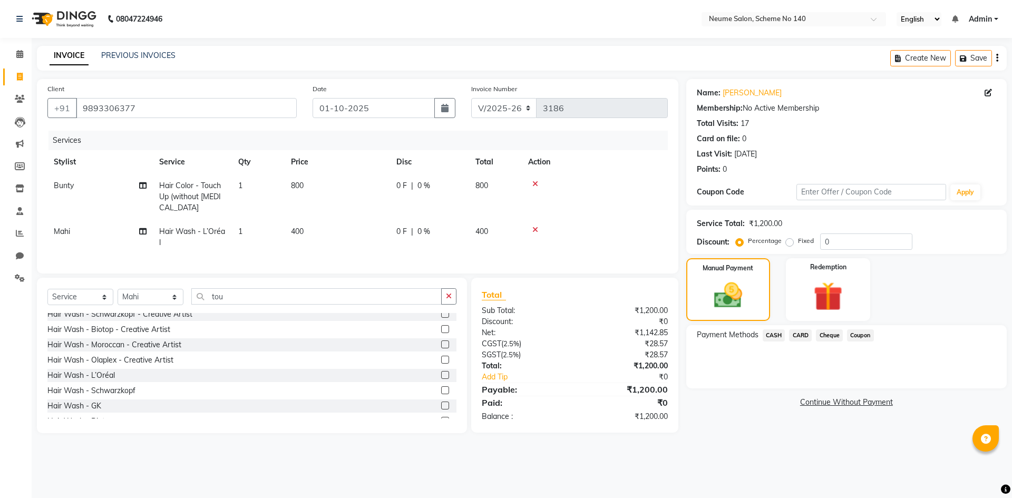
click at [796, 335] on span "CARD" at bounding box center [800, 335] width 23 height 12
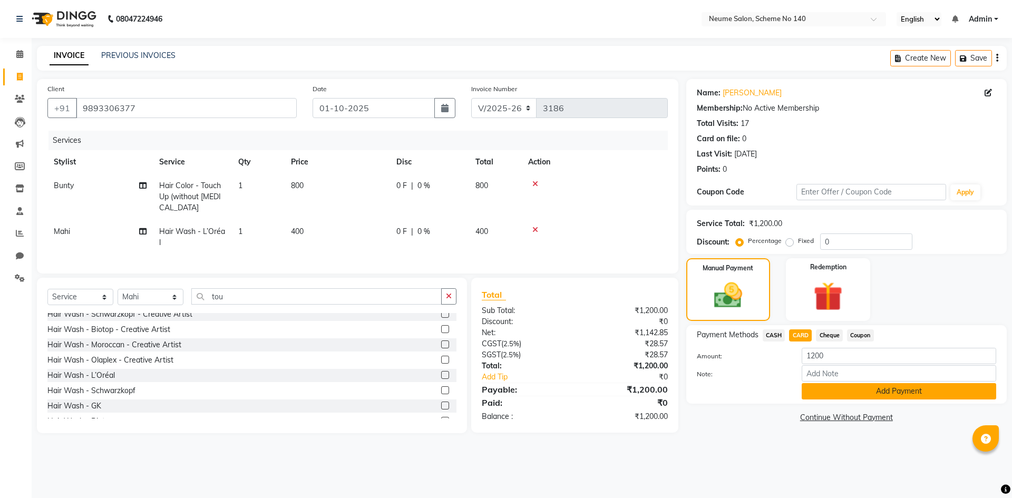
click at [822, 385] on button "Add Payment" at bounding box center [898, 391] width 194 height 16
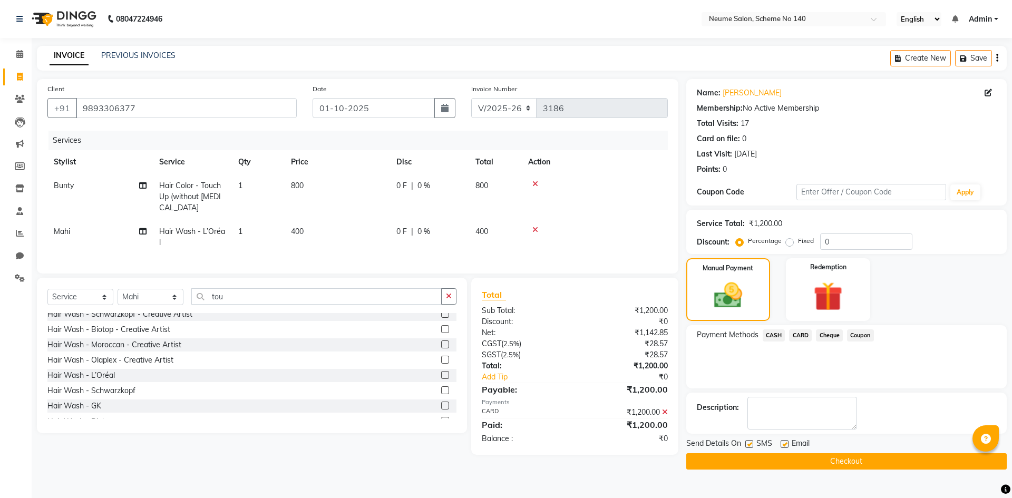
click at [797, 460] on button "Checkout" at bounding box center [846, 461] width 320 height 16
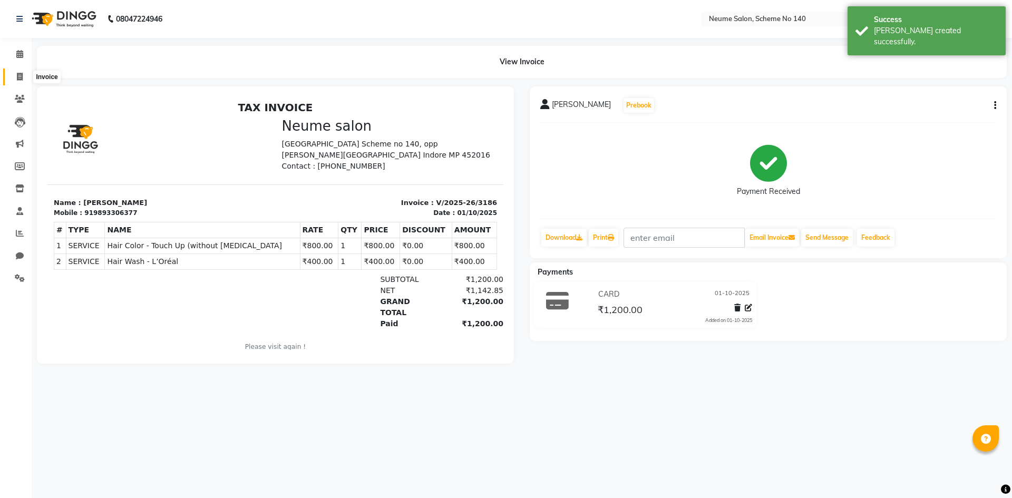
click at [18, 77] on icon at bounding box center [20, 77] width 6 height 8
select select "service"
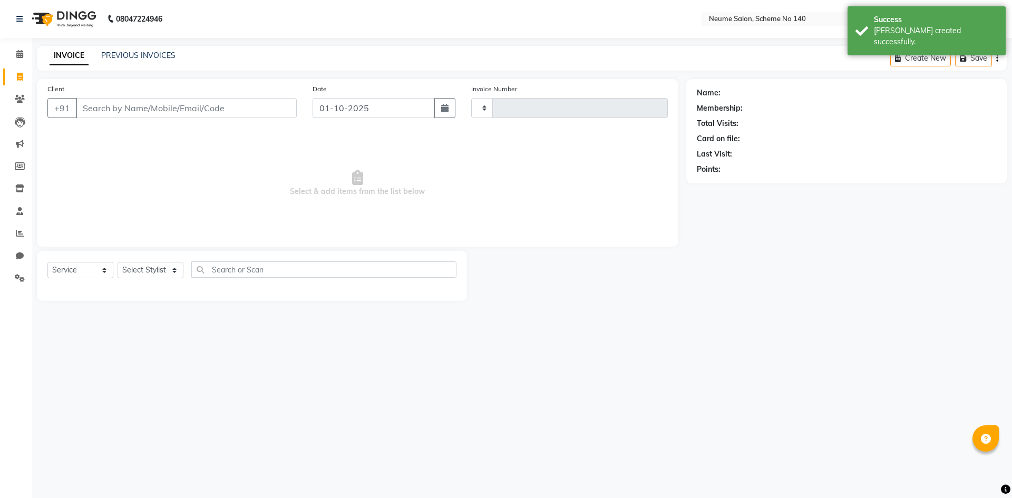
type input "3187"
select select "8098"
click at [129, 106] on input "Client" at bounding box center [186, 108] width 221 height 20
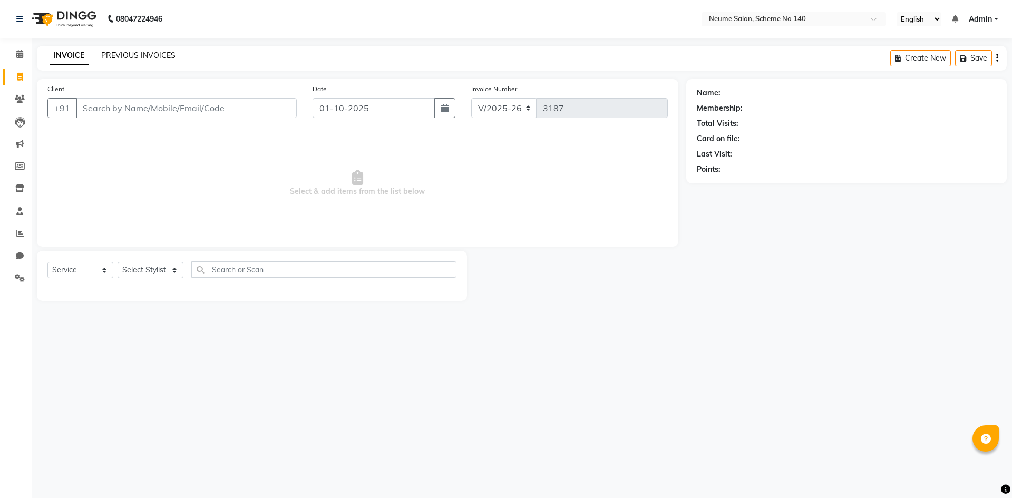
click at [155, 55] on link "PREVIOUS INVOICES" at bounding box center [138, 55] width 74 height 9
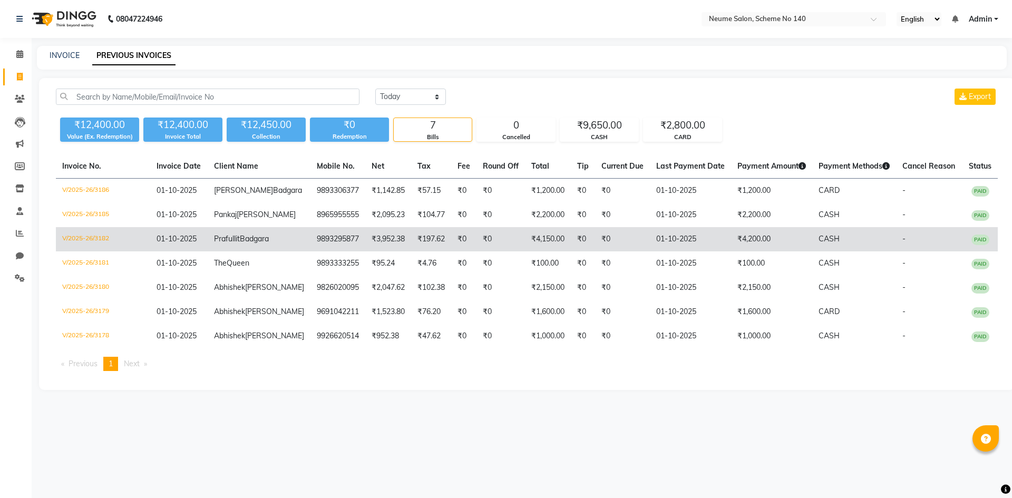
click at [411, 251] on td "₹197.62" at bounding box center [431, 239] width 40 height 24
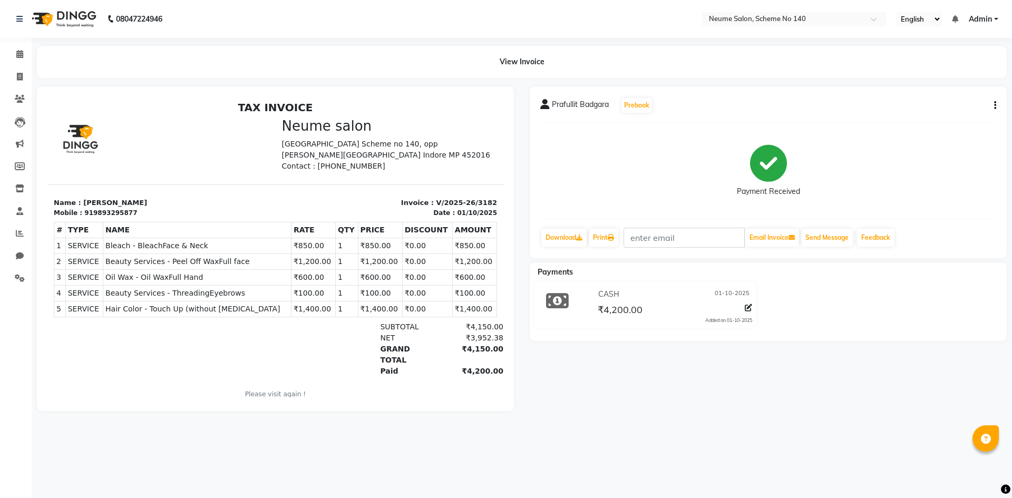
click at [991, 104] on button "button" at bounding box center [992, 105] width 6 height 11
click at [928, 122] on div "Edit Invoice" at bounding box center [942, 118] width 72 height 13
select select "service"
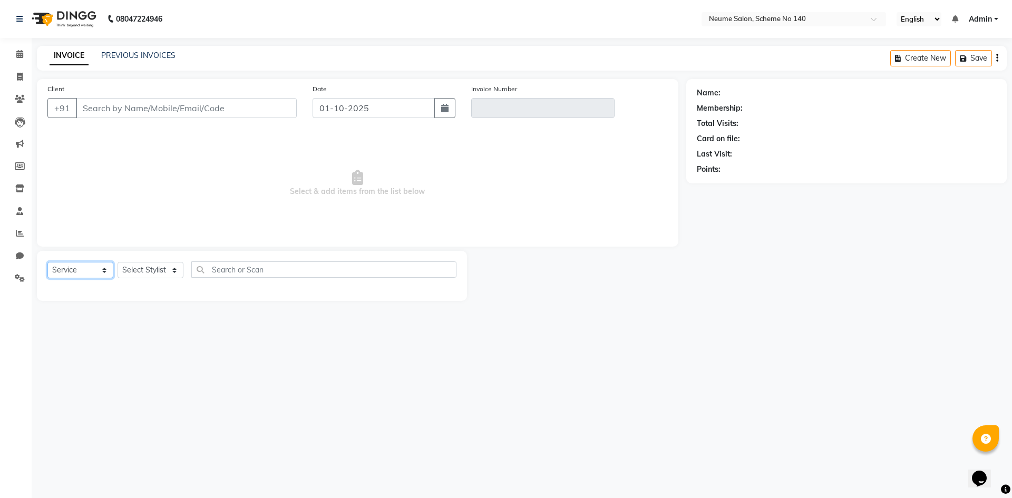
click at [106, 271] on select "Select Service Product Membership Package Voucher Prepaid Gift Card" at bounding box center [80, 270] width 66 height 16
click at [47, 262] on select "Select Service Product Membership Package Voucher Prepaid Gift Card" at bounding box center [80, 270] width 66 height 16
click at [151, 57] on link "PREVIOUS INVOICES" at bounding box center [138, 55] width 74 height 9
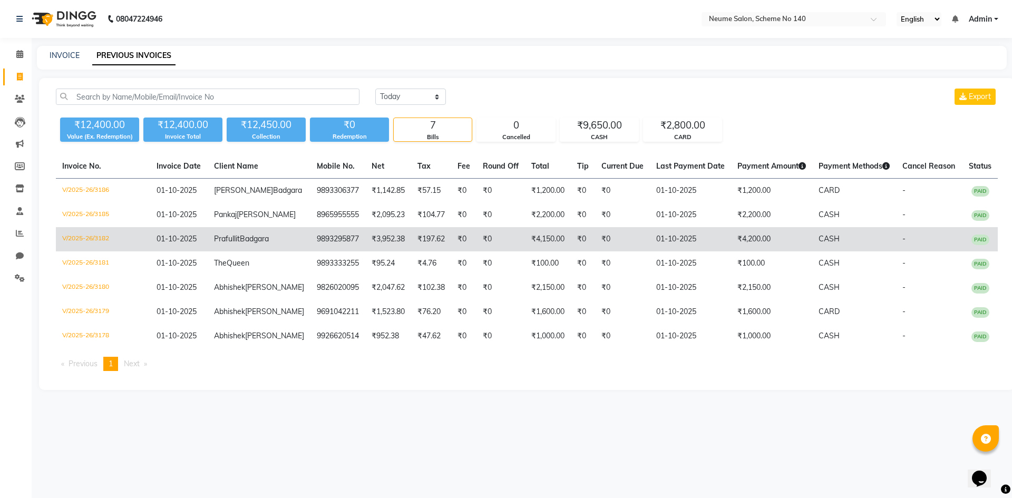
click at [613, 251] on td "₹0" at bounding box center [622, 239] width 55 height 24
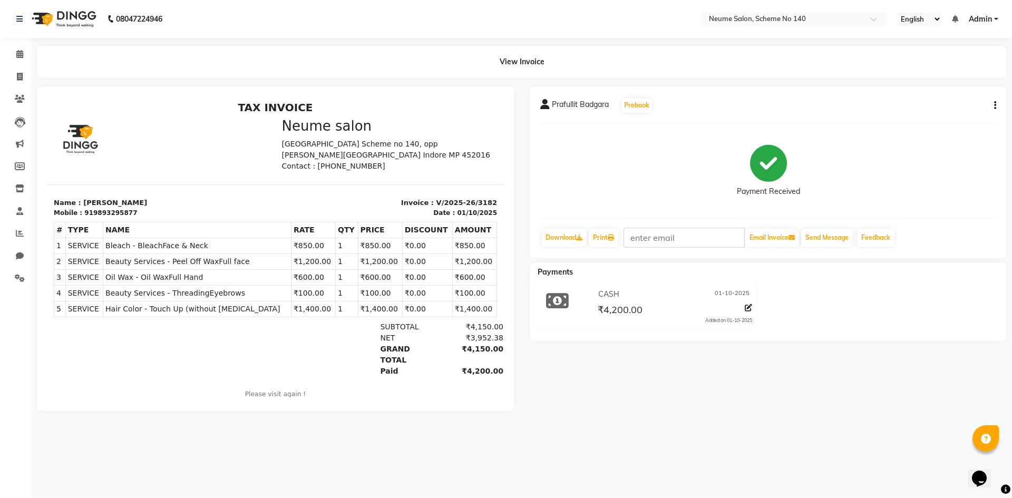
click at [995, 106] on icon "button" at bounding box center [995, 105] width 2 height 1
click at [944, 116] on div "Edit Invoice" at bounding box center [942, 118] width 72 height 13
select select "service"
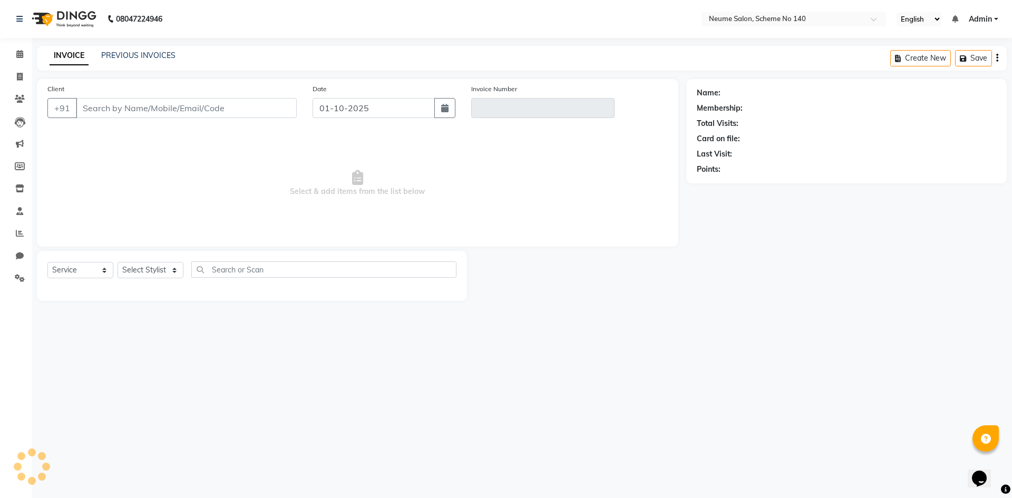
type input "9893295877"
type input "V/2025-26/3182"
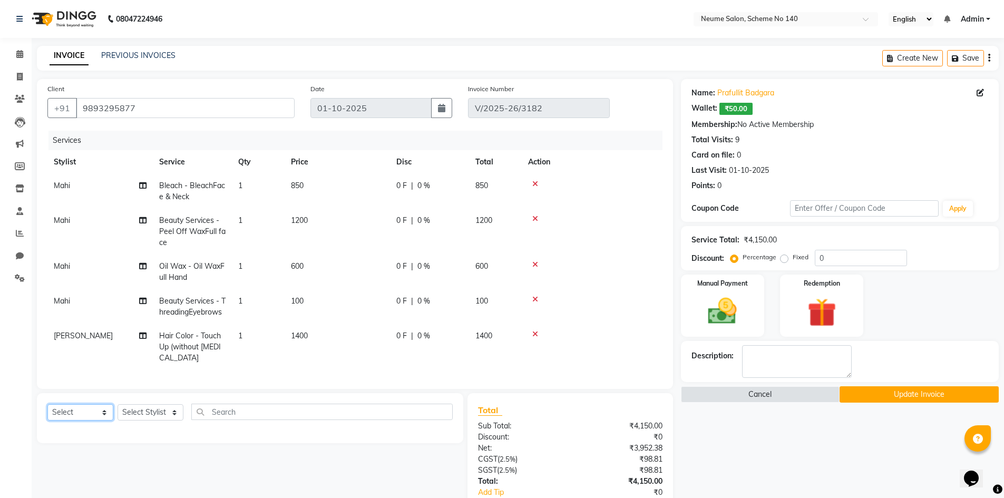
click at [97, 420] on select "Select Service Product Membership Package Voucher Prepaid Gift Card" at bounding box center [80, 412] width 66 height 16
select select "service"
click at [47, 412] on select "Select Service Product Membership Package Voucher Prepaid Gift Card" at bounding box center [80, 412] width 66 height 16
click at [139, 420] on select "Select Stylist [PERSON_NAME] Ashvina [PERSON_NAME] [DATE][PERSON_NAME] Mahi [PE…" at bounding box center [150, 412] width 66 height 16
select select "90991"
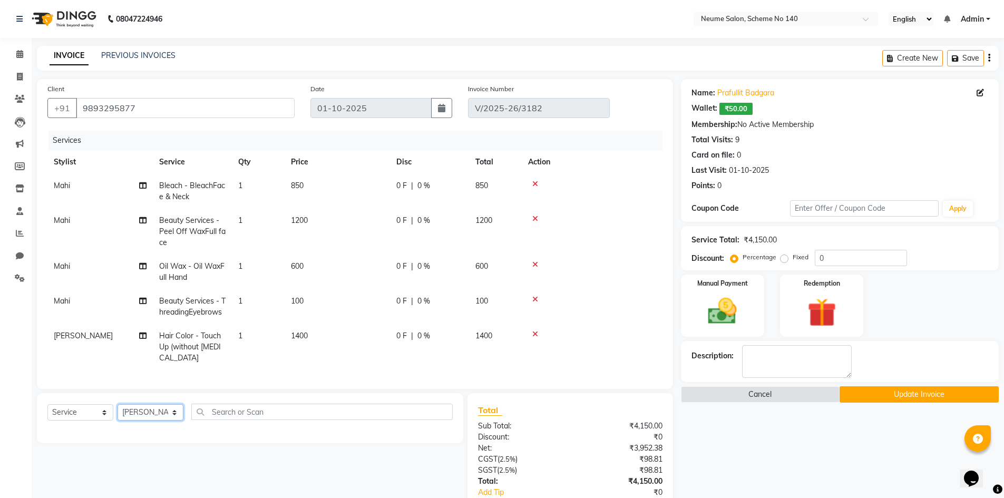
click at [117, 412] on select "Select Stylist [PERSON_NAME] Ashvina [PERSON_NAME] [DATE][PERSON_NAME] Mahi [PE…" at bounding box center [150, 412] width 66 height 16
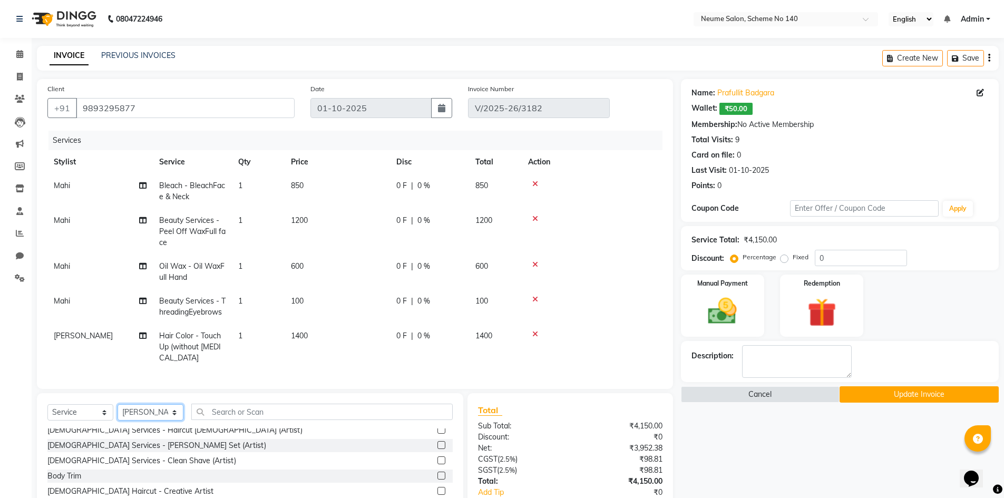
scroll to position [105, 0]
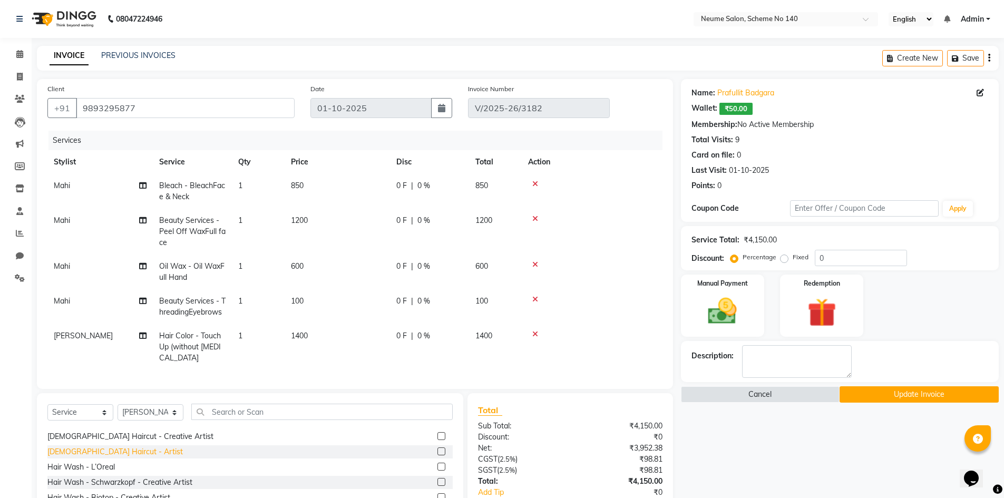
click at [117, 457] on div "[DEMOGRAPHIC_DATA] Haircut - Artist" at bounding box center [114, 451] width 135 height 11
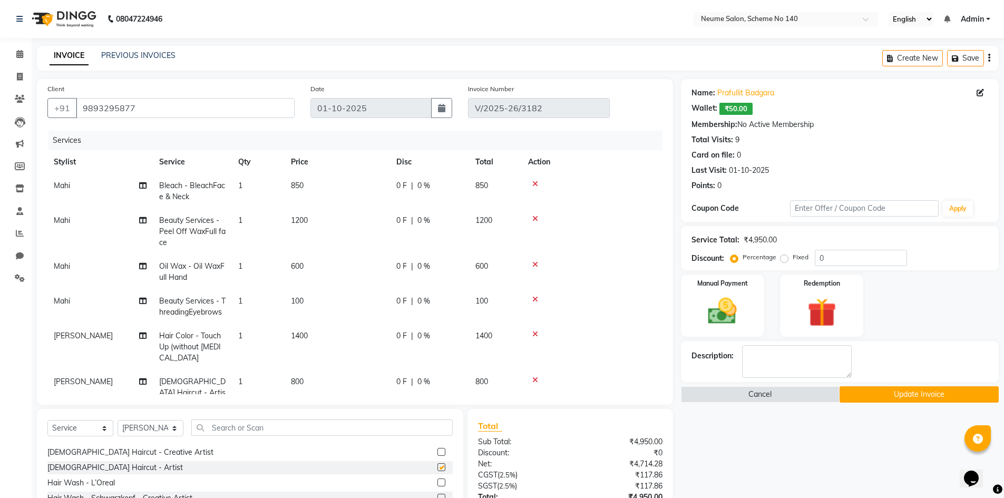
checkbox input "false"
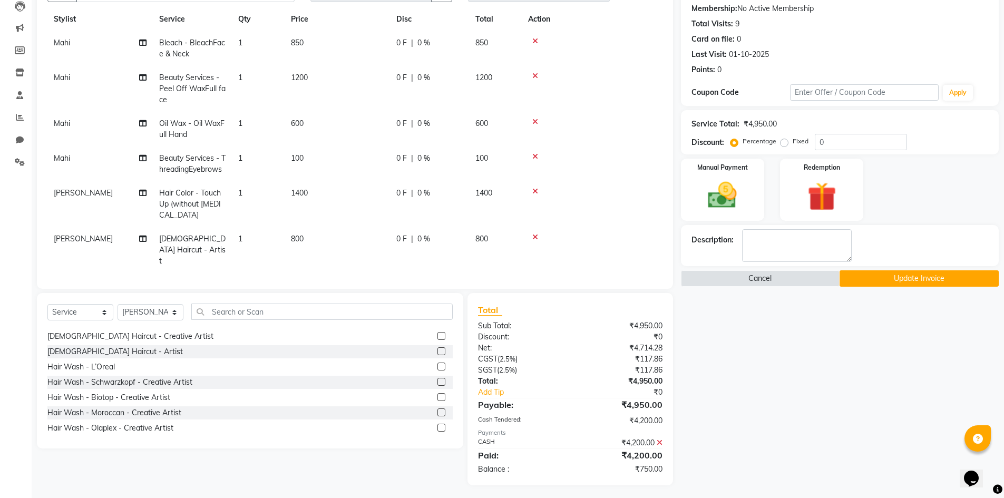
scroll to position [119, 0]
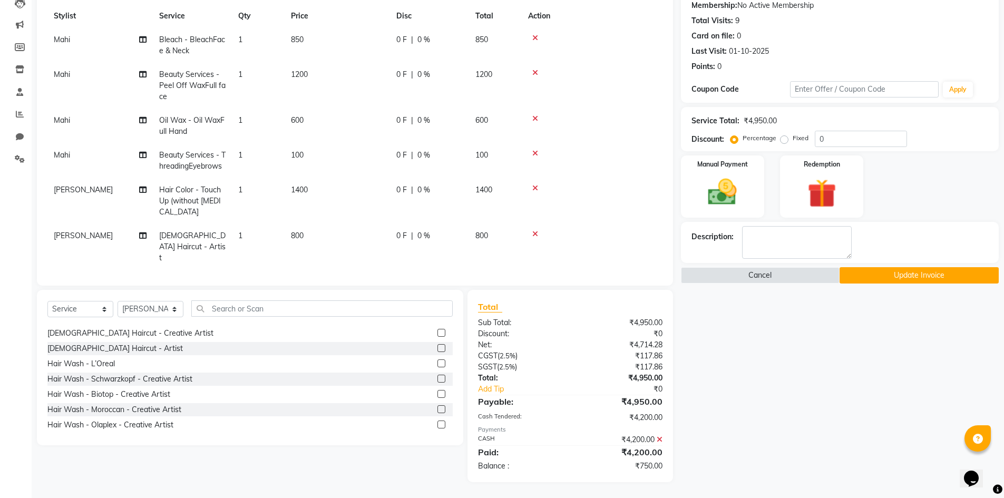
click at [657, 440] on icon at bounding box center [659, 439] width 6 height 7
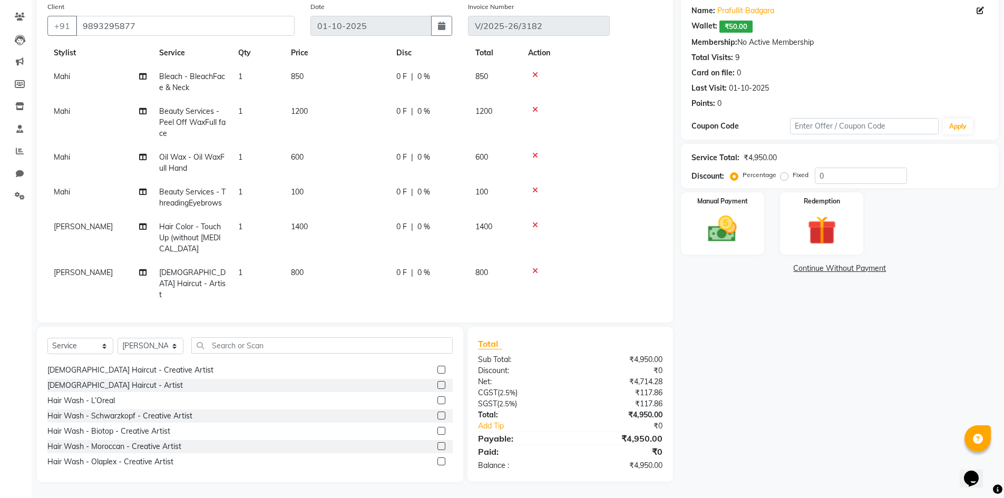
scroll to position [82, 0]
click at [736, 225] on img at bounding box center [722, 229] width 48 height 34
click at [766, 271] on span "CASH" at bounding box center [768, 269] width 23 height 12
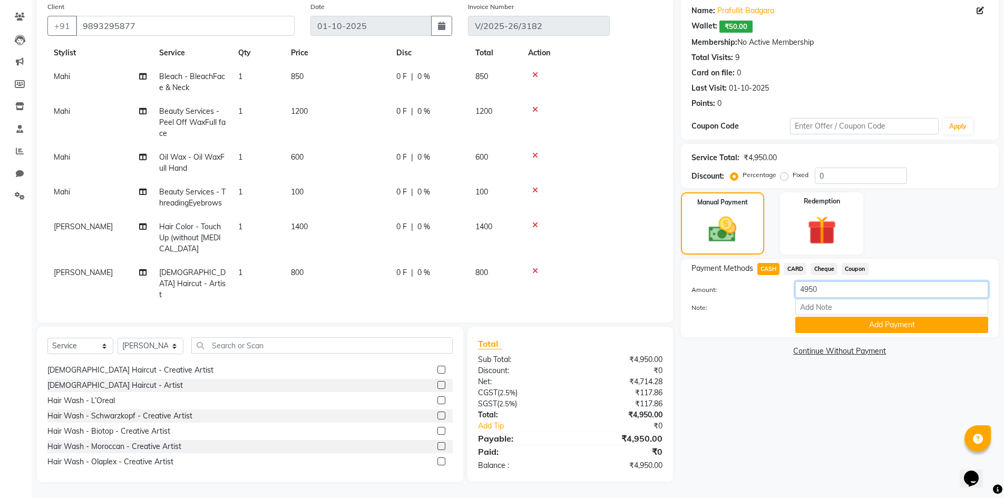
click at [814, 288] on input "4950" at bounding box center [891, 289] width 193 height 16
type input "4200"
click at [880, 326] on button "Add Payment" at bounding box center [891, 325] width 193 height 16
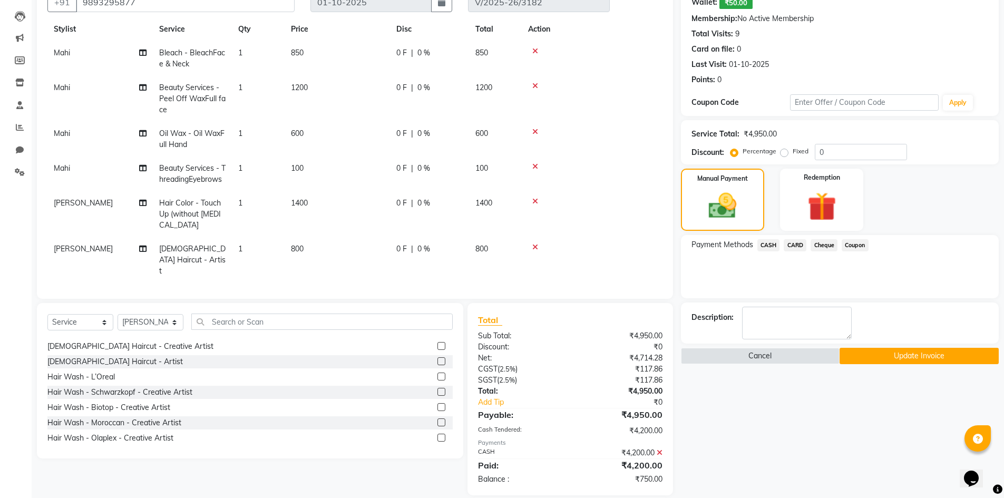
scroll to position [119, 0]
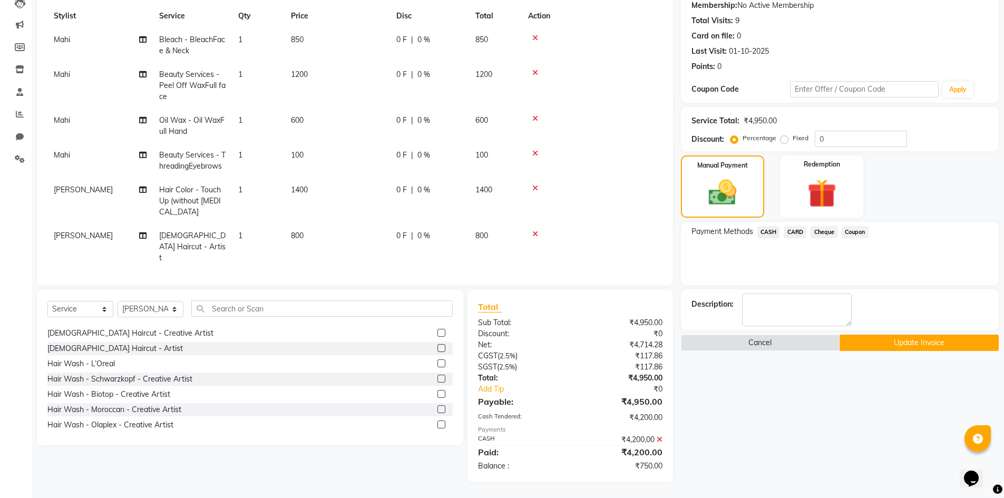
click at [899, 342] on button "Update Invoice" at bounding box center [918, 343] width 159 height 16
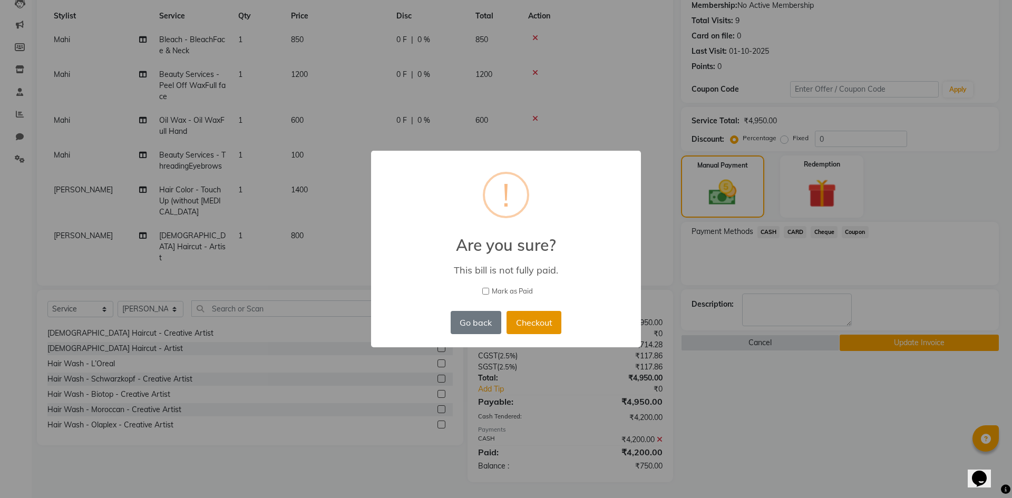
click at [506, 325] on button "Checkout" at bounding box center [533, 322] width 55 height 23
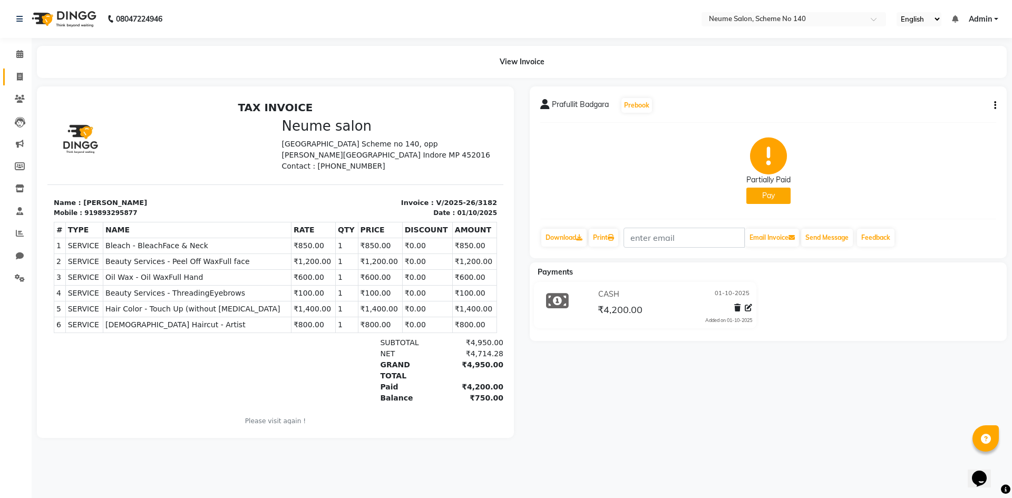
click at [23, 81] on span at bounding box center [20, 77] width 18 height 12
select select "service"
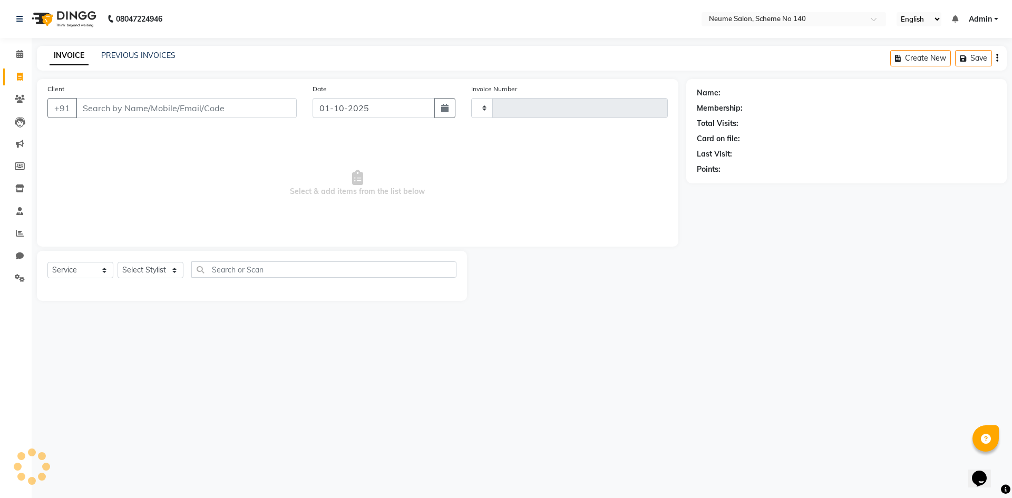
type input "3187"
select select "8098"
click at [105, 110] on input "Client" at bounding box center [186, 108] width 221 height 20
click at [102, 111] on input "Client" at bounding box center [186, 108] width 221 height 20
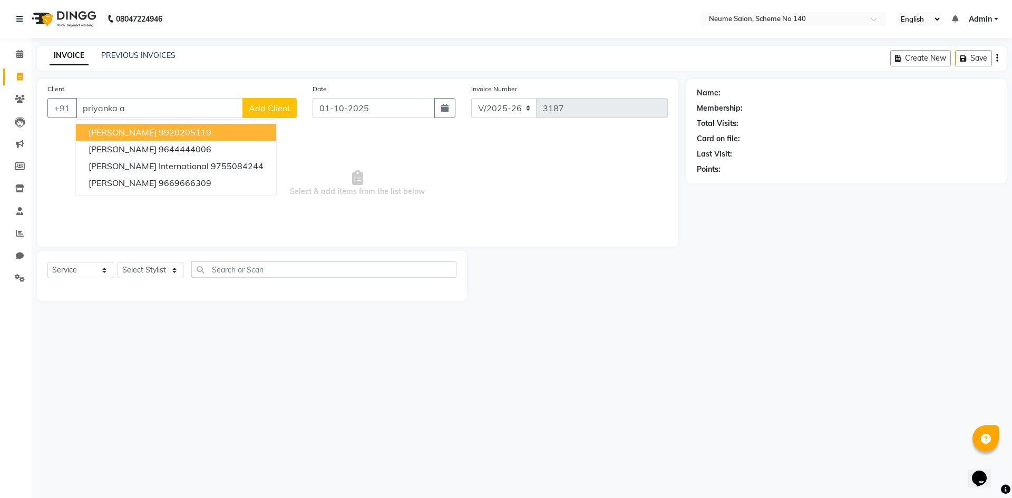
drag, startPoint x: 162, startPoint y: 126, endPoint x: 170, endPoint y: 164, distance: 39.2
click at [162, 127] on button "Priyanka Ahuja 9920205119" at bounding box center [176, 132] width 200 height 17
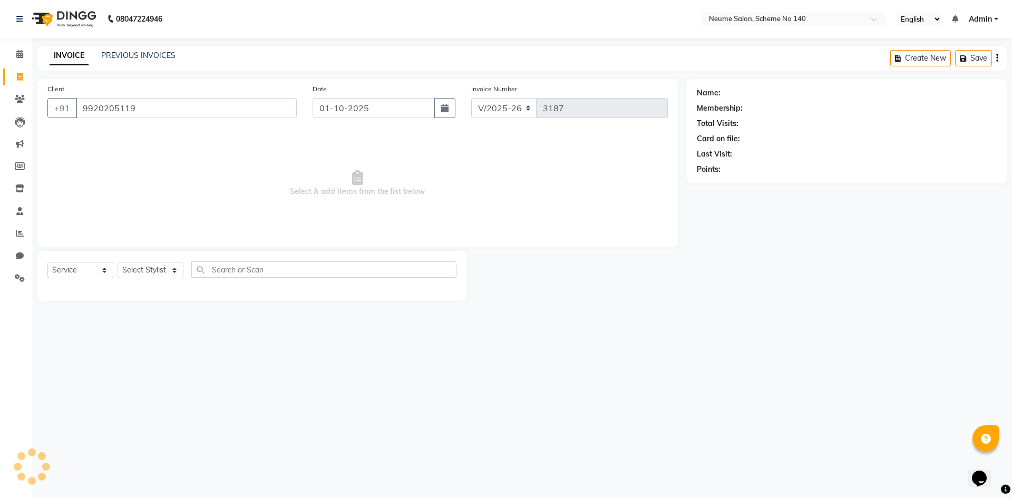
type input "9920205119"
click at [161, 268] on select "Select Stylist [PERSON_NAME] Ashvina [PERSON_NAME] [DATE][PERSON_NAME] Mahi [PE…" at bounding box center [150, 270] width 66 height 16
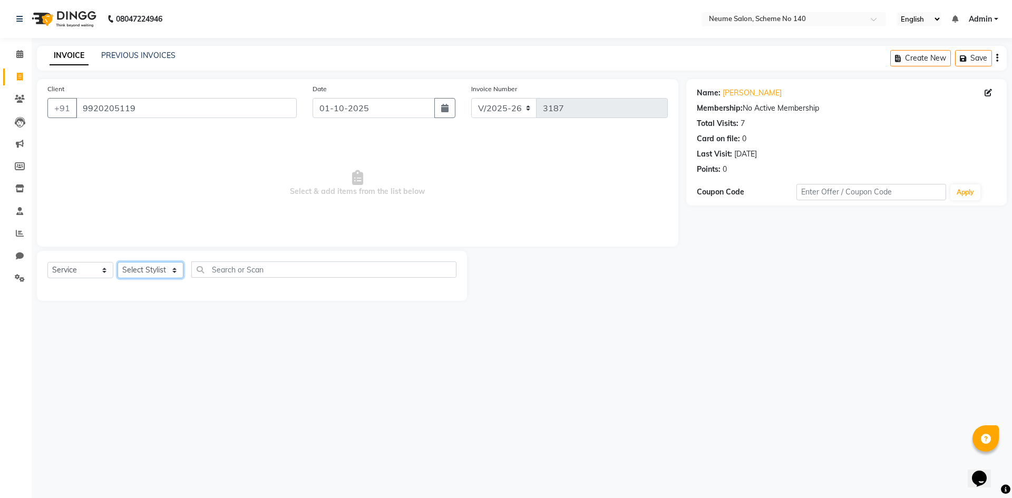
select select "75330"
click at [117, 262] on select "Select Stylist [PERSON_NAME] Ashvina [PERSON_NAME] [DATE][PERSON_NAME] Mahi [PE…" at bounding box center [150, 270] width 66 height 16
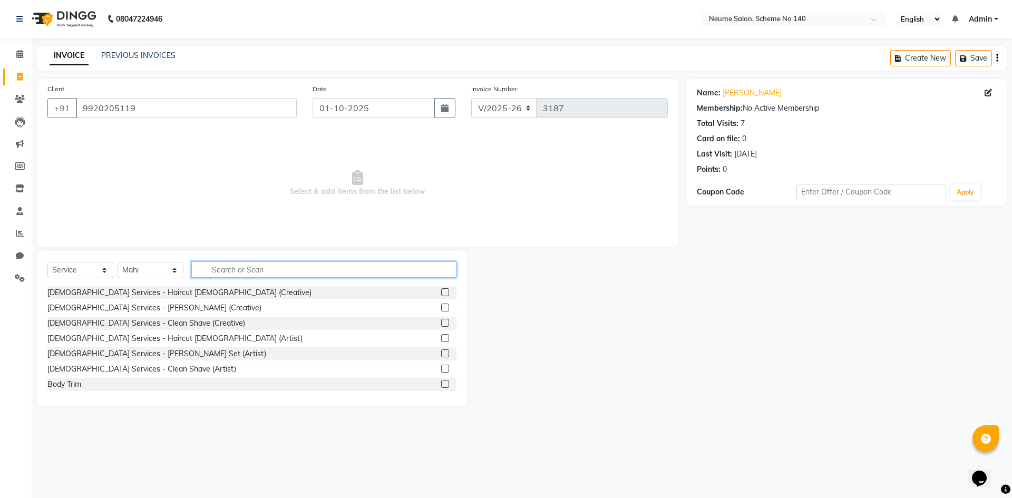
click at [227, 263] on input "text" at bounding box center [323, 269] width 265 height 16
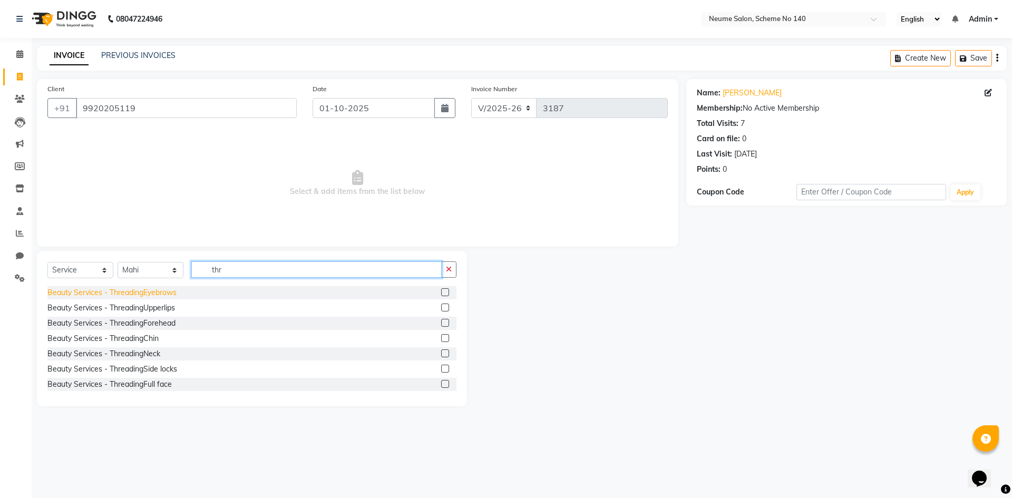
type input "thr"
click at [159, 296] on div "Beauty Services - ThreadingEyebrows" at bounding box center [111, 292] width 129 height 11
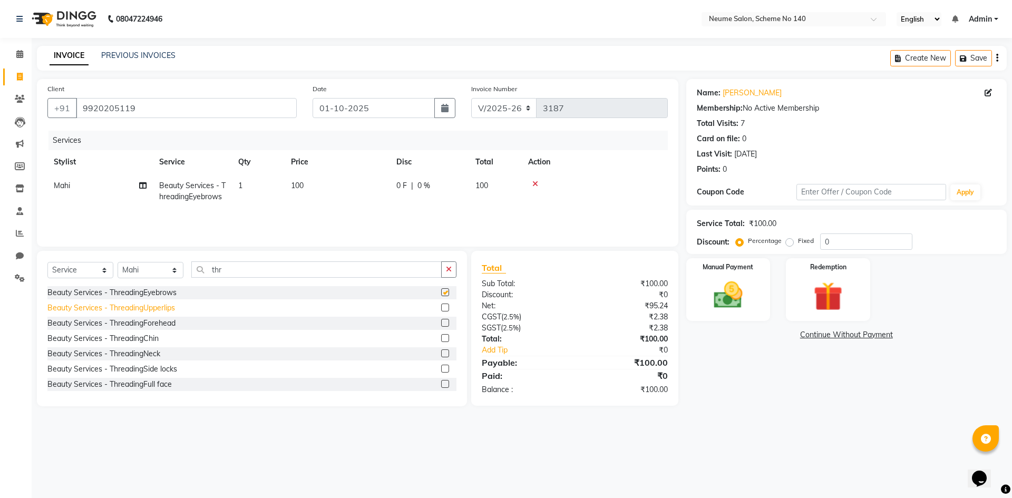
checkbox input "false"
click at [159, 310] on div "Beauty Services - ThreadingUpperlips" at bounding box center [110, 307] width 127 height 11
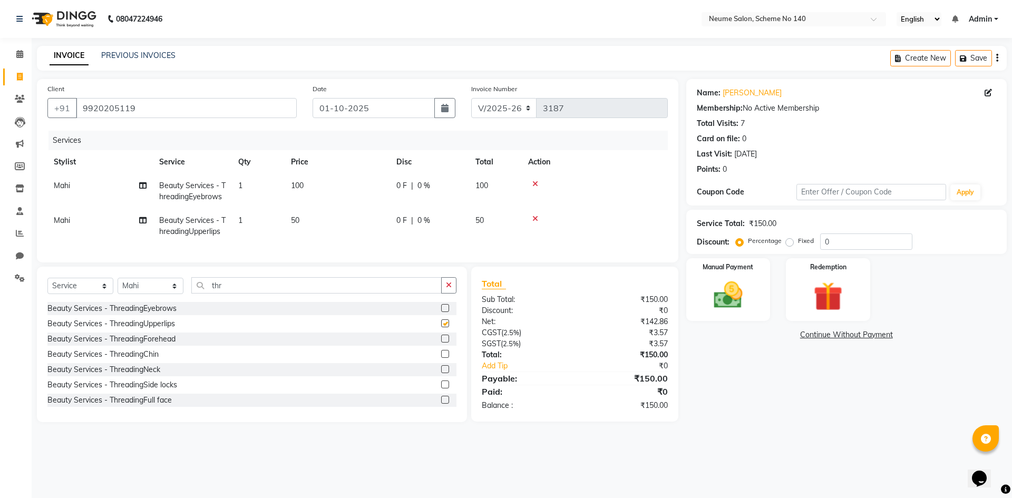
checkbox input "false"
click at [734, 305] on img at bounding box center [727, 295] width 49 height 35
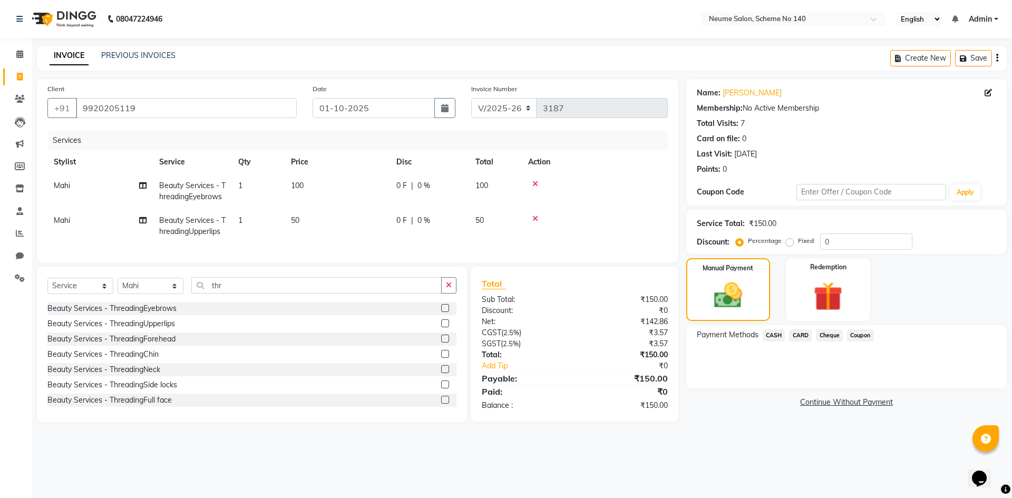
drag, startPoint x: 779, startPoint y: 330, endPoint x: 785, endPoint y: 344, distance: 15.3
click at [779, 332] on span "CASH" at bounding box center [773, 335] width 23 height 12
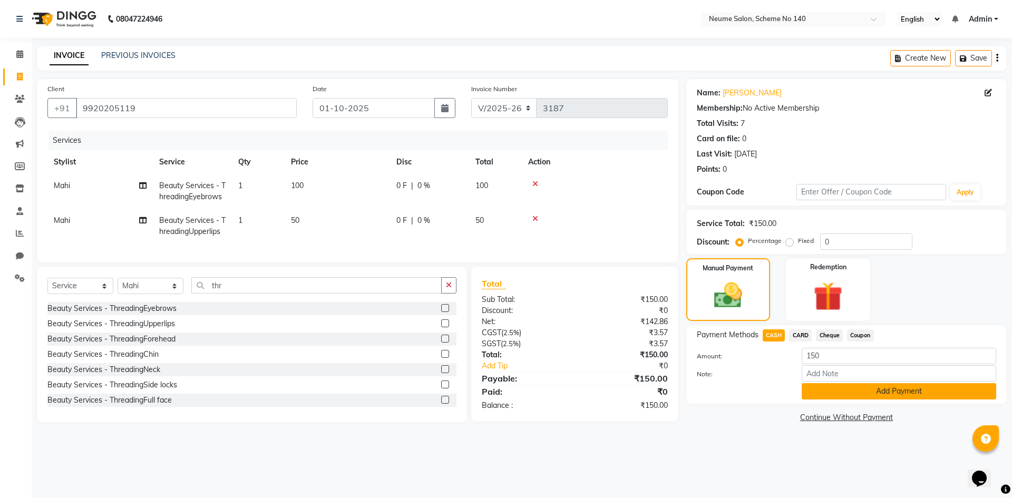
click at [809, 392] on button "Add Payment" at bounding box center [898, 391] width 194 height 16
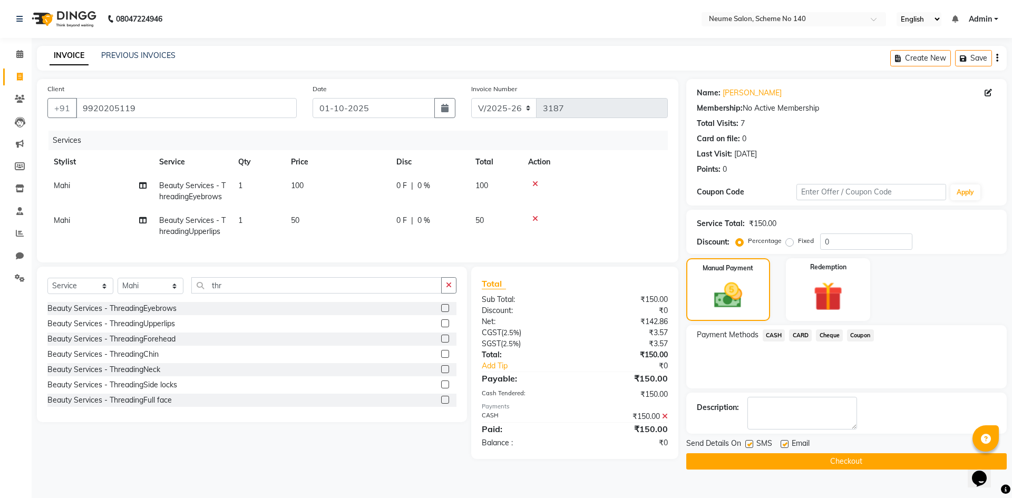
drag, startPoint x: 811, startPoint y: 441, endPoint x: 812, endPoint y: 450, distance: 9.1
click at [812, 444] on div "Email" at bounding box center [798, 444] width 37 height 13
drag, startPoint x: 812, startPoint y: 450, endPoint x: 811, endPoint y: 464, distance: 13.2
click at [812, 451] on div "Send Details On SMS Email Checkout" at bounding box center [846, 454] width 320 height 32
click at [772, 461] on button "Checkout" at bounding box center [846, 461] width 320 height 16
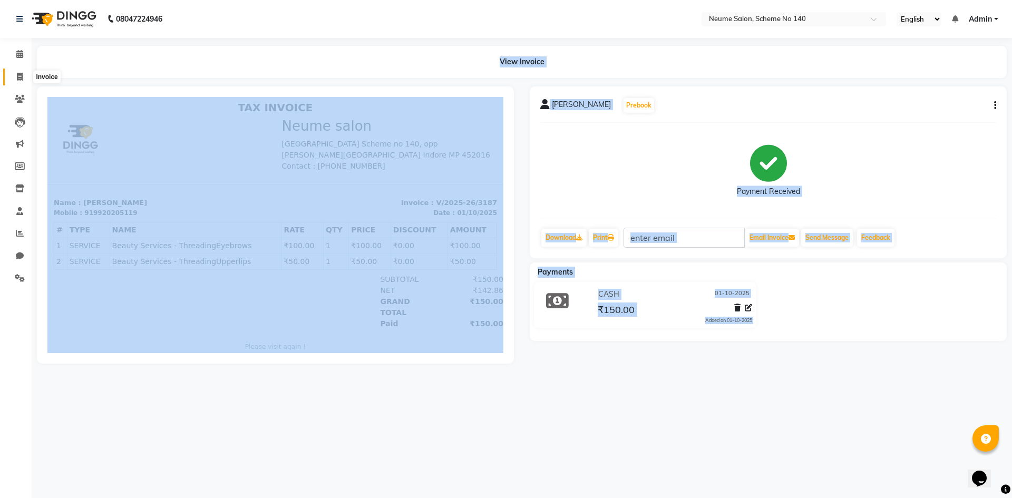
click at [22, 75] on icon at bounding box center [20, 77] width 6 height 8
select select "service"
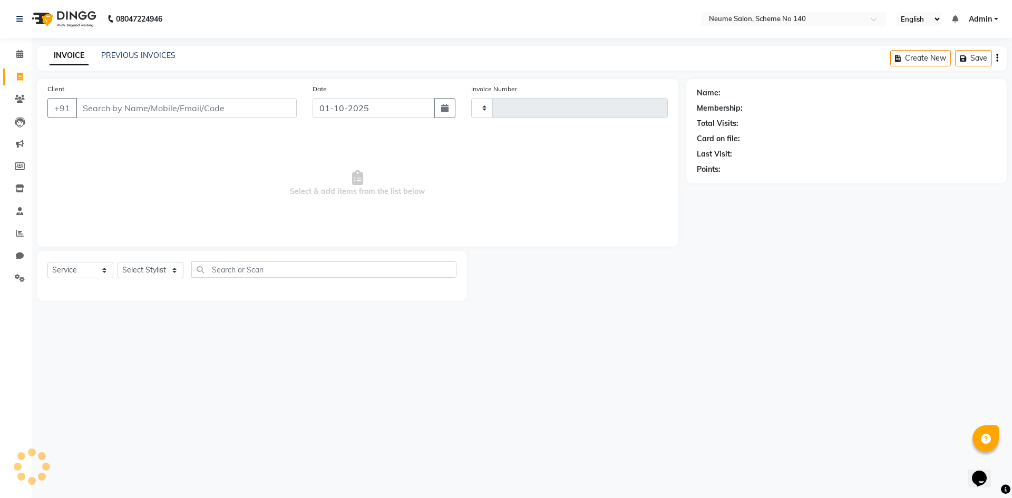
type input "3188"
select select "8098"
click at [143, 106] on input "Client" at bounding box center [186, 108] width 221 height 20
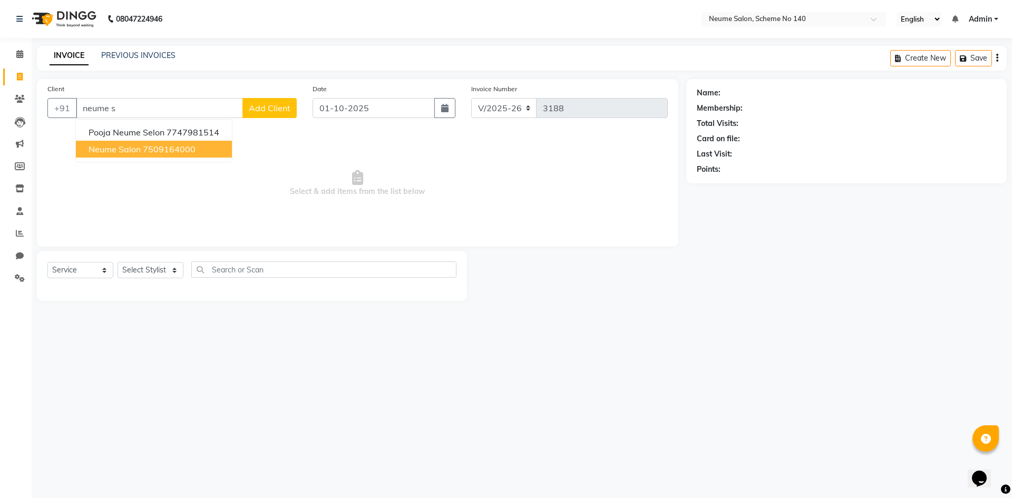
drag, startPoint x: 131, startPoint y: 150, endPoint x: 139, endPoint y: 207, distance: 57.5
click at [131, 151] on span "Neume Salon" at bounding box center [115, 149] width 52 height 11
type input "7509164000"
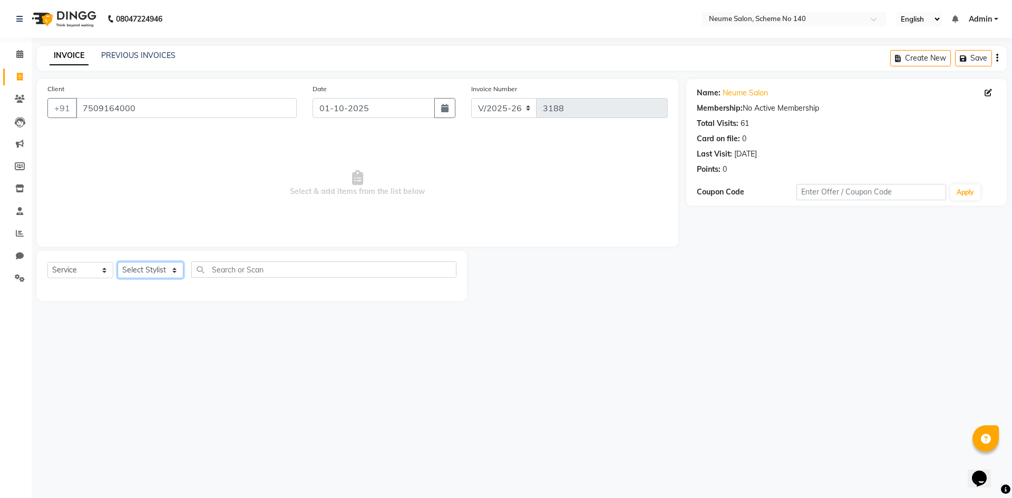
click at [149, 270] on select "Select Stylist [PERSON_NAME] Ashvina [PERSON_NAME] [DATE][PERSON_NAME] Mahi [PE…" at bounding box center [150, 270] width 66 height 16
select select "90991"
click at [117, 262] on select "Select Stylist [PERSON_NAME] Ashvina [PERSON_NAME] [DATE][PERSON_NAME] Mahi [PE…" at bounding box center [150, 270] width 66 height 16
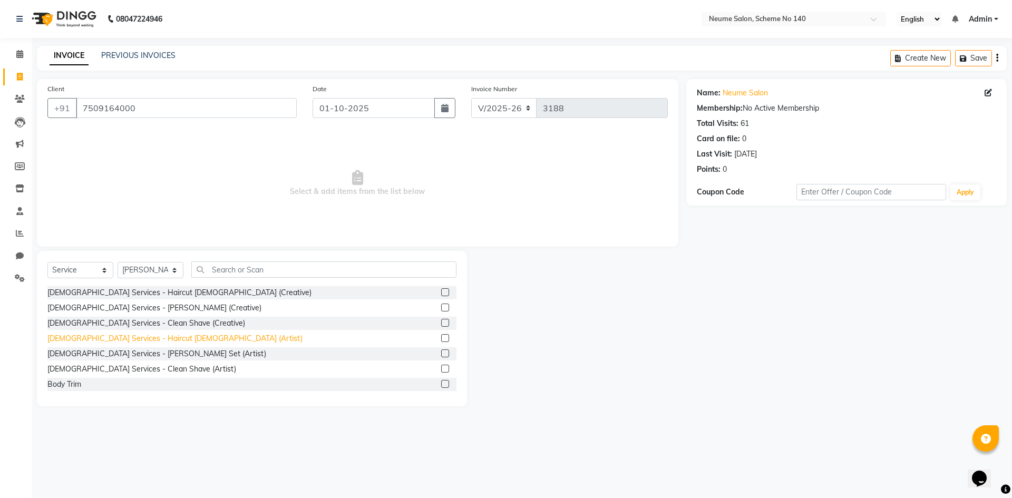
click at [143, 341] on div "[DEMOGRAPHIC_DATA] Services - Haircut [DEMOGRAPHIC_DATA] (Artist)" at bounding box center [174, 338] width 255 height 11
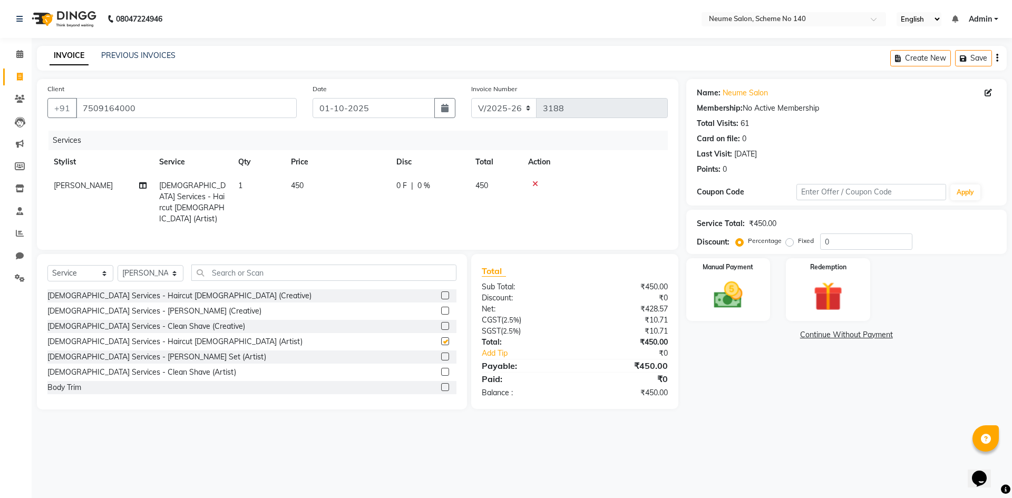
checkbox input "false"
click at [721, 300] on img at bounding box center [727, 295] width 49 height 35
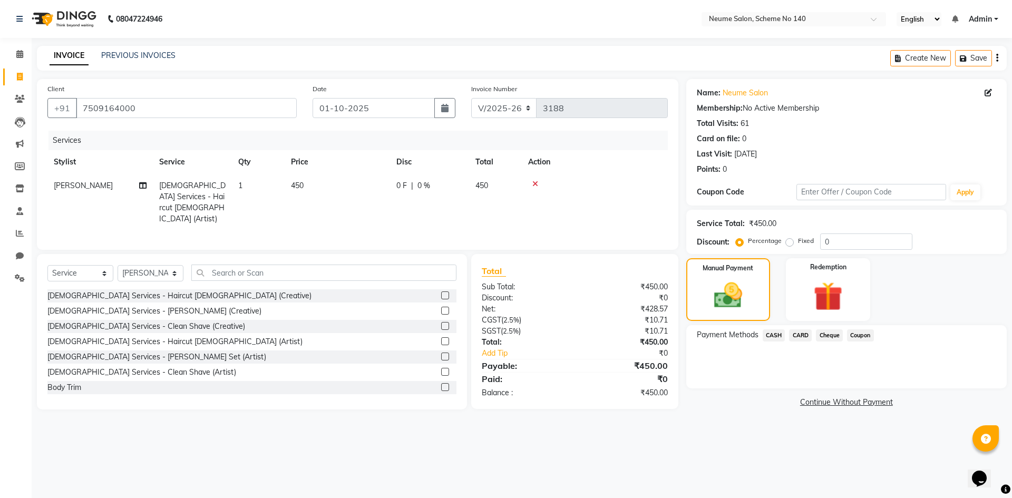
click at [789, 333] on span "CARD" at bounding box center [800, 335] width 23 height 12
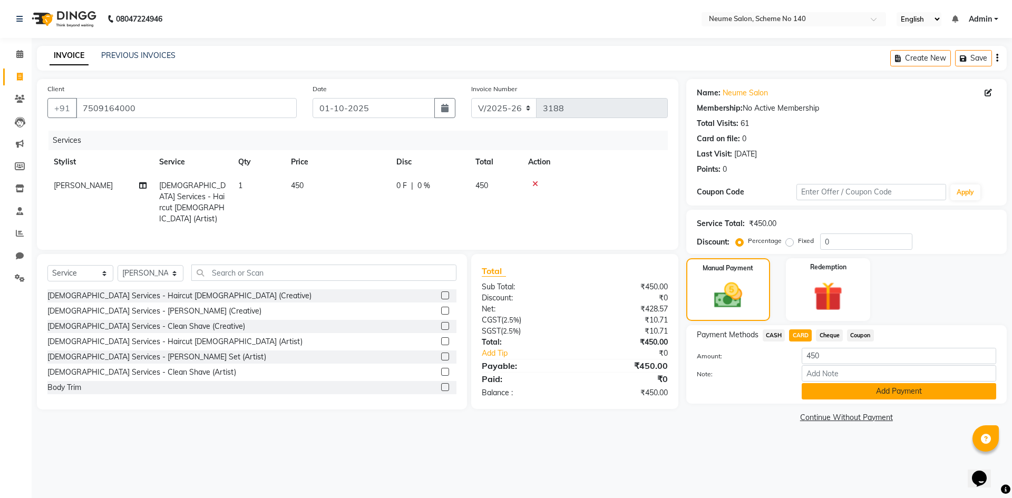
click at [820, 387] on button "Add Payment" at bounding box center [898, 391] width 194 height 16
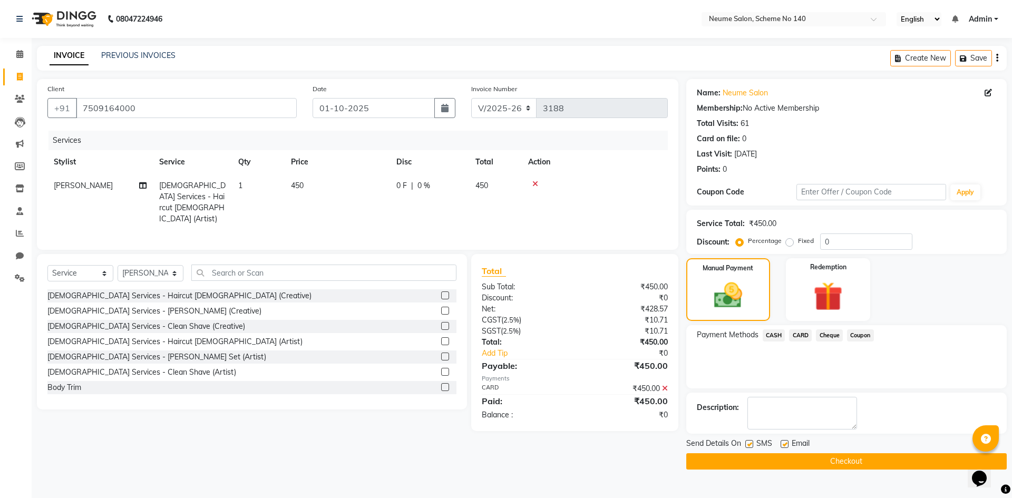
click at [823, 456] on button "Checkout" at bounding box center [846, 461] width 320 height 16
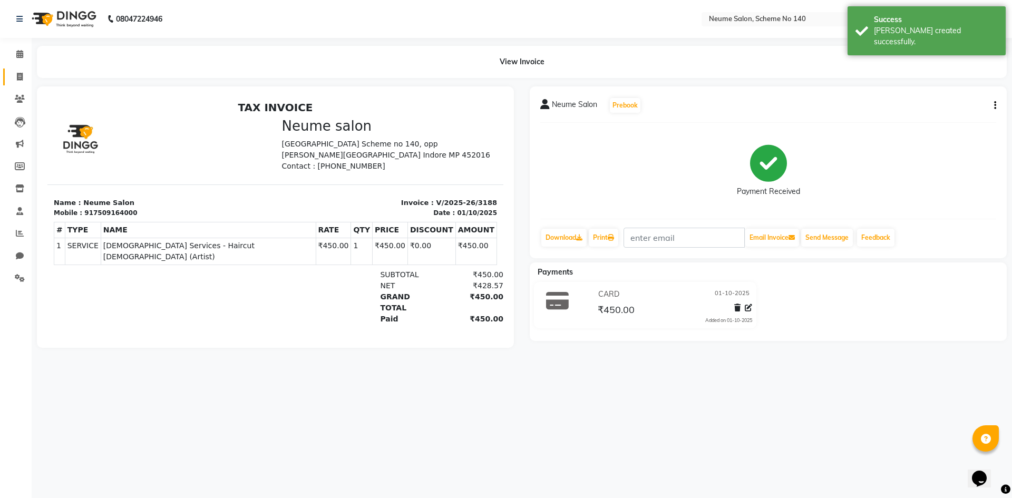
click at [15, 75] on span at bounding box center [20, 77] width 18 height 12
select select "service"
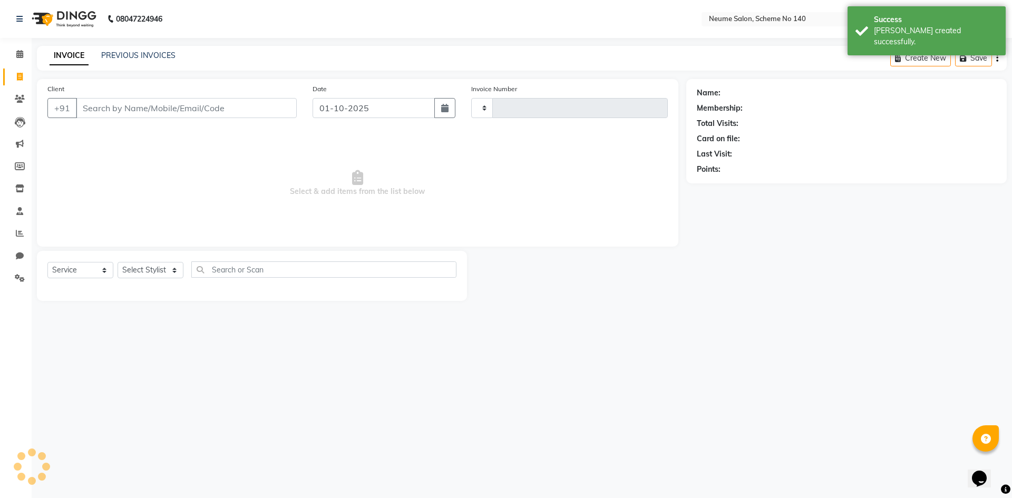
type input "3189"
select select "8098"
click at [151, 60] on link "PREVIOUS INVOICES" at bounding box center [138, 55] width 74 height 9
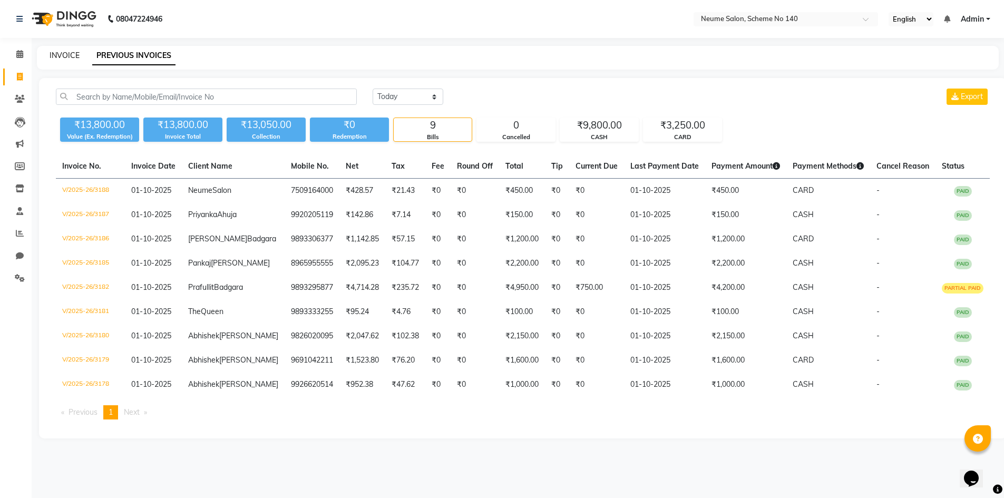
click at [52, 52] on link "INVOICE" at bounding box center [65, 55] width 30 height 9
select select "service"
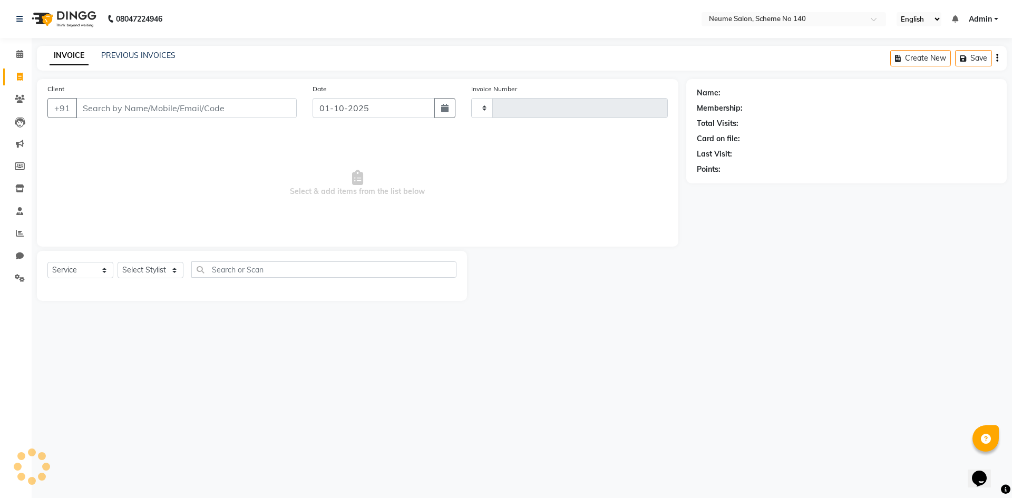
type input "3189"
select select "8098"
click at [105, 106] on input "Client" at bounding box center [186, 108] width 221 height 20
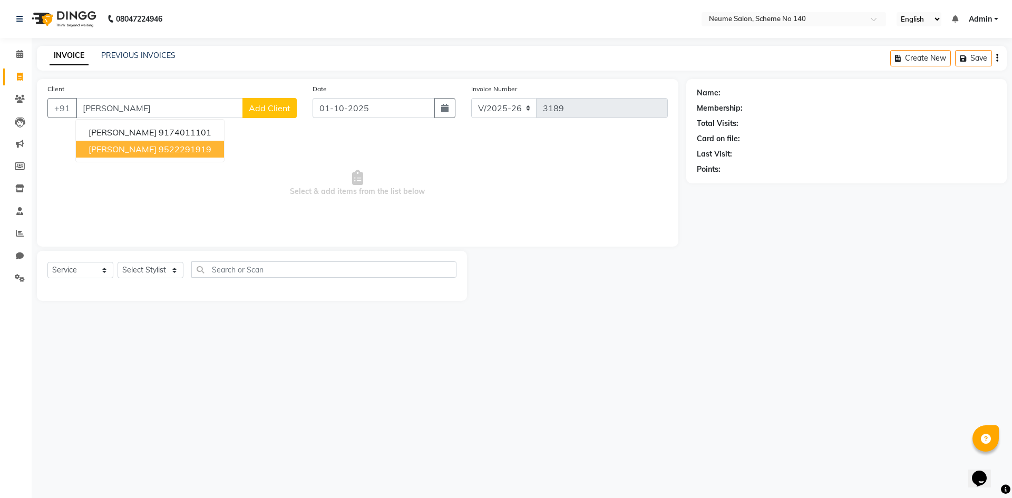
click at [110, 148] on span "[PERSON_NAME]" at bounding box center [123, 149] width 68 height 11
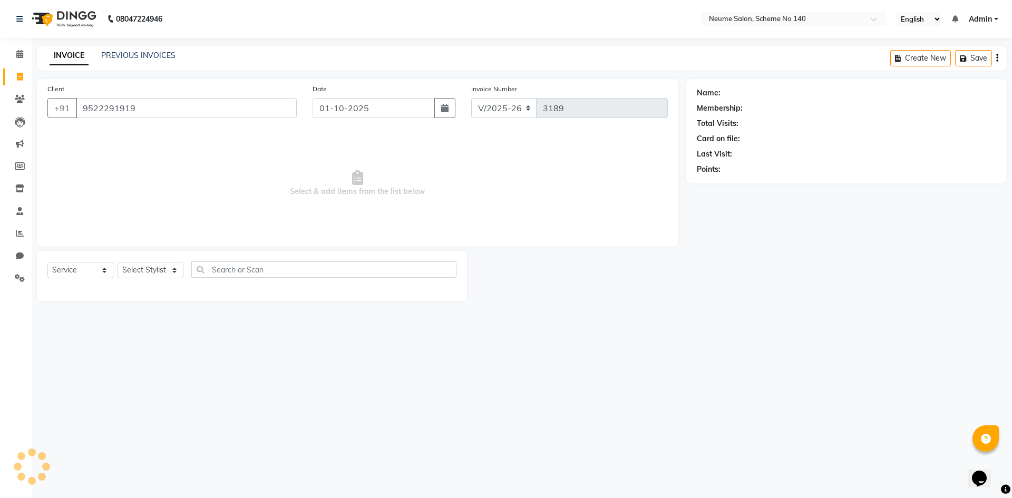
type input "9522291919"
click at [129, 280] on div "Select Service Product Membership Package Voucher Prepaid Gift Card Select Styl…" at bounding box center [251, 273] width 409 height 25
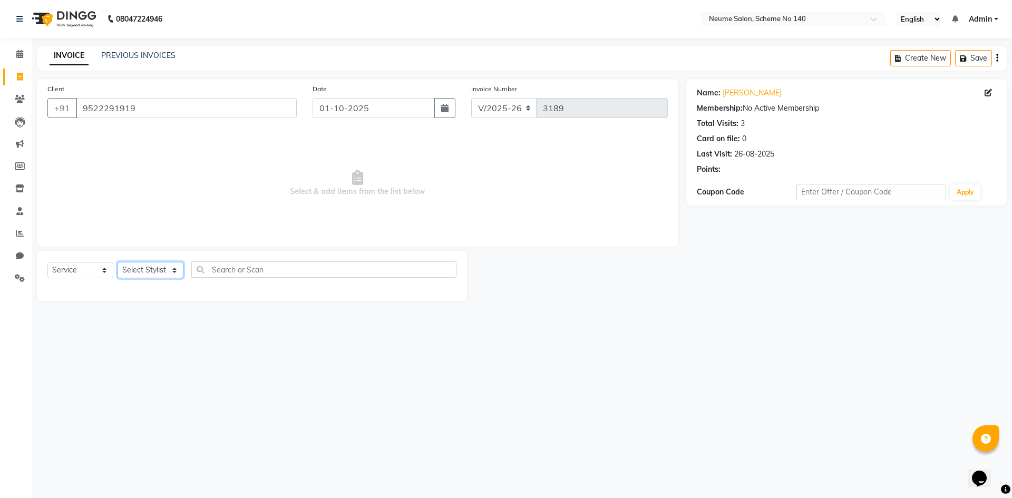
click at [131, 272] on select "Select Stylist [PERSON_NAME] Ashvina [PERSON_NAME] [DATE][PERSON_NAME] Mahi [PE…" at bounding box center [150, 270] width 66 height 16
select select "75325"
click at [117, 262] on select "Select Stylist [PERSON_NAME] Ashvina [PERSON_NAME] [DATE][PERSON_NAME] Mahi [PE…" at bounding box center [150, 270] width 66 height 16
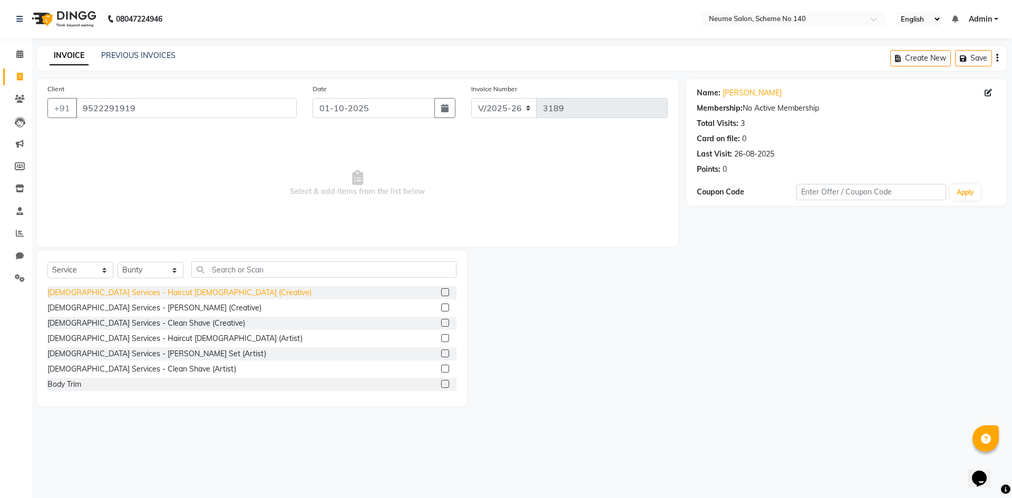
click at [161, 292] on div "[DEMOGRAPHIC_DATA] Services - Haircut [DEMOGRAPHIC_DATA] (Creative)" at bounding box center [179, 292] width 264 height 11
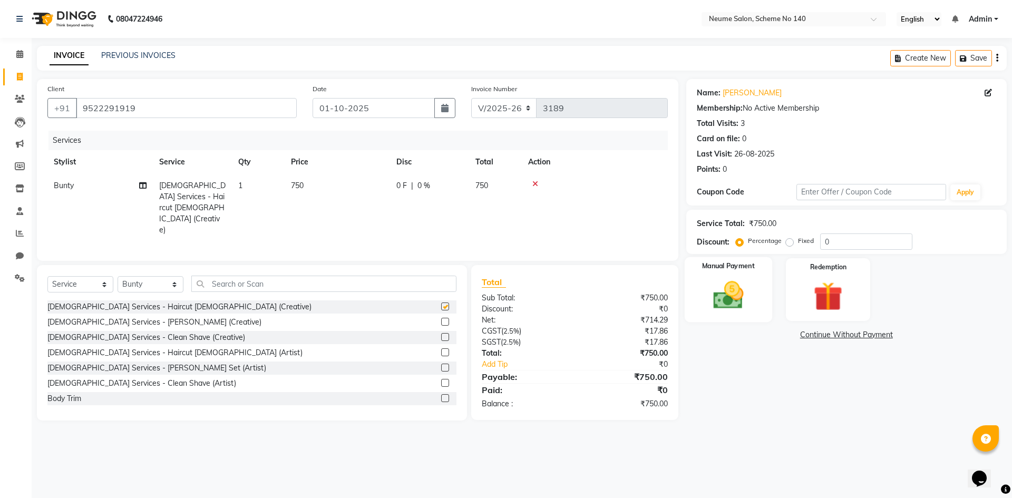
checkbox input "false"
click at [725, 251] on div "Service Total: ₹750.00 Discount: Percentage Fixed 0" at bounding box center [846, 232] width 320 height 44
drag, startPoint x: 751, startPoint y: 318, endPoint x: 757, endPoint y: 322, distance: 6.9
click at [752, 318] on div "Manual Payment" at bounding box center [728, 289] width 84 height 63
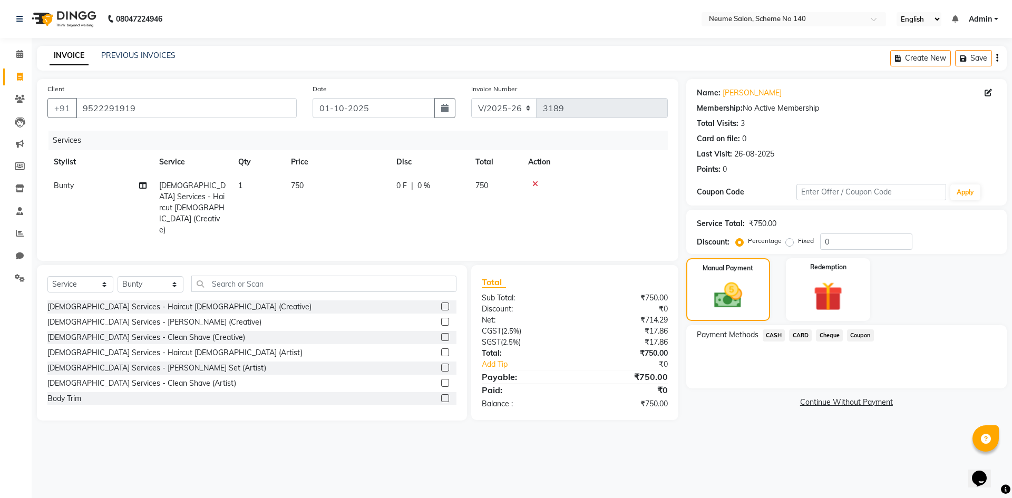
click at [780, 336] on span "CASH" at bounding box center [773, 335] width 23 height 12
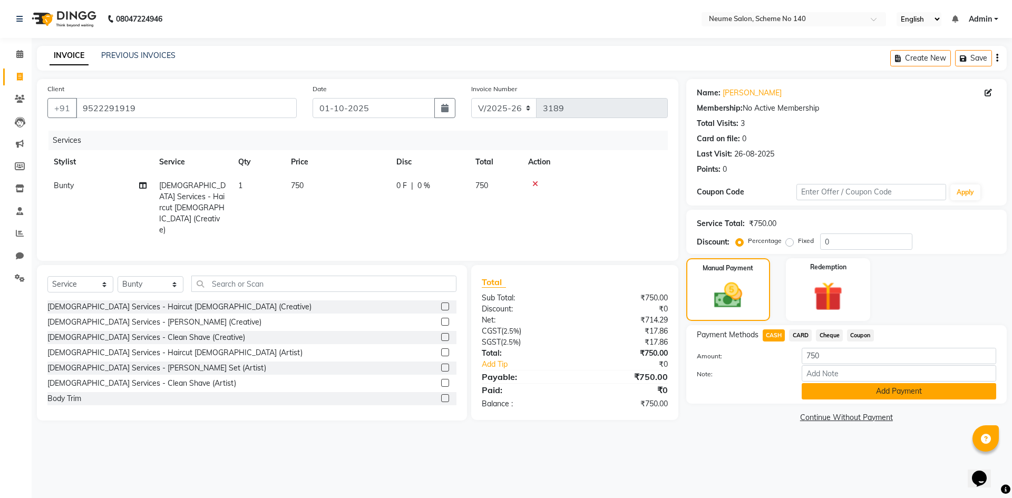
click at [817, 389] on button "Add Payment" at bounding box center [898, 391] width 194 height 16
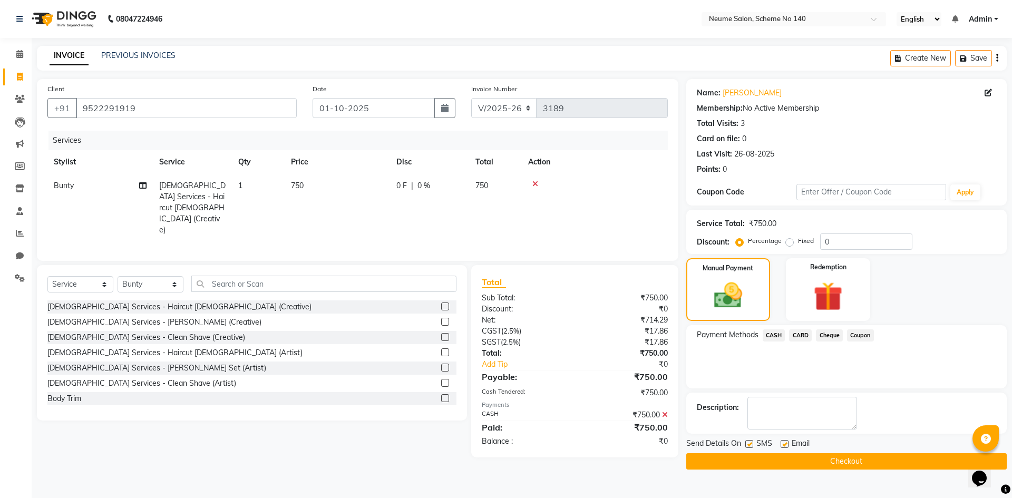
drag, startPoint x: 829, startPoint y: 447, endPoint x: 836, endPoint y: 464, distance: 18.0
click at [830, 450] on div "Send Details On SMS Email" at bounding box center [846, 444] width 320 height 13
click at [836, 464] on button "Checkout" at bounding box center [846, 461] width 320 height 16
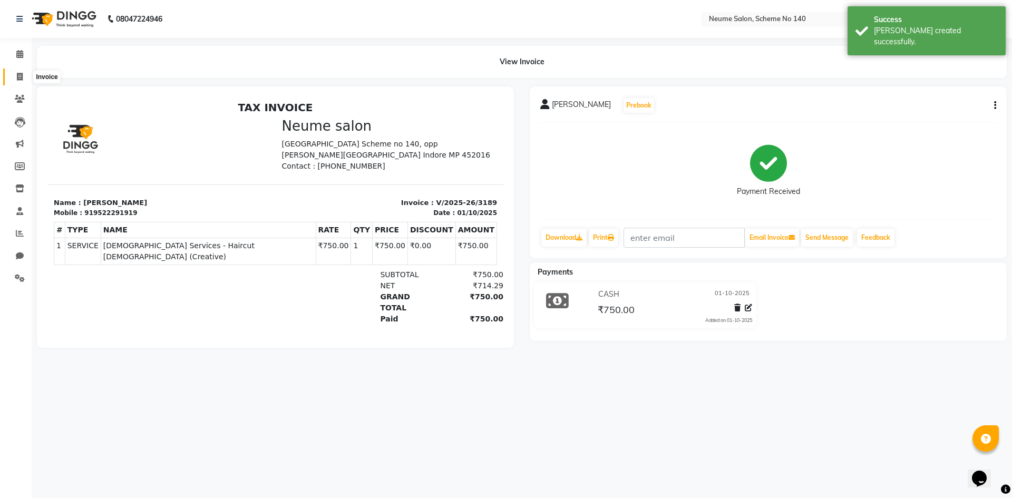
click at [28, 76] on span at bounding box center [20, 77] width 18 height 12
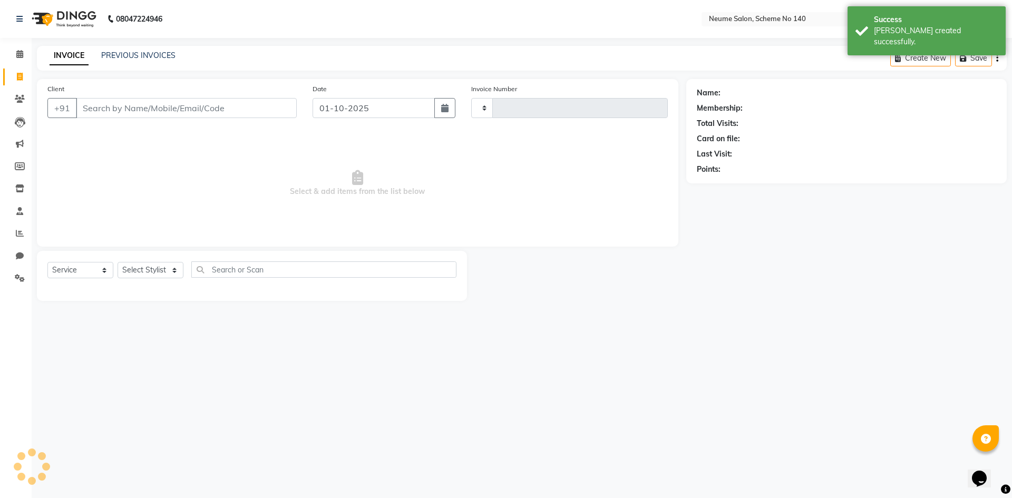
click at [23, 77] on icon at bounding box center [20, 77] width 6 height 8
select select "8098"
select select "service"
click at [111, 113] on input "Client" at bounding box center [186, 108] width 221 height 20
type input "t"
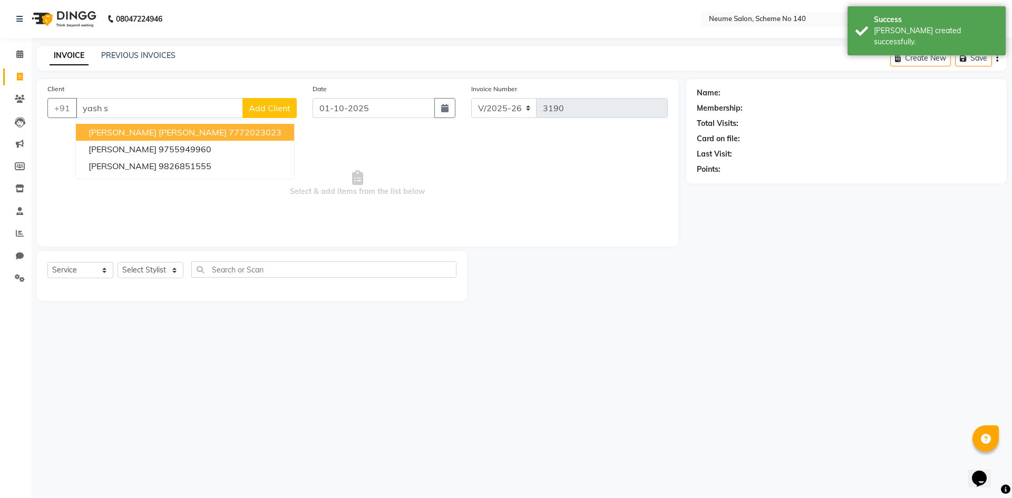
click at [147, 131] on span "Yash Singh Bhatia" at bounding box center [158, 132] width 138 height 11
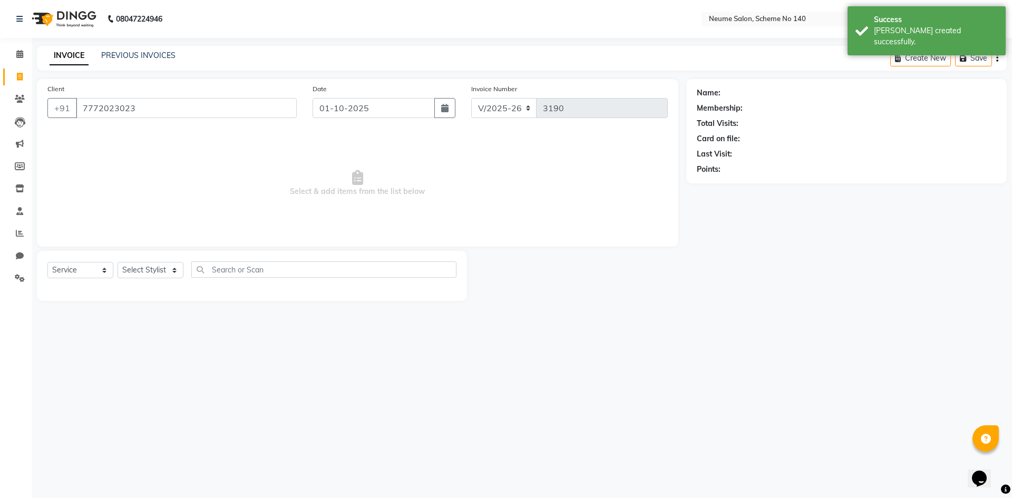
type input "7772023023"
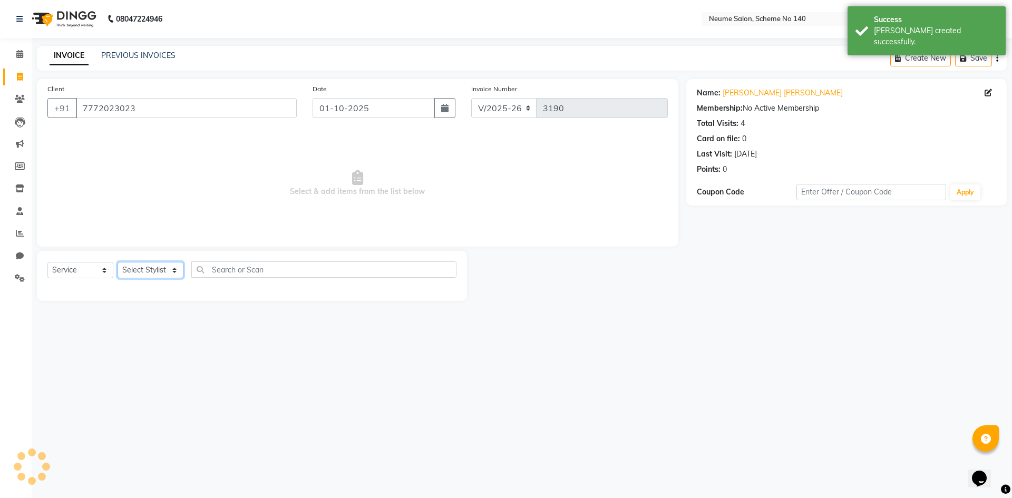
drag, startPoint x: 168, startPoint y: 273, endPoint x: 162, endPoint y: 273, distance: 5.8
click at [168, 273] on select "Select Stylist [PERSON_NAME] Ashvina [PERSON_NAME] [DATE][PERSON_NAME] Mahi [PE…" at bounding box center [150, 270] width 66 height 16
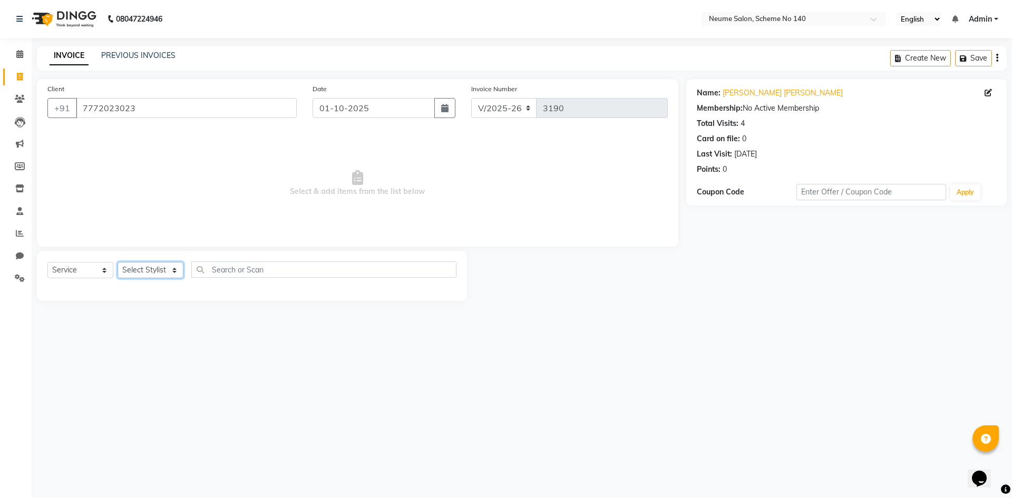
select select "75326"
click at [117, 262] on select "Select Stylist [PERSON_NAME] Ashvina [PERSON_NAME] [DATE][PERSON_NAME] Mahi [PE…" at bounding box center [150, 270] width 66 height 16
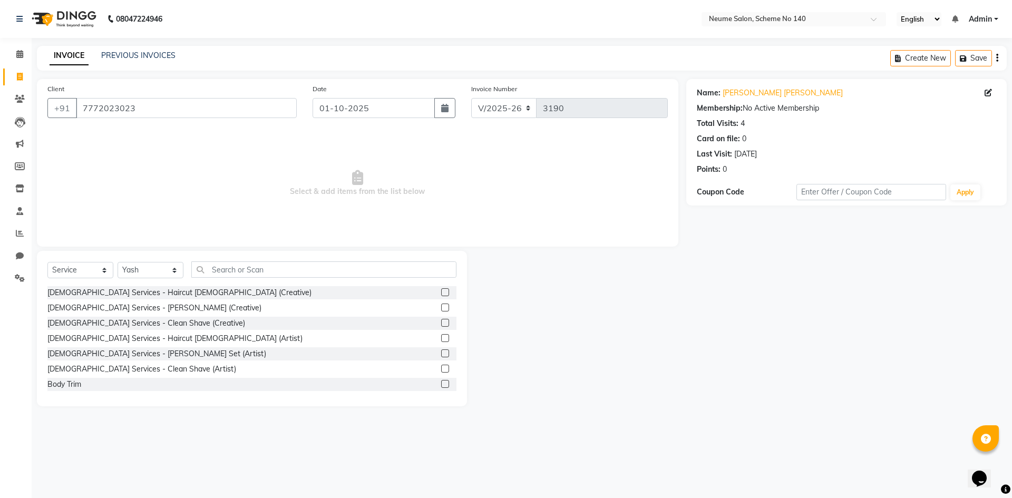
click at [139, 301] on div "Male Services - Haircut Male (Creative) Male Services - Beard (Creative) Male S…" at bounding box center [251, 338] width 409 height 105
click at [140, 305] on div "[DEMOGRAPHIC_DATA] Services - [PERSON_NAME] (Creative)" at bounding box center [154, 307] width 214 height 11
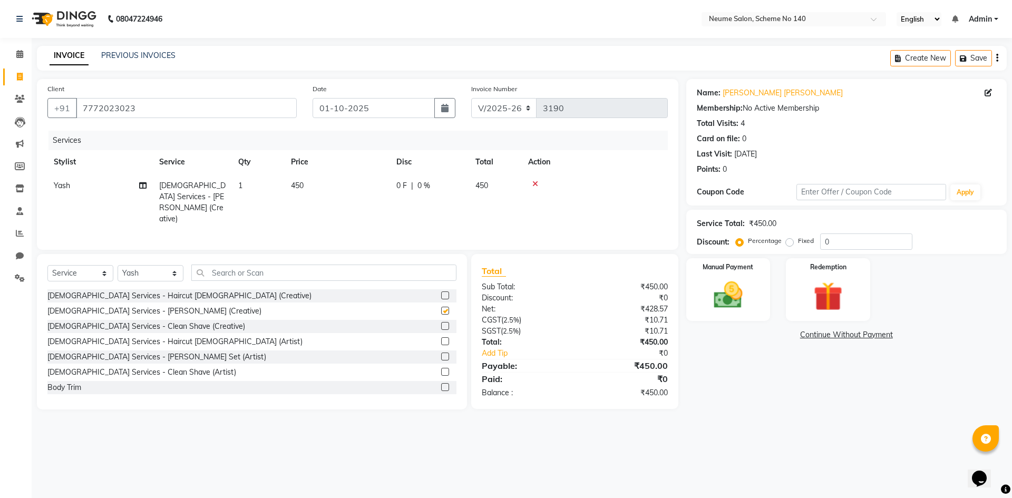
checkbox input "false"
click at [310, 198] on td "450" at bounding box center [336, 202] width 105 height 57
select select "75326"
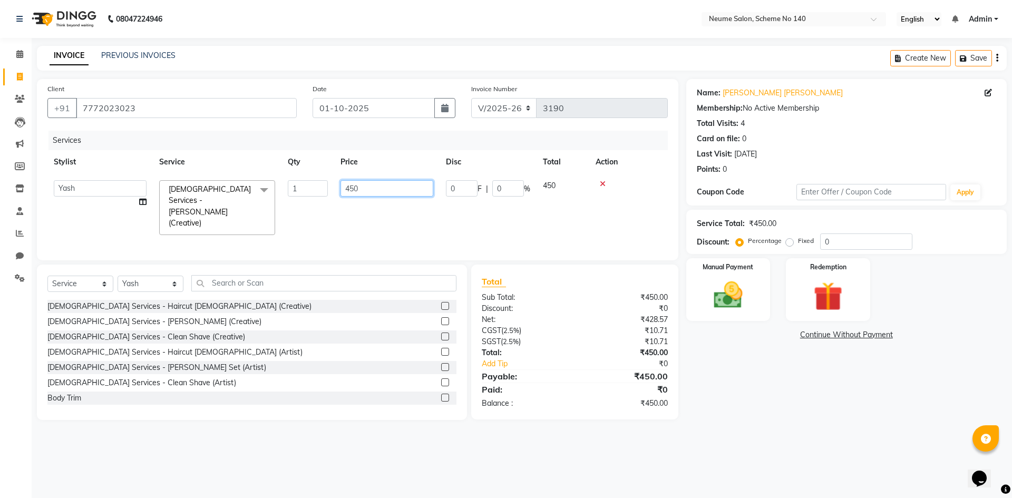
click at [352, 192] on input "450" at bounding box center [386, 188] width 93 height 16
type input "600"
click at [164, 276] on select "Select Stylist [PERSON_NAME] Ashvina [PERSON_NAME] [DATE][PERSON_NAME] Mahi [PE…" at bounding box center [150, 284] width 66 height 16
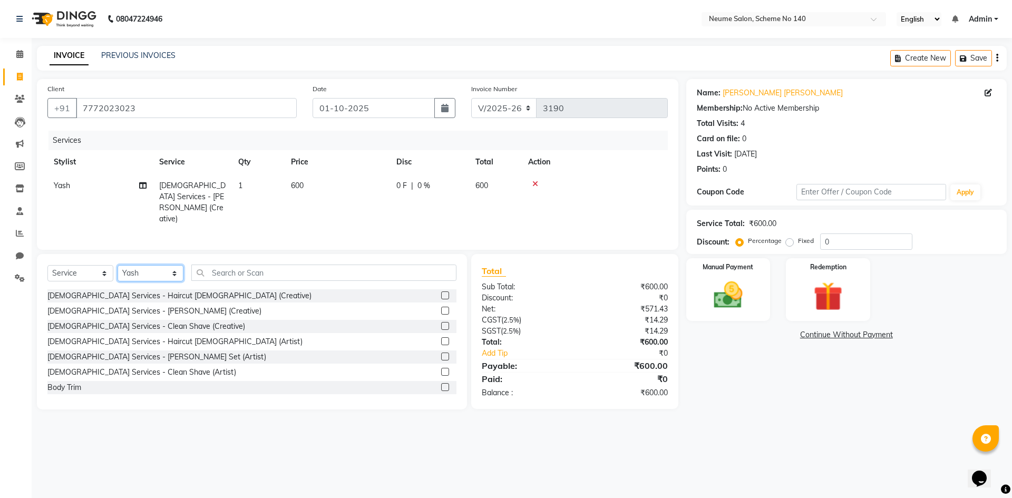
select select "75332"
click at [117, 265] on select "Select Stylist [PERSON_NAME] Ashvina [PERSON_NAME] [DATE][PERSON_NAME] Mahi [PE…" at bounding box center [150, 273] width 66 height 16
click at [231, 267] on input "text" at bounding box center [323, 272] width 265 height 16
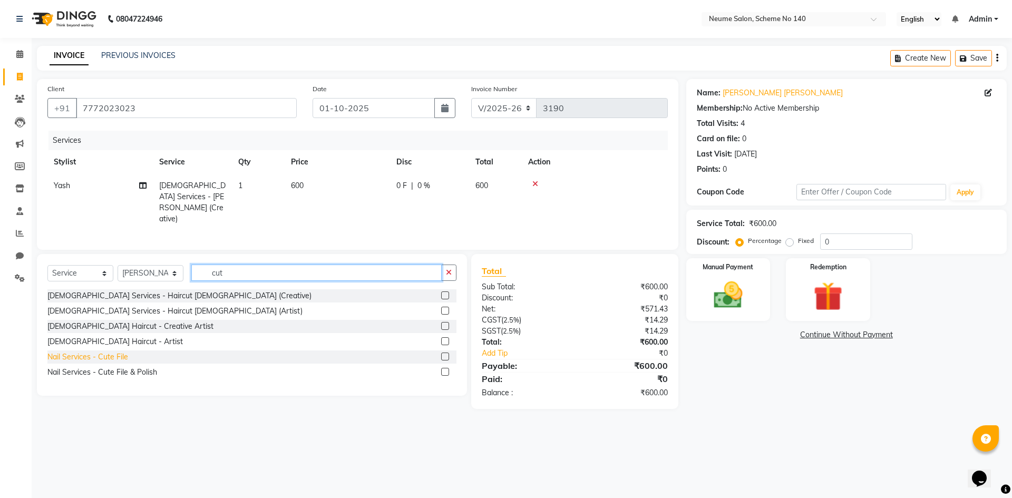
type input "cut"
click at [120, 352] on div "Nail Services - Cute File" at bounding box center [87, 356] width 81 height 11
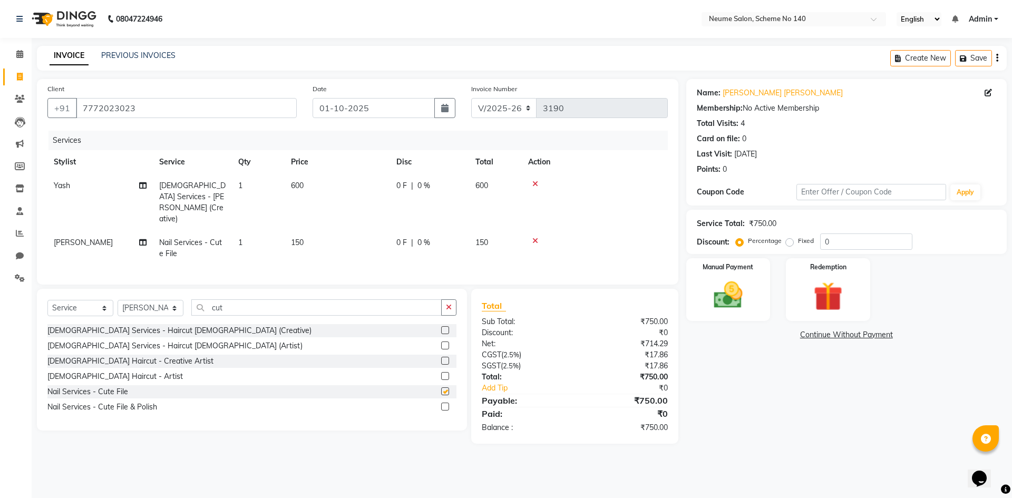
checkbox input "false"
click at [714, 307] on img at bounding box center [727, 295] width 49 height 35
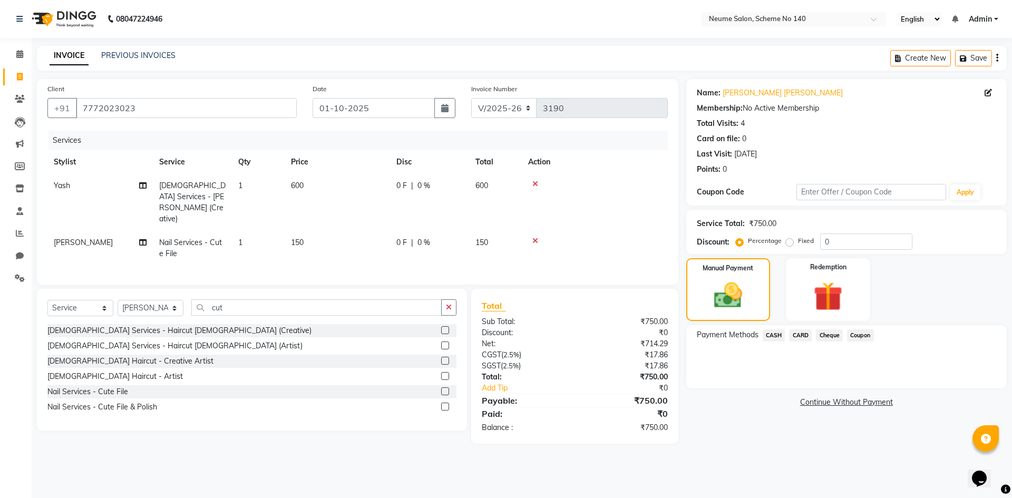
click at [790, 334] on span "CARD" at bounding box center [800, 335] width 23 height 12
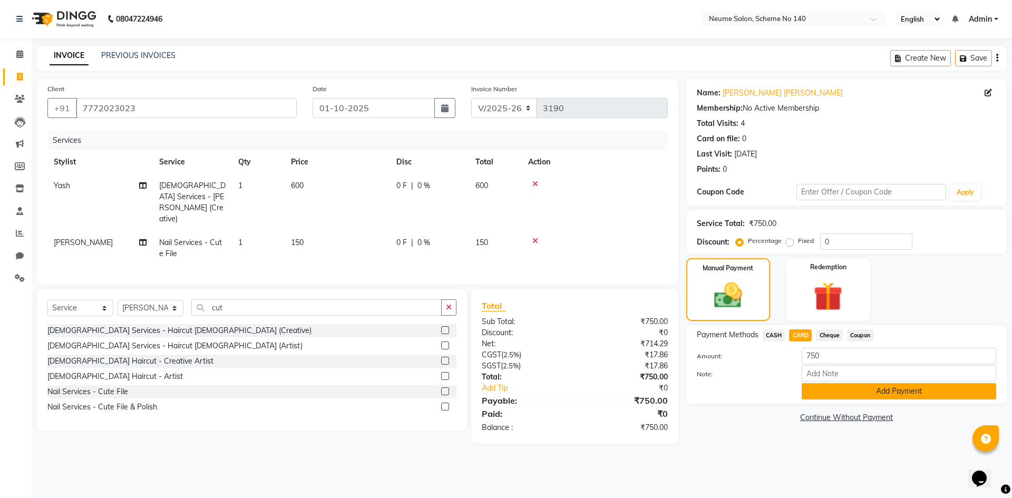
click at [839, 397] on button "Add Payment" at bounding box center [898, 391] width 194 height 16
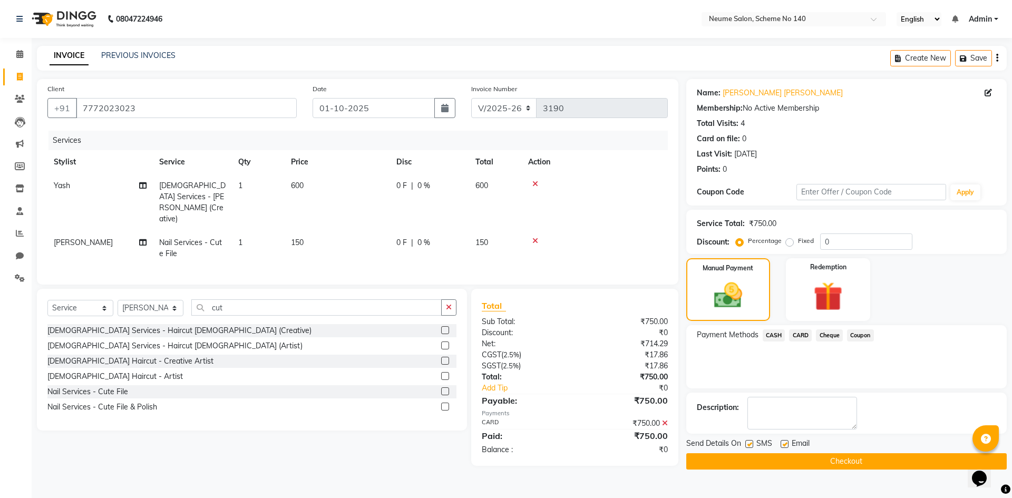
click at [859, 465] on button "Checkout" at bounding box center [846, 461] width 320 height 16
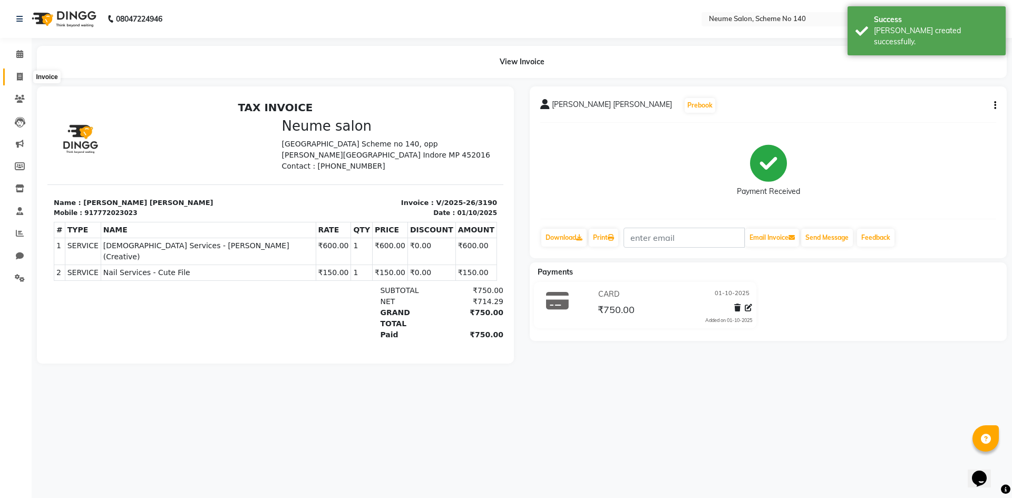
click at [22, 73] on icon at bounding box center [20, 77] width 6 height 8
select select "service"
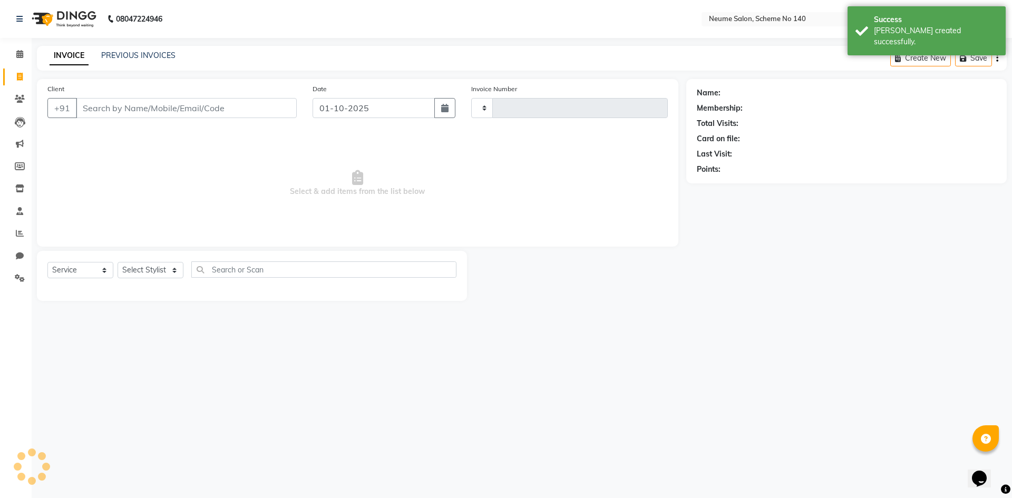
type input "3191"
select select "8098"
click at [144, 63] on div "INVOICE PREVIOUS INVOICES Create New Save" at bounding box center [521, 58] width 969 height 25
click at [143, 61] on div "INVOICE PREVIOUS INVOICES" at bounding box center [112, 56] width 151 height 12
click at [143, 58] on link "PREVIOUS INVOICES" at bounding box center [138, 55] width 74 height 9
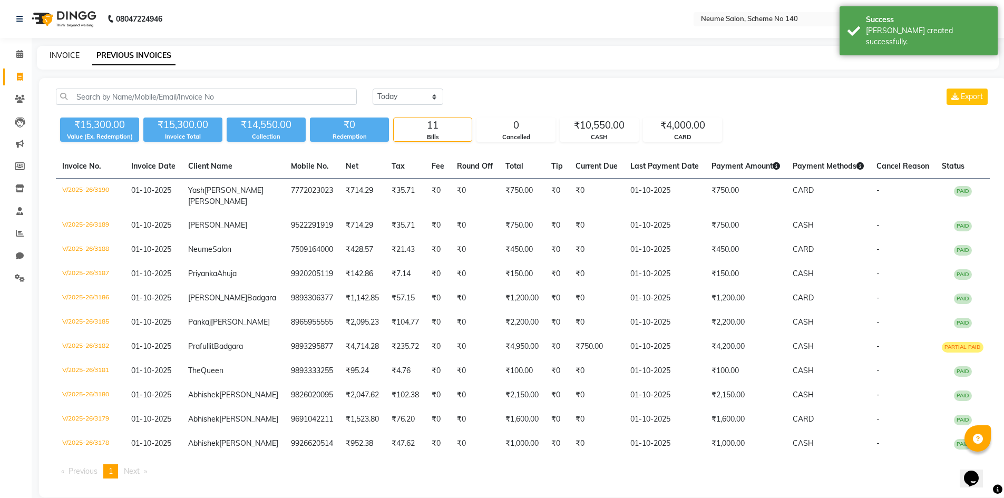
click at [59, 55] on link "INVOICE" at bounding box center [65, 55] width 30 height 9
select select "service"
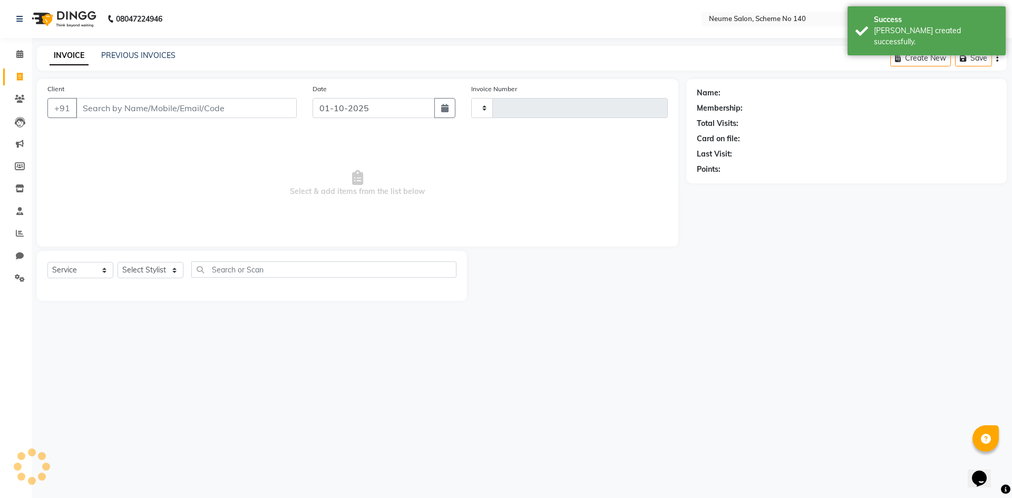
type input "3191"
select select "8098"
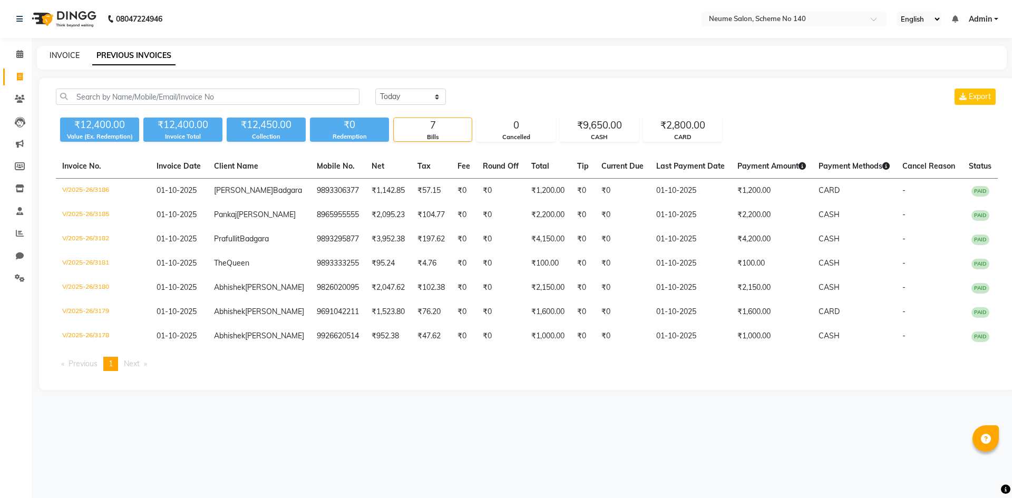
click at [71, 54] on link "INVOICE" at bounding box center [65, 55] width 30 height 9
select select "service"
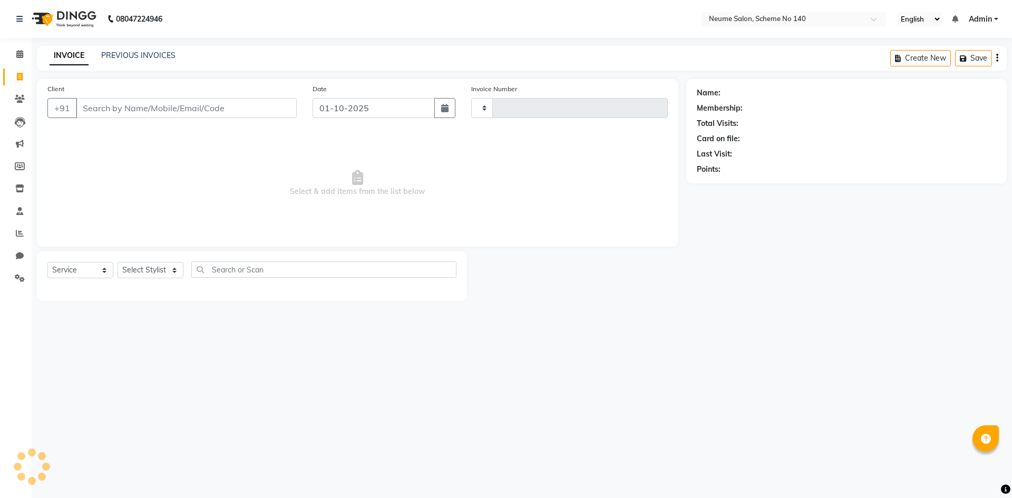
type input "3191"
select select "8098"
click at [118, 52] on link "PREVIOUS INVOICES" at bounding box center [138, 55] width 74 height 9
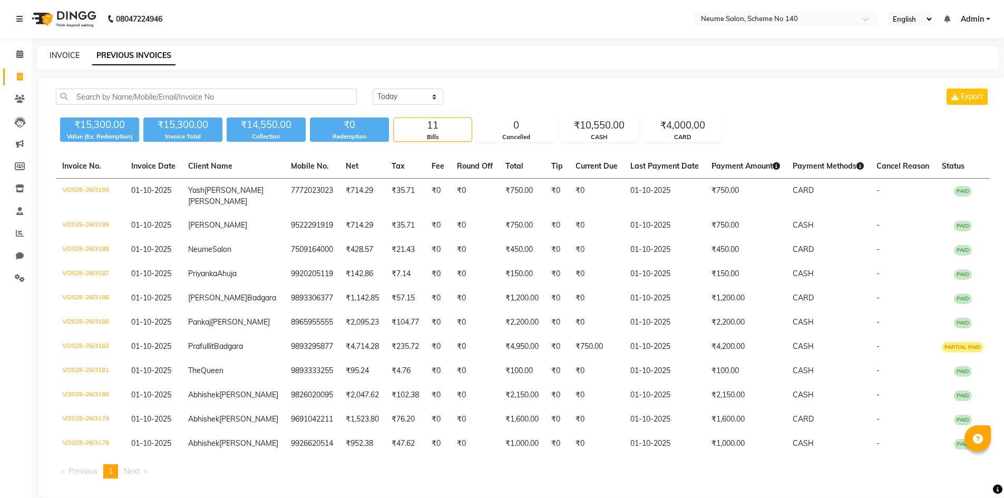
click at [60, 51] on link "INVOICE" at bounding box center [65, 55] width 30 height 9
select select "service"
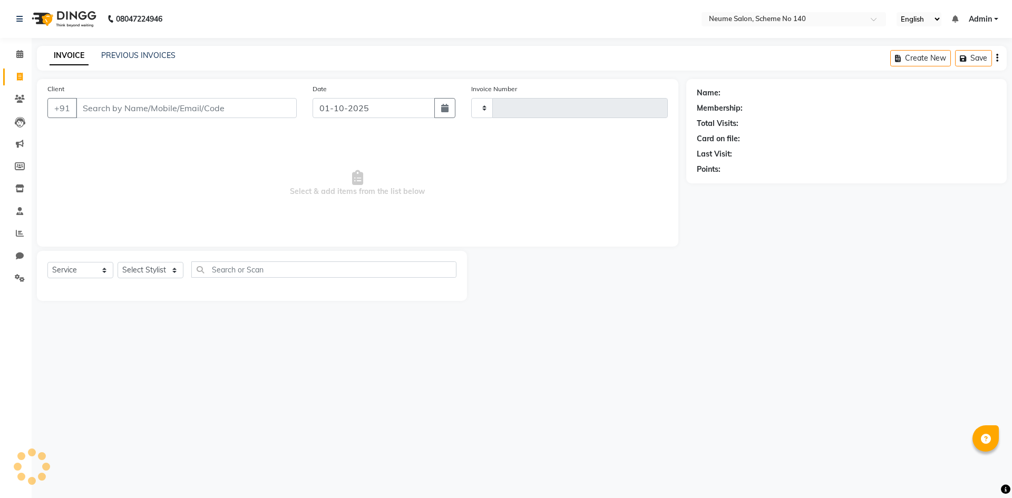
type input "3191"
select select "8098"
click at [114, 113] on input "Client" at bounding box center [186, 108] width 221 height 20
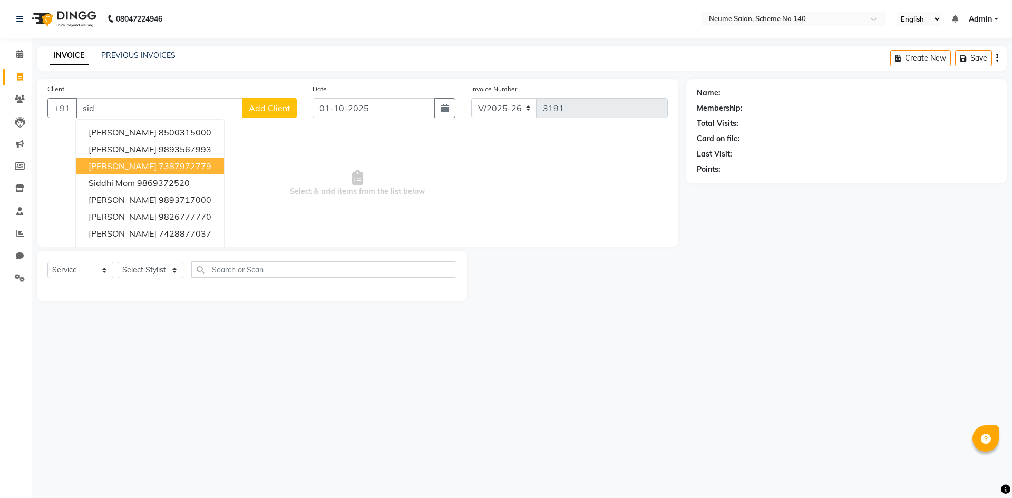
click at [105, 167] on span "[PERSON_NAME]" at bounding box center [123, 166] width 68 height 11
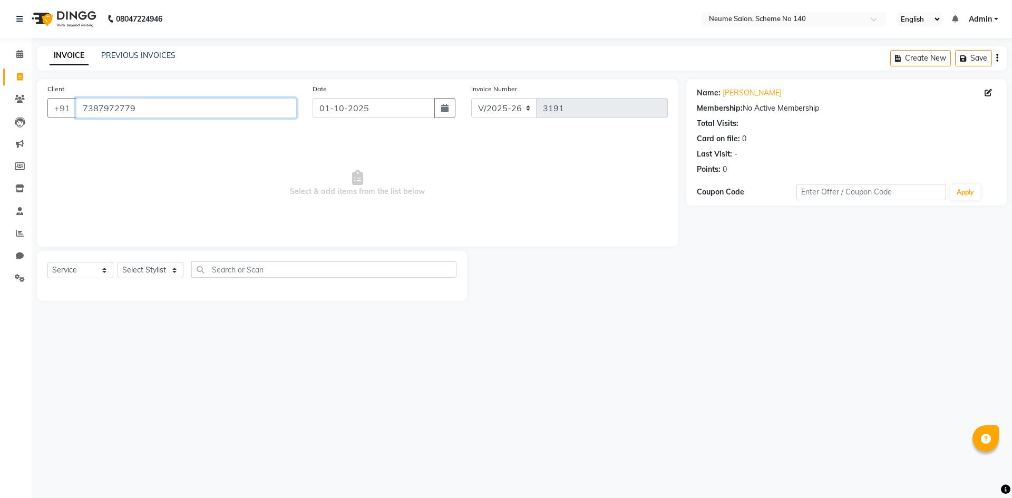
click at [141, 112] on input "7387972779" at bounding box center [186, 108] width 221 height 20
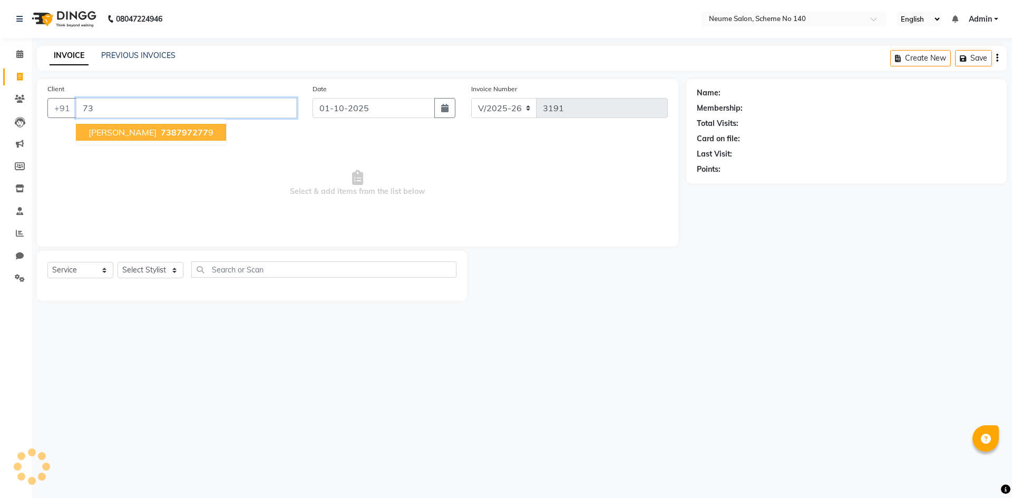
type input "7"
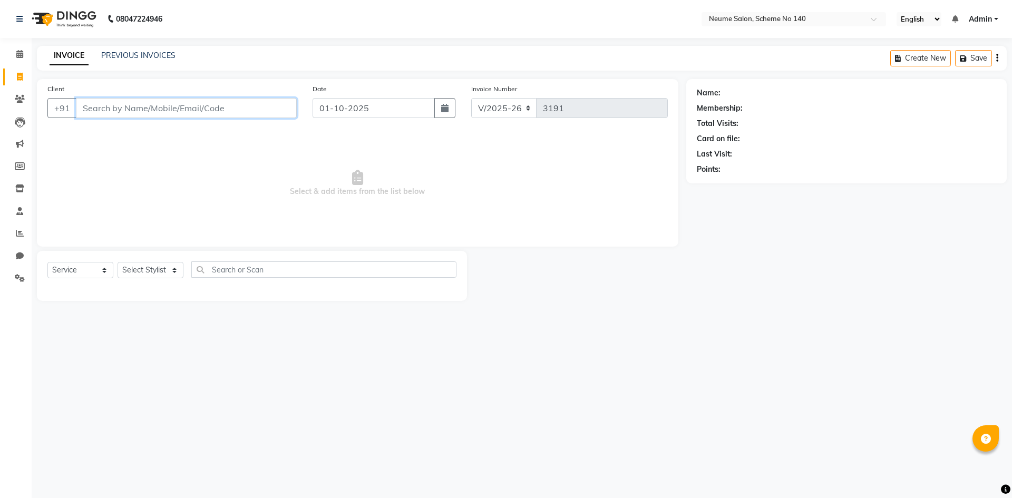
type input "d"
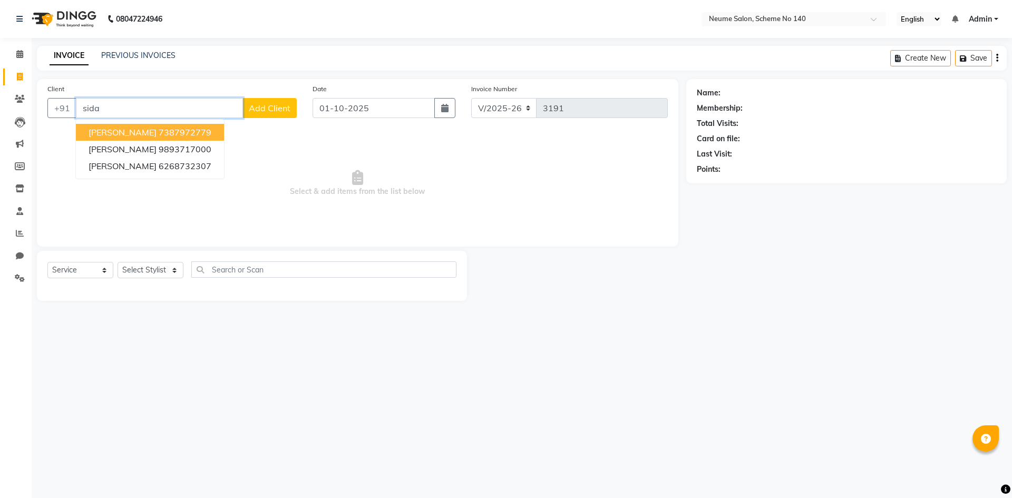
click at [159, 130] on ngb-highlight "7387972779" at bounding box center [185, 132] width 53 height 11
type input "7387972779"
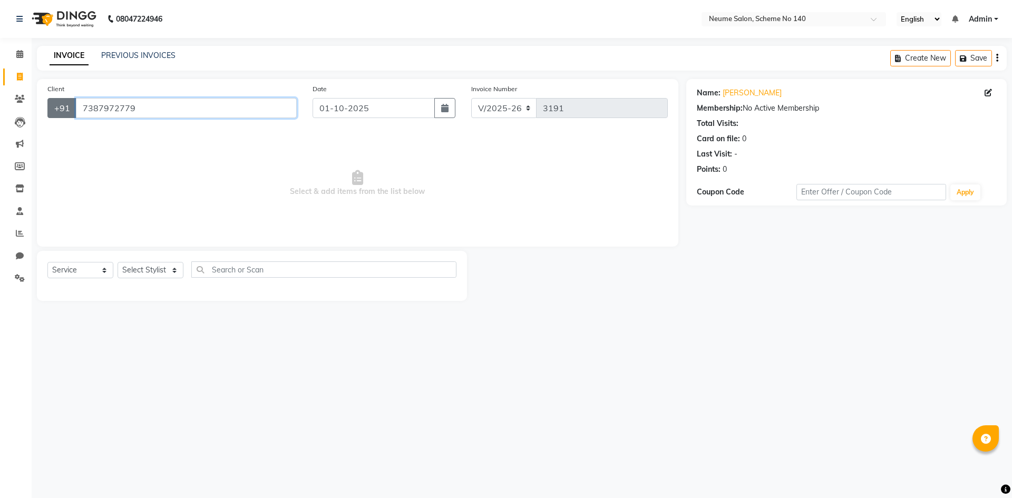
drag, startPoint x: 112, startPoint y: 105, endPoint x: 72, endPoint y: 105, distance: 40.0
click at [72, 105] on div "[PHONE_NUMBER]" at bounding box center [171, 108] width 249 height 20
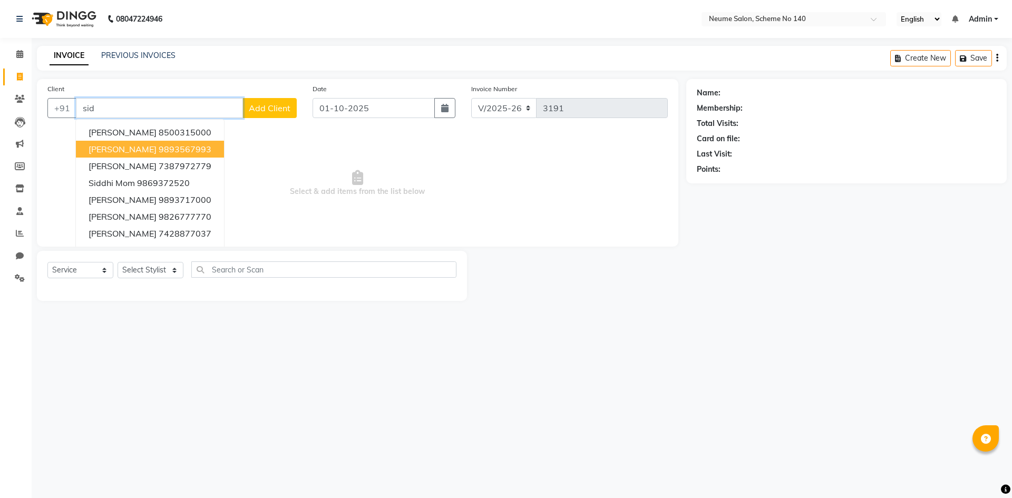
click at [93, 151] on span "[PERSON_NAME]" at bounding box center [123, 149] width 68 height 11
type input "9893567993"
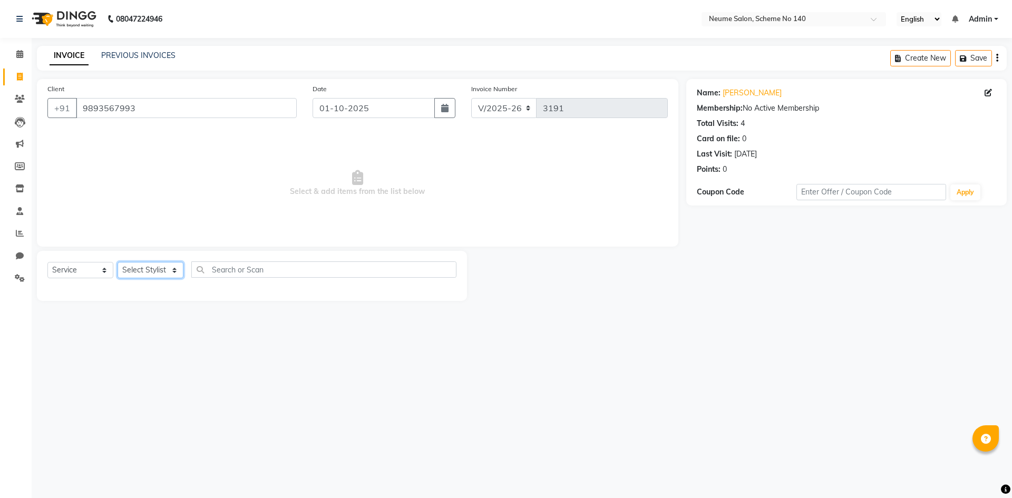
click at [140, 267] on select "Select Stylist [PERSON_NAME] Ashvina [PERSON_NAME] [DATE][PERSON_NAME] Mahi [PE…" at bounding box center [150, 270] width 66 height 16
select select "75329"
click at [117, 262] on select "Select Stylist [PERSON_NAME] Ashvina [PERSON_NAME] [DATE][PERSON_NAME] Mahi [PE…" at bounding box center [150, 270] width 66 height 16
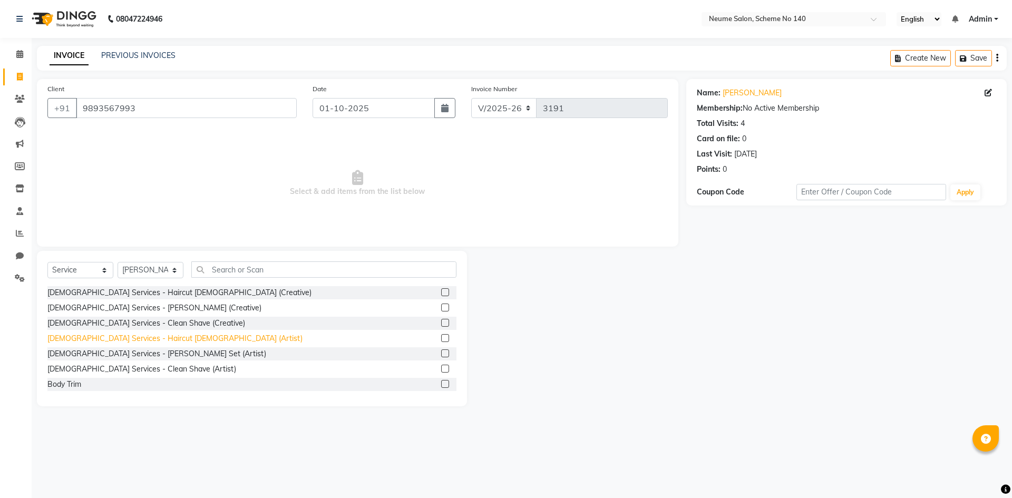
click at [135, 338] on div "[DEMOGRAPHIC_DATA] Services - Haircut [DEMOGRAPHIC_DATA] (Artist)" at bounding box center [174, 338] width 255 height 11
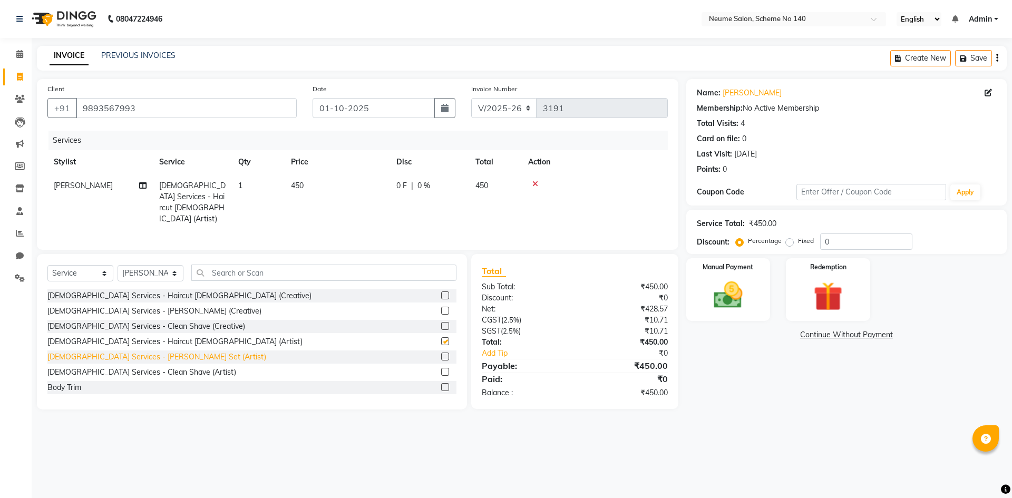
checkbox input "false"
click at [137, 355] on div "[DEMOGRAPHIC_DATA] Services - [PERSON_NAME] Set (Artist)" at bounding box center [156, 356] width 219 height 11
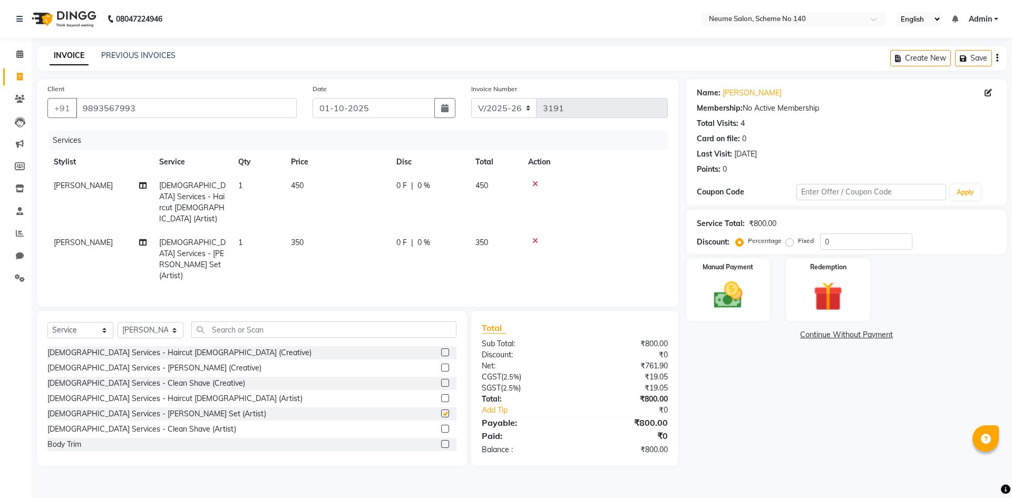
checkbox input "false"
click at [224, 321] on input "text" at bounding box center [323, 329] width 265 height 16
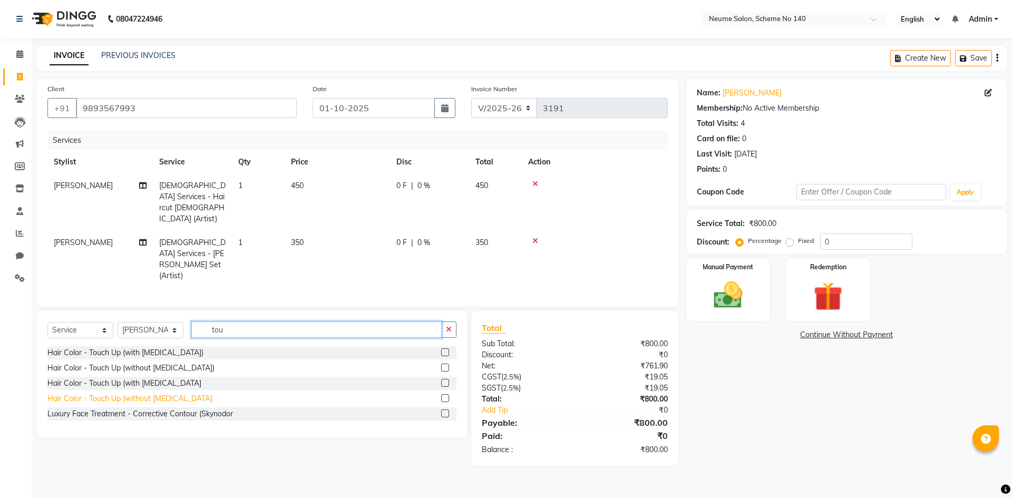
type input "tou"
click at [172, 393] on div "Hair Color - Touch Up (without [MEDICAL_DATA]" at bounding box center [129, 398] width 165 height 11
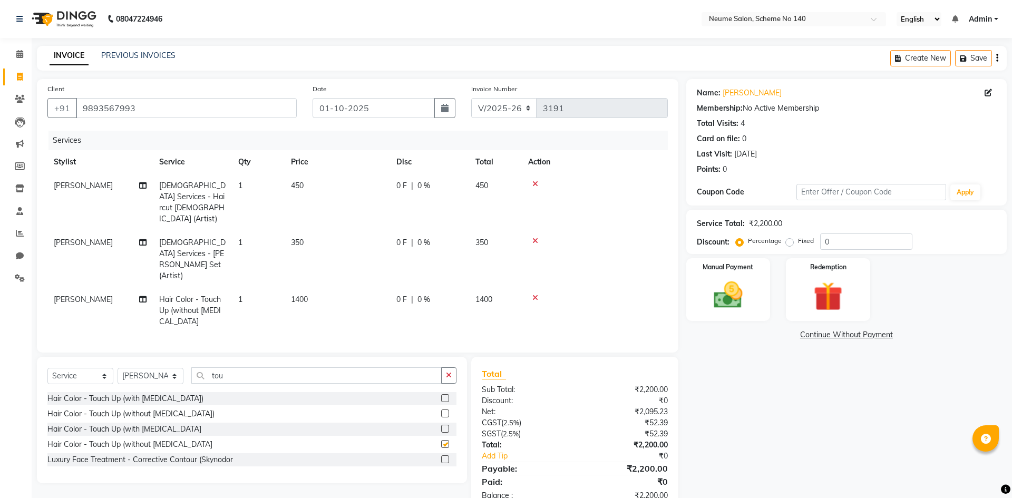
checkbox input "false"
drag, startPoint x: 712, startPoint y: 308, endPoint x: 753, endPoint y: 316, distance: 41.8
click at [712, 308] on img at bounding box center [727, 295] width 49 height 35
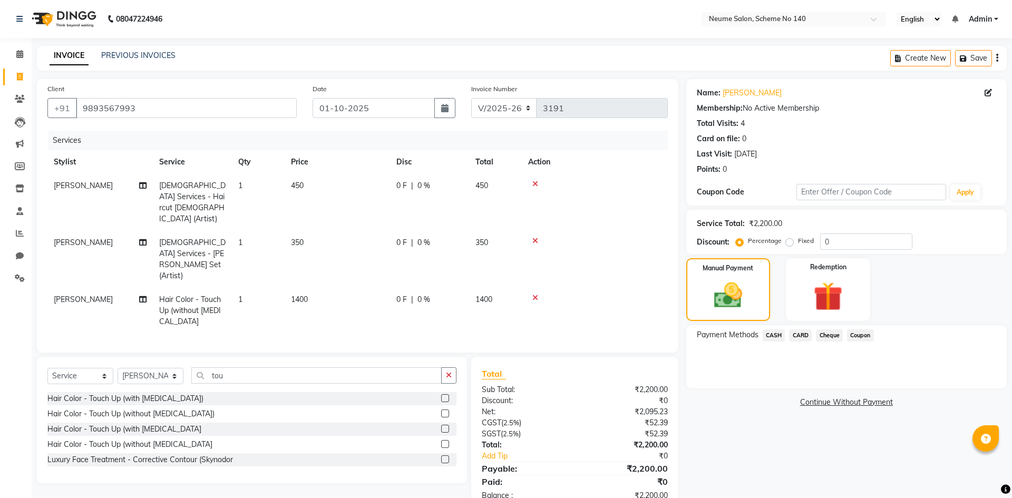
click at [804, 331] on span "CARD" at bounding box center [800, 335] width 23 height 12
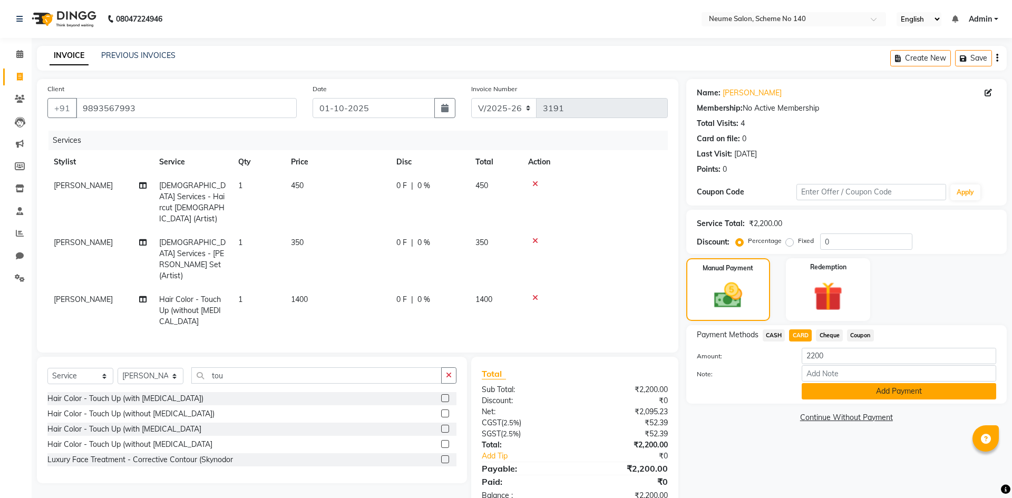
click at [842, 388] on button "Add Payment" at bounding box center [898, 391] width 194 height 16
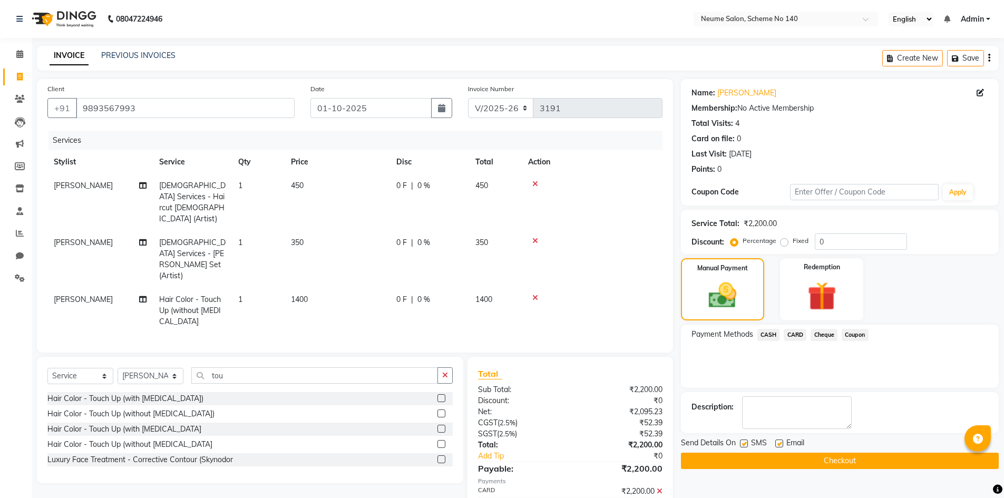
click at [868, 454] on button "Checkout" at bounding box center [840, 461] width 318 height 16
